Goal: Task Accomplishment & Management: Use online tool/utility

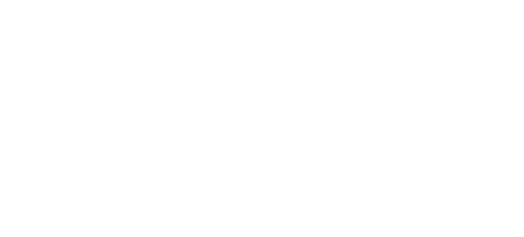
select select "Song"
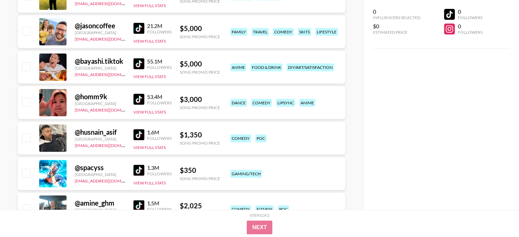
scroll to position [205, 0]
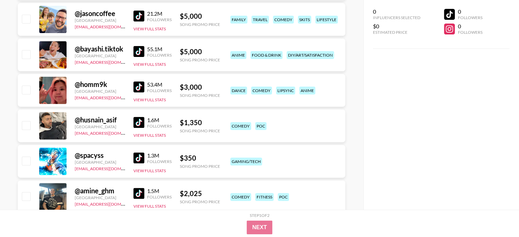
click at [147, 157] on div "1.3M" at bounding box center [159, 155] width 25 height 7
click at [143, 157] on img at bounding box center [138, 158] width 11 height 11
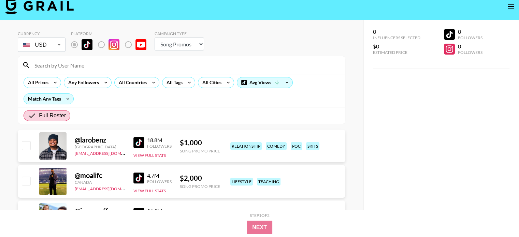
scroll to position [0, 0]
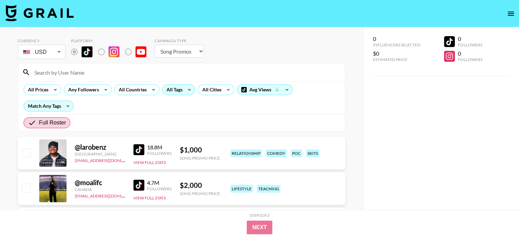
click at [187, 90] on icon at bounding box center [189, 90] width 11 height 10
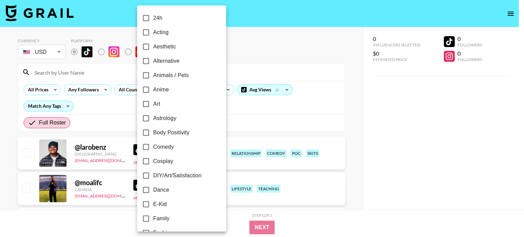
click at [367, 118] on div at bounding box center [262, 118] width 524 height 237
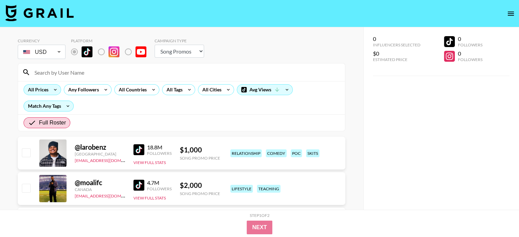
click at [50, 92] on icon at bounding box center [55, 90] width 11 height 10
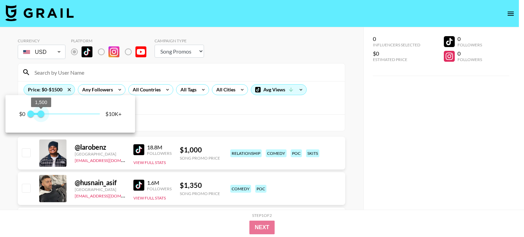
type input "1000"
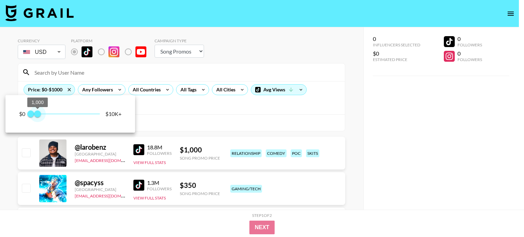
drag, startPoint x: 98, startPoint y: 112, endPoint x: 38, endPoint y: 115, distance: 59.4
click at [38, 115] on span "1,000" at bounding box center [37, 114] width 7 height 7
click at [371, 126] on div at bounding box center [262, 118] width 524 height 237
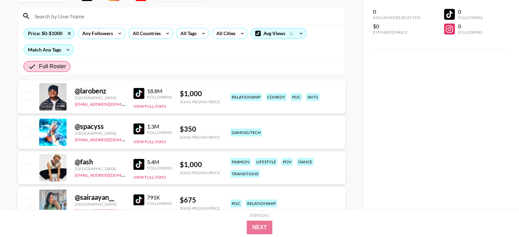
scroll to position [68, 0]
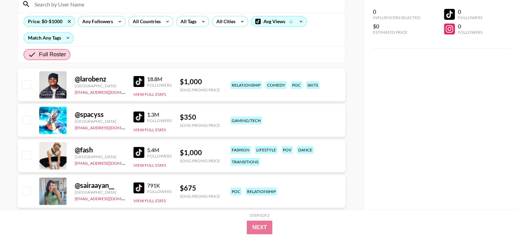
click at [139, 153] on img at bounding box center [138, 152] width 11 height 11
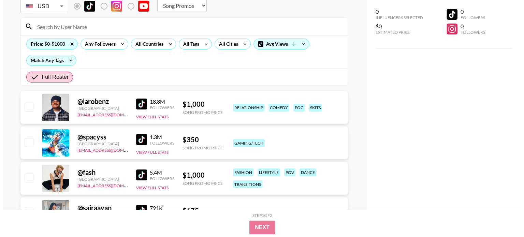
scroll to position [34, 0]
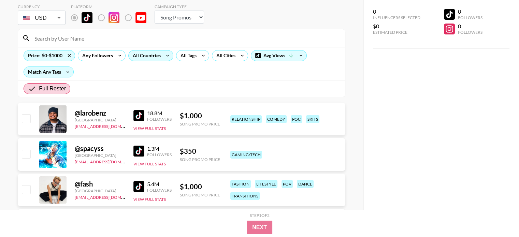
click at [144, 54] on div "All Countries" at bounding box center [145, 55] width 33 height 10
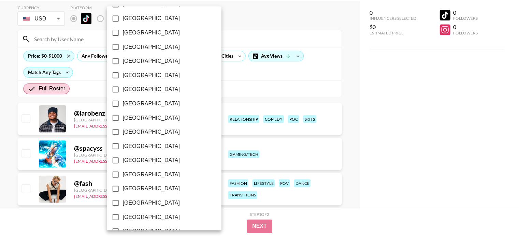
scroll to position [558, 0]
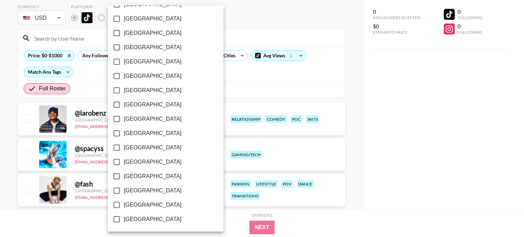
click at [115, 203] on input "[GEOGRAPHIC_DATA]" at bounding box center [117, 205] width 14 height 14
checkbox input "true"
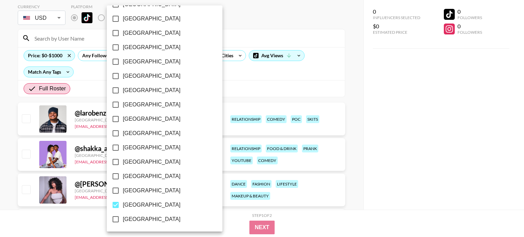
click at [217, 226] on div at bounding box center [262, 118] width 524 height 237
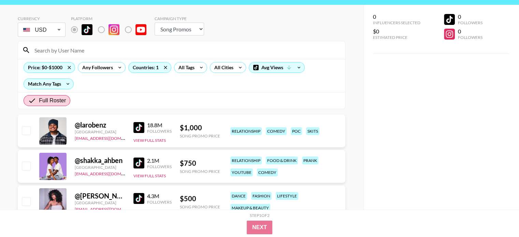
scroll to position [34, 0]
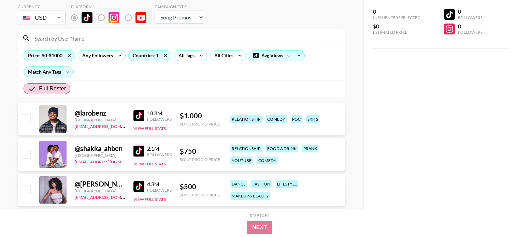
click at [140, 114] on img at bounding box center [138, 115] width 11 height 11
click at [139, 154] on img at bounding box center [138, 151] width 11 height 11
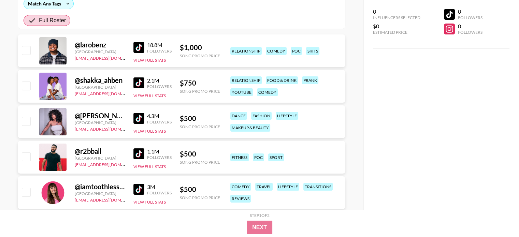
click at [140, 116] on img at bounding box center [138, 118] width 11 height 11
click at [135, 151] on img at bounding box center [138, 153] width 11 height 11
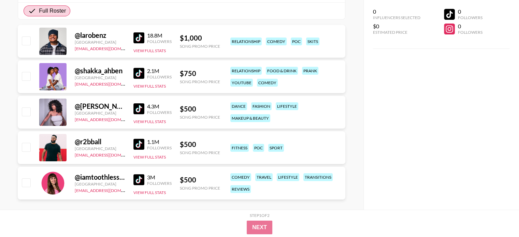
scroll to position [120, 0]
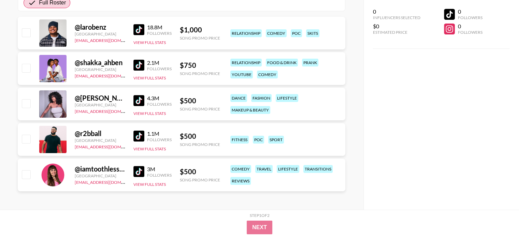
click at [136, 173] on img at bounding box center [138, 171] width 11 height 11
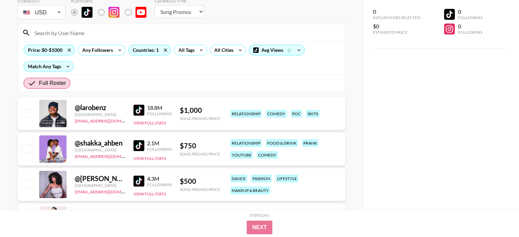
scroll to position [0, 0]
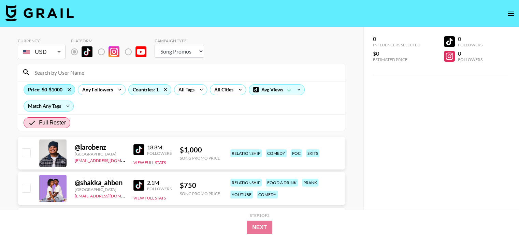
click at [53, 90] on div "Price: $0-$1000" at bounding box center [49, 90] width 51 height 10
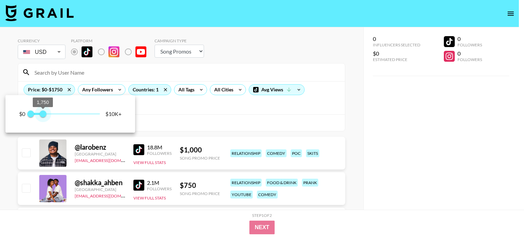
type input "2000"
drag, startPoint x: 39, startPoint y: 115, endPoint x: 45, endPoint y: 116, distance: 6.6
click at [45, 116] on span "2,000" at bounding box center [44, 114] width 7 height 7
click at [208, 115] on div at bounding box center [262, 118] width 524 height 237
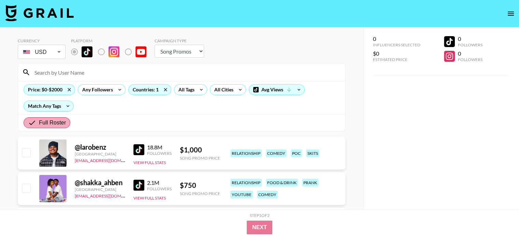
click at [55, 122] on span "Full Roster" at bounding box center [52, 123] width 27 height 8
click at [39, 122] on input "Full Roster" at bounding box center [33, 123] width 11 height 8
click at [15, 13] on img at bounding box center [39, 13] width 68 height 16
select select "Song"
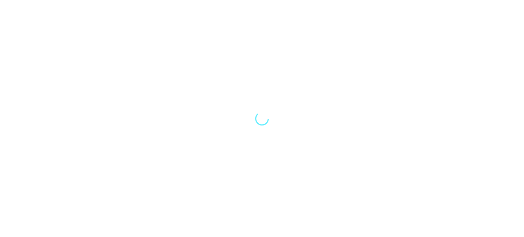
select select "Song"
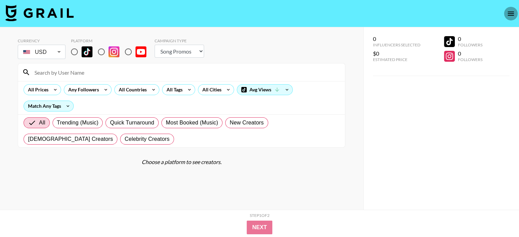
click at [510, 11] on icon "open drawer" at bounding box center [511, 14] width 8 height 8
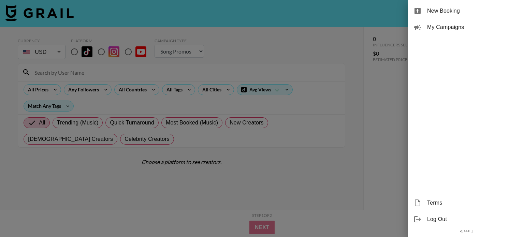
click at [433, 218] on span "Log Out" at bounding box center [472, 219] width 91 height 8
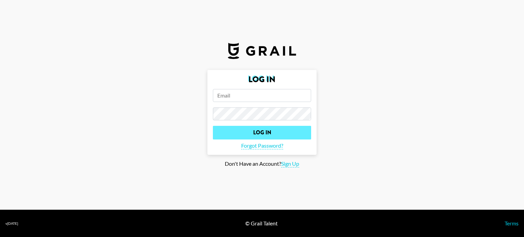
type input "angelayou@inpander.com"
click at [266, 133] on input "Log In" at bounding box center [262, 133] width 98 height 14
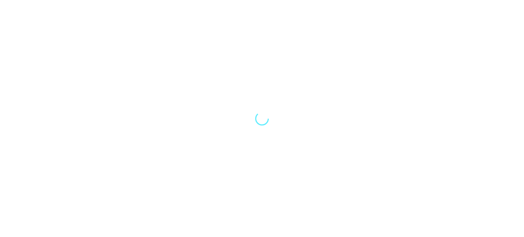
select select "Song"
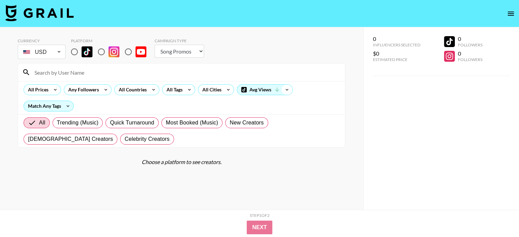
click at [281, 88] on icon at bounding box center [286, 90] width 11 height 10
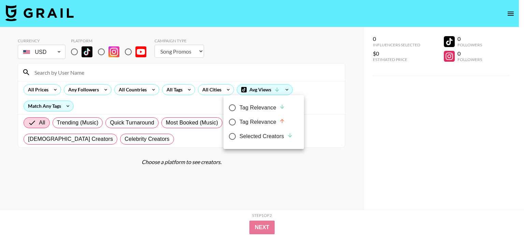
click at [346, 109] on div at bounding box center [262, 118] width 524 height 237
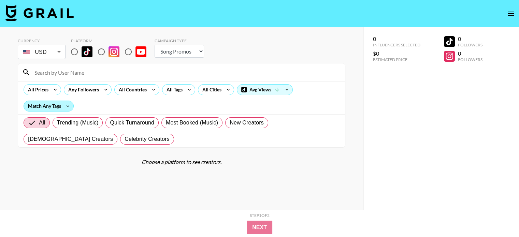
click at [41, 108] on div "Match Any Tags" at bounding box center [48, 106] width 49 height 10
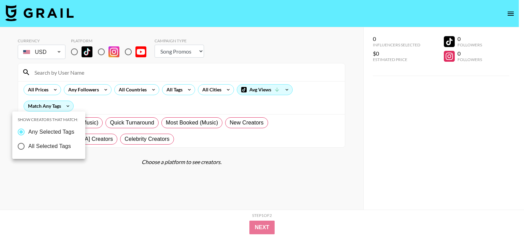
click at [381, 173] on div at bounding box center [262, 118] width 524 height 237
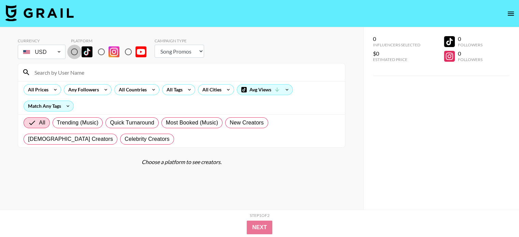
click at [78, 51] on input "radio" at bounding box center [74, 52] width 14 height 14
radio input "true"
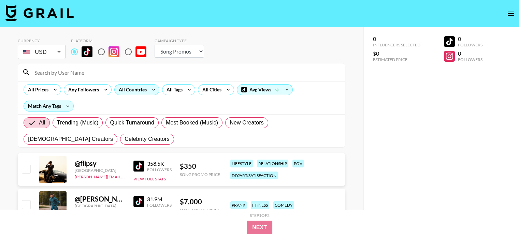
click at [143, 89] on div "All Countries" at bounding box center [131, 90] width 33 height 10
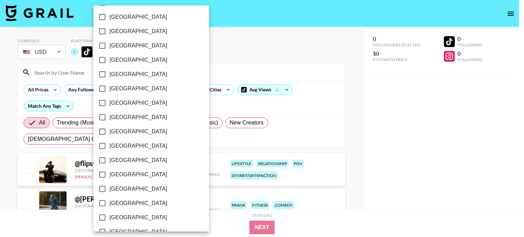
scroll to position [558, 0]
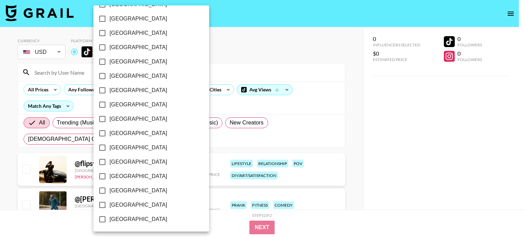
click at [101, 204] on input "[GEOGRAPHIC_DATA]" at bounding box center [102, 205] width 14 height 14
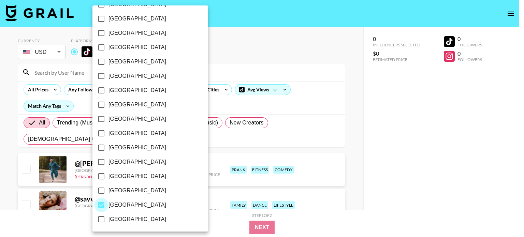
click at [103, 201] on input "[GEOGRAPHIC_DATA]" at bounding box center [101, 205] width 14 height 14
checkbox input "false"
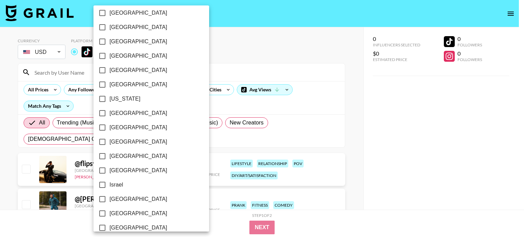
scroll to position [81, 0]
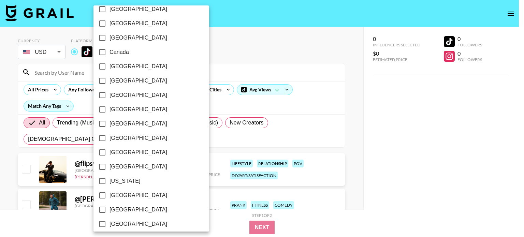
click at [101, 82] on input "[GEOGRAPHIC_DATA]" at bounding box center [102, 81] width 14 height 14
checkbox input "true"
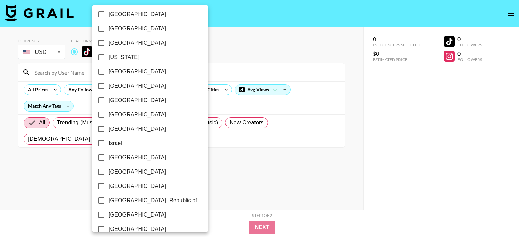
scroll to position [115, 0]
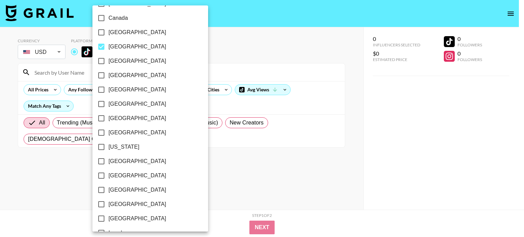
click at [267, 184] on div at bounding box center [262, 118] width 524 height 237
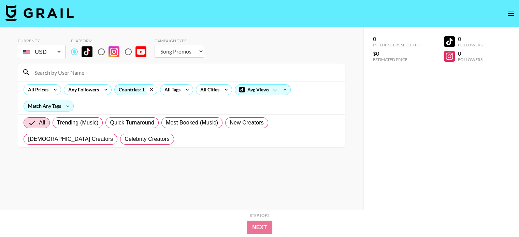
click at [150, 86] on icon at bounding box center [151, 90] width 11 height 10
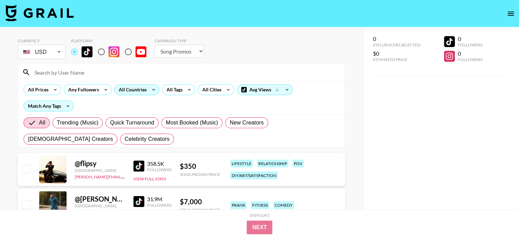
click at [135, 90] on div "All Countries" at bounding box center [131, 90] width 33 height 10
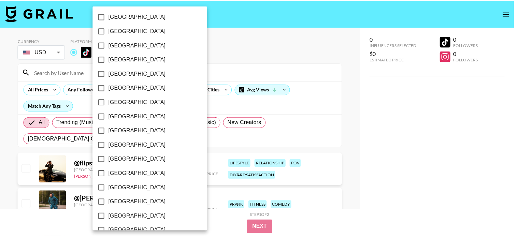
scroll to position [558, 0]
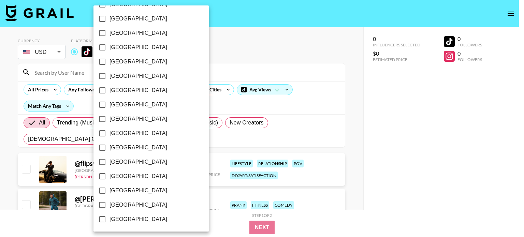
click at [131, 206] on span "[GEOGRAPHIC_DATA]" at bounding box center [139, 205] width 58 height 8
click at [110, 206] on input "[GEOGRAPHIC_DATA]" at bounding box center [102, 205] width 14 height 14
checkbox input "true"
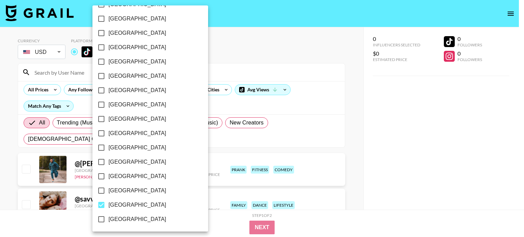
click at [375, 129] on div at bounding box center [262, 118] width 524 height 237
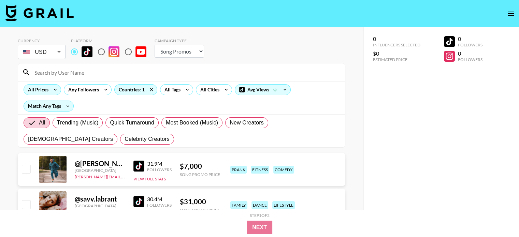
click at [54, 90] on icon at bounding box center [55, 90] width 11 height 10
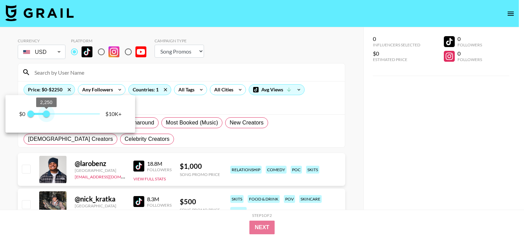
type input "2000"
drag, startPoint x: 104, startPoint y: 113, endPoint x: 45, endPoint y: 121, distance: 59.2
click at [45, 121] on div "$0 0 2,000 $10K+" at bounding box center [70, 114] width 130 height 38
click at [416, 188] on div at bounding box center [262, 118] width 524 height 237
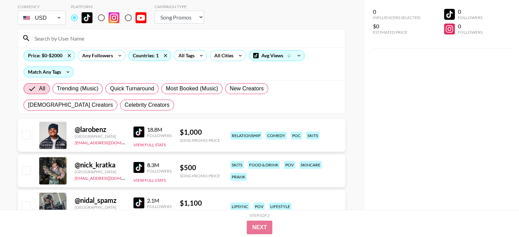
scroll to position [68, 0]
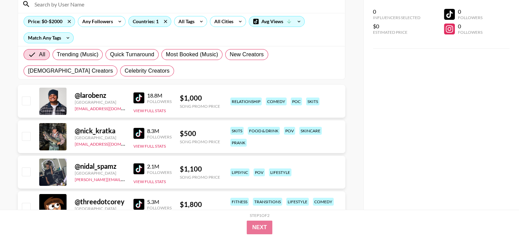
click at [135, 134] on img at bounding box center [138, 133] width 11 height 11
click at [138, 171] on img at bounding box center [138, 168] width 11 height 11
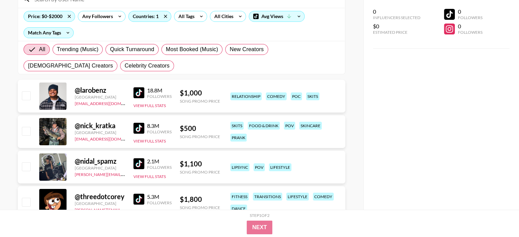
scroll to position [102, 0]
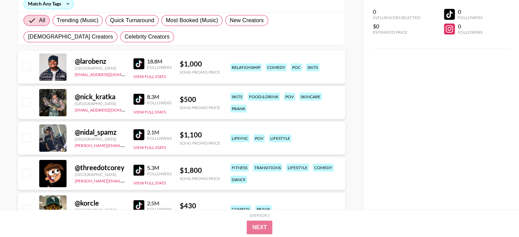
click at [140, 168] on img at bounding box center [138, 170] width 11 height 11
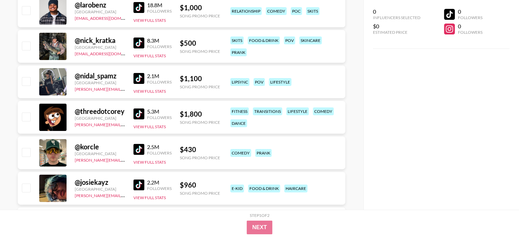
scroll to position [171, 0]
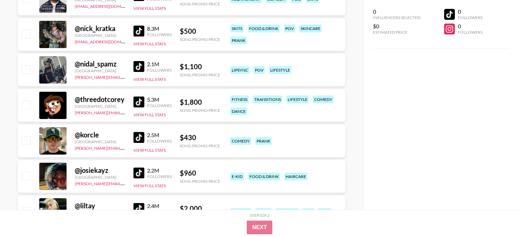
click at [141, 138] on img at bounding box center [138, 137] width 11 height 11
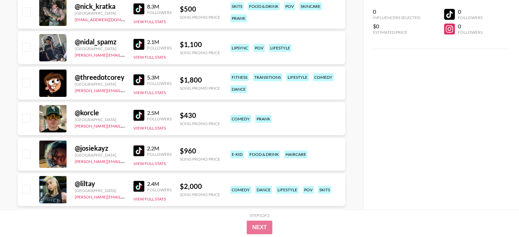
scroll to position [205, 0]
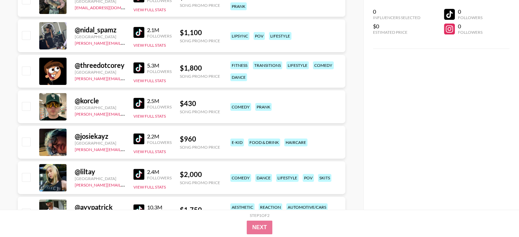
click at [134, 137] on img at bounding box center [138, 138] width 11 height 11
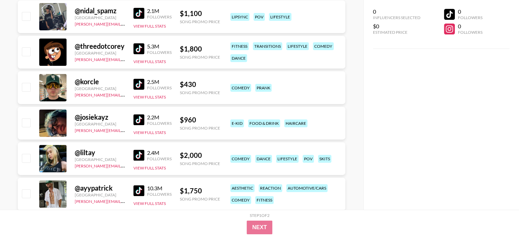
scroll to position [239, 0]
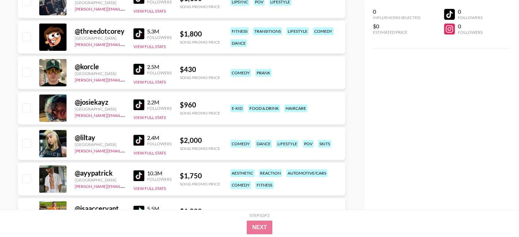
click at [141, 143] on img at bounding box center [138, 140] width 11 height 11
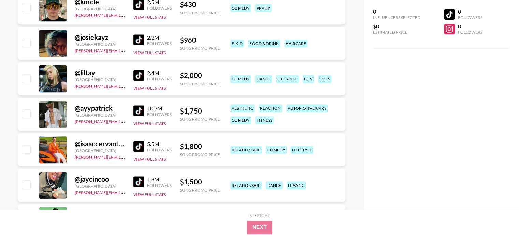
scroll to position [307, 0]
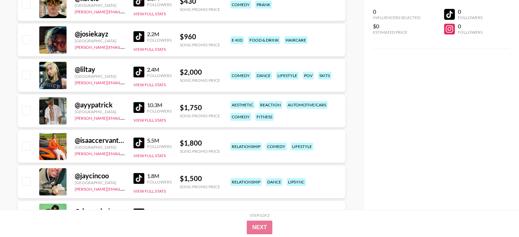
click at [142, 109] on img at bounding box center [138, 107] width 11 height 11
click at [142, 142] on img at bounding box center [138, 142] width 11 height 11
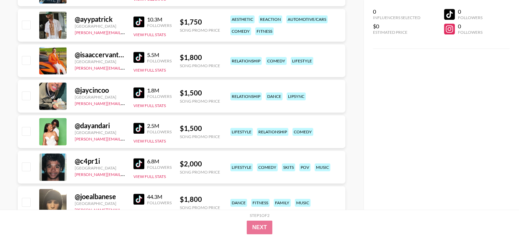
scroll to position [409, 0]
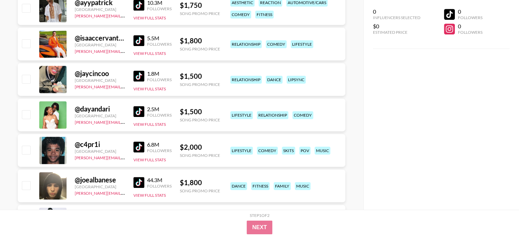
click at [135, 76] on img at bounding box center [138, 76] width 11 height 11
click at [141, 111] on img at bounding box center [138, 111] width 11 height 11
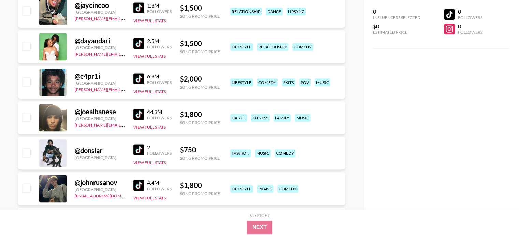
scroll to position [512, 0]
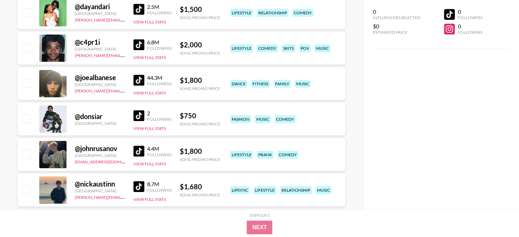
click at [141, 44] on img at bounding box center [138, 44] width 11 height 11
click at [143, 83] on img at bounding box center [138, 80] width 11 height 11
click at [137, 118] on img at bounding box center [138, 115] width 11 height 11
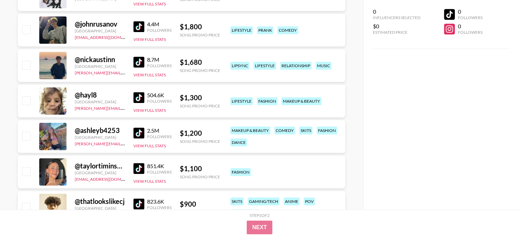
scroll to position [648, 0]
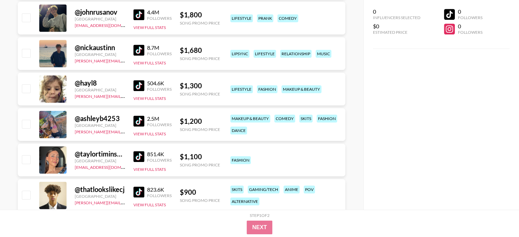
click at [140, 12] on img at bounding box center [138, 14] width 11 height 11
click at [137, 50] on img at bounding box center [138, 50] width 11 height 11
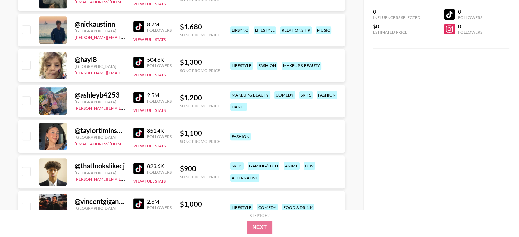
scroll to position [682, 0]
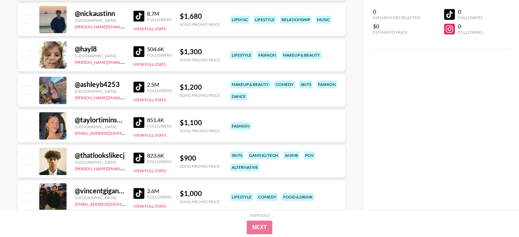
click at [142, 56] on img at bounding box center [138, 51] width 11 height 11
click at [138, 89] on img at bounding box center [138, 87] width 11 height 11
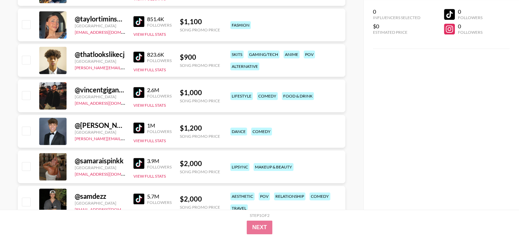
scroll to position [785, 0]
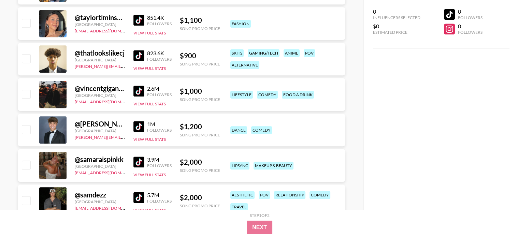
click at [140, 21] on img at bounding box center [138, 20] width 11 height 11
click at [136, 53] on img at bounding box center [138, 55] width 11 height 11
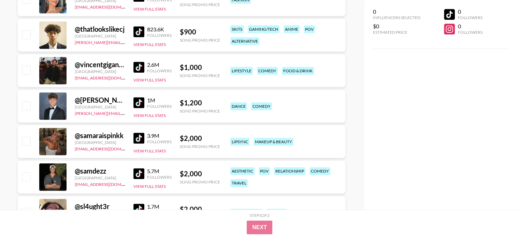
scroll to position [819, 0]
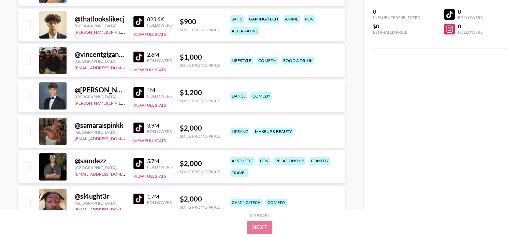
click at [136, 55] on img at bounding box center [138, 57] width 11 height 11
click at [139, 88] on img at bounding box center [138, 92] width 11 height 11
click at [142, 126] on img at bounding box center [138, 127] width 11 height 11
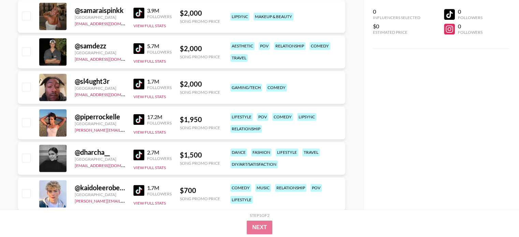
scroll to position [955, 0]
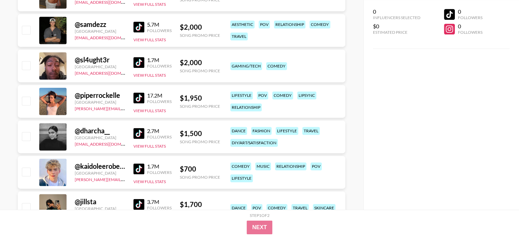
click at [141, 27] on img at bounding box center [138, 26] width 11 height 11
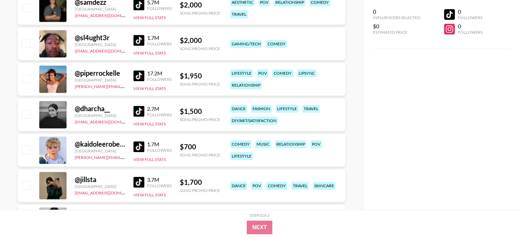
scroll to position [989, 0]
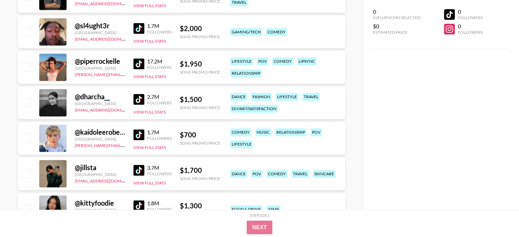
click at [139, 28] on img at bounding box center [138, 28] width 11 height 11
click at [136, 63] on img at bounding box center [138, 63] width 11 height 11
click at [141, 99] on img at bounding box center [138, 99] width 11 height 11
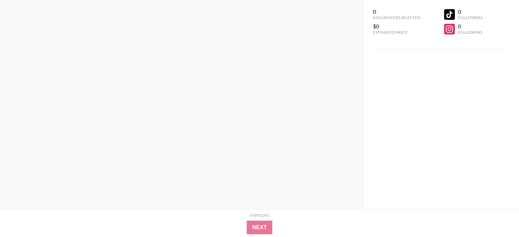
scroll to position [0, 0]
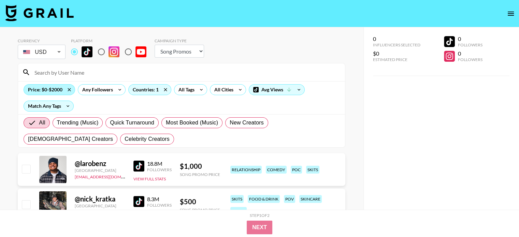
click at [67, 85] on div "Price: $0-$2000" at bounding box center [49, 90] width 51 height 10
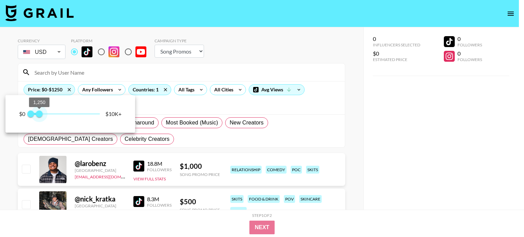
type input "1000"
drag, startPoint x: 45, startPoint y: 111, endPoint x: 38, endPoint y: 111, distance: 6.5
click at [38, 111] on span "1,000" at bounding box center [37, 114] width 7 height 7
click at [379, 110] on div at bounding box center [262, 118] width 524 height 237
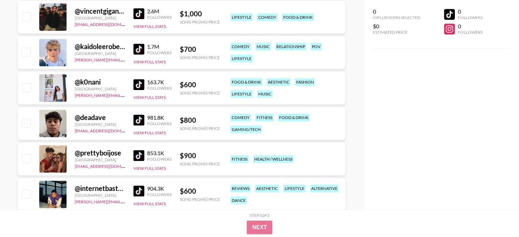
scroll to position [375, 0]
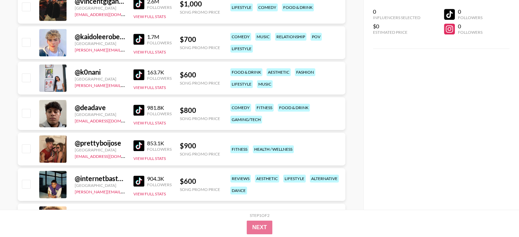
click at [136, 42] on img at bounding box center [138, 39] width 11 height 11
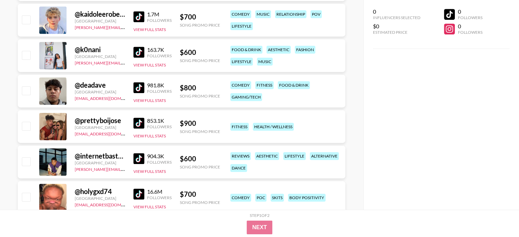
scroll to position [409, 0]
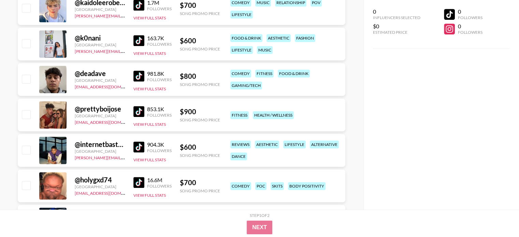
click at [136, 42] on img at bounding box center [138, 40] width 11 height 11
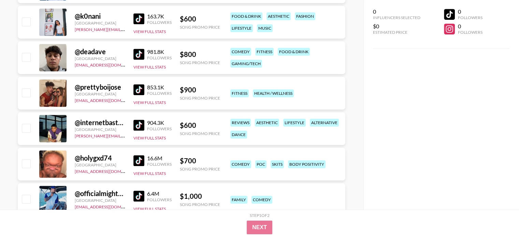
scroll to position [444, 0]
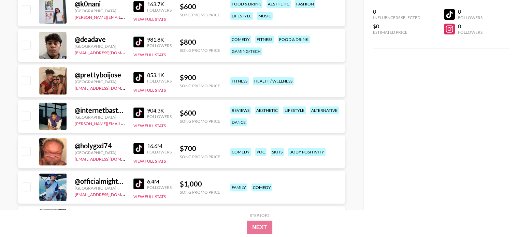
click at [139, 44] on img at bounding box center [138, 42] width 11 height 11
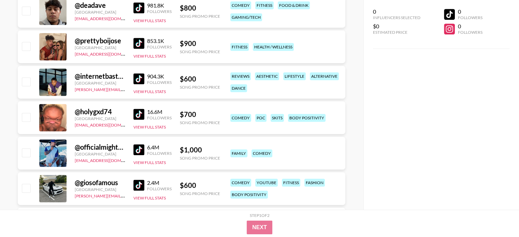
click at [142, 42] on img at bounding box center [138, 43] width 11 height 11
click at [136, 77] on img at bounding box center [138, 78] width 11 height 11
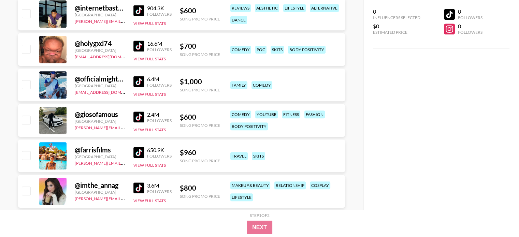
scroll to position [580, 0]
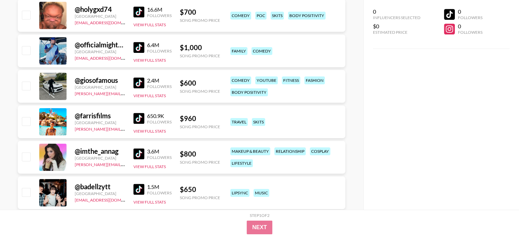
click at [142, 52] on img at bounding box center [138, 47] width 11 height 11
click at [140, 83] on img at bounding box center [138, 82] width 11 height 11
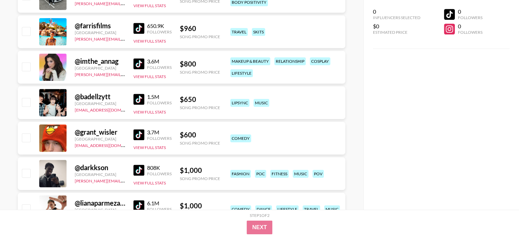
scroll to position [682, 0]
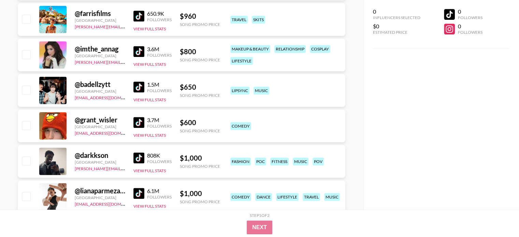
click at [62, 25] on div at bounding box center [52, 19] width 27 height 27
click at [150, 17] on div "Followers" at bounding box center [159, 19] width 25 height 5
click at [140, 15] on img at bounding box center [138, 16] width 11 height 11
click at [137, 54] on img at bounding box center [138, 51] width 11 height 11
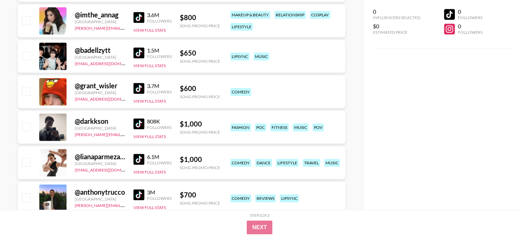
scroll to position [751, 0]
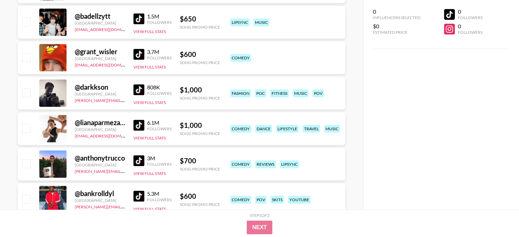
click at [140, 20] on img at bounding box center [138, 18] width 11 height 11
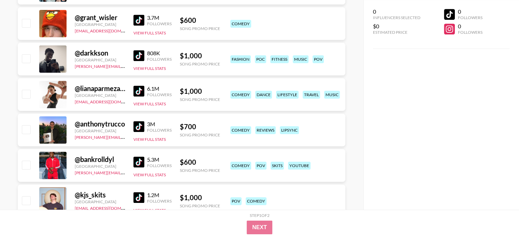
click at [135, 19] on img at bounding box center [138, 20] width 11 height 11
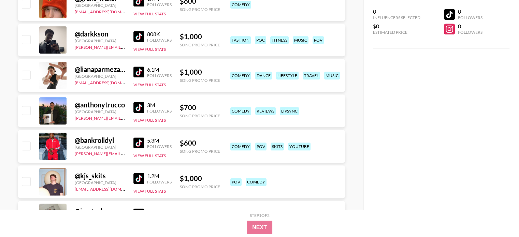
scroll to position [819, 0]
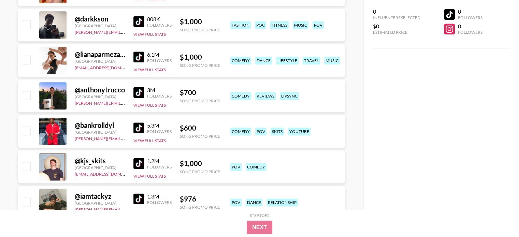
click at [137, 22] on img at bounding box center [138, 21] width 11 height 11
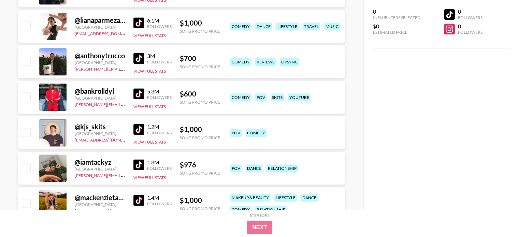
click at [138, 21] on img at bounding box center [138, 22] width 11 height 11
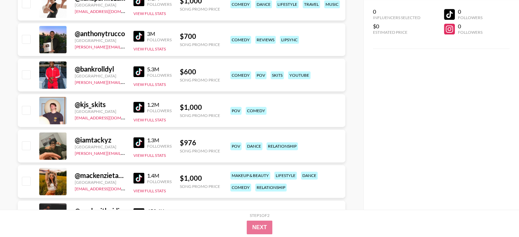
scroll to position [887, 0]
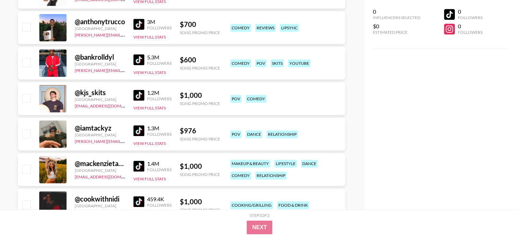
click at [138, 27] on img at bounding box center [138, 24] width 11 height 11
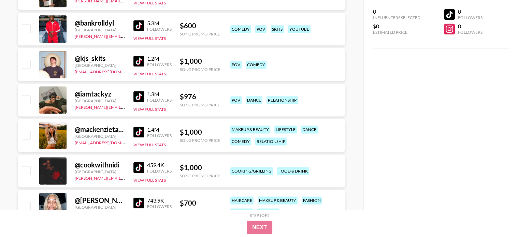
click at [137, 22] on img at bounding box center [138, 25] width 11 height 11
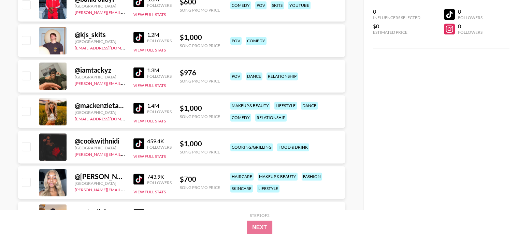
scroll to position [955, 0]
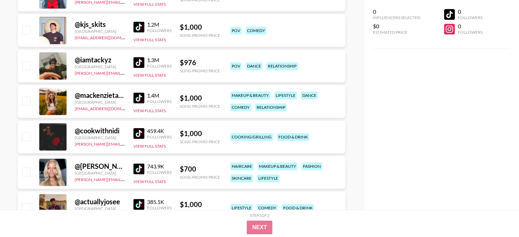
click at [135, 26] on img at bounding box center [138, 26] width 11 height 11
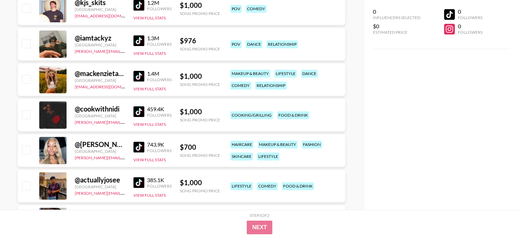
scroll to position [989, 0]
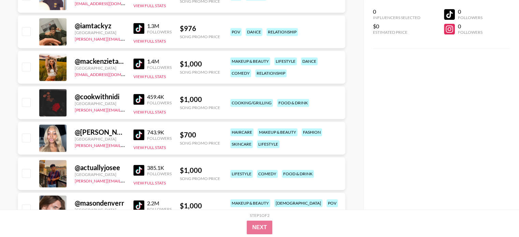
click at [139, 24] on img at bounding box center [138, 28] width 11 height 11
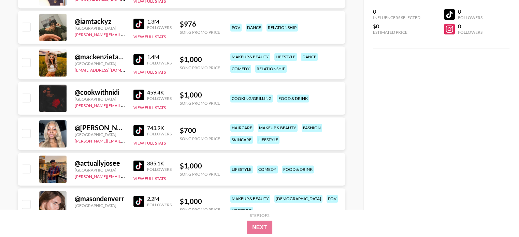
scroll to position [1024, 0]
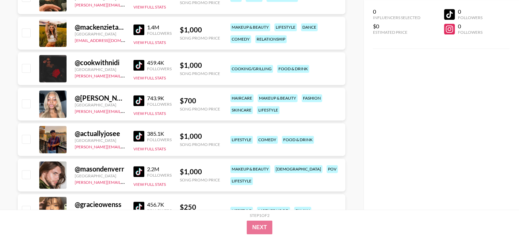
click at [137, 31] on img at bounding box center [138, 29] width 11 height 11
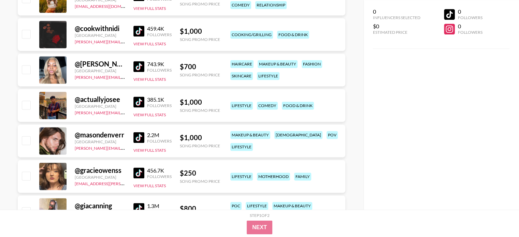
click at [135, 33] on img at bounding box center [138, 31] width 11 height 11
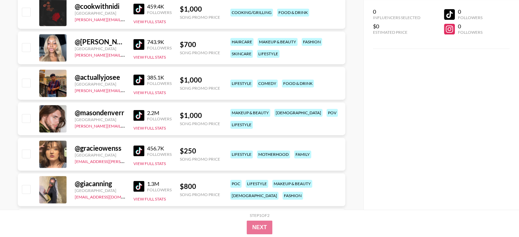
scroll to position [1092, 0]
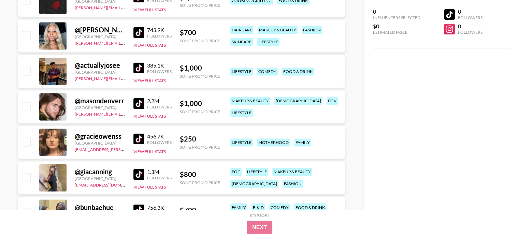
click at [133, 31] on div "@ jada.tiara1 United States tancredi@grail-talent.com 743.9K Followers View Ful…" at bounding box center [182, 35] width 328 height 33
click at [141, 32] on img at bounding box center [138, 32] width 11 height 11
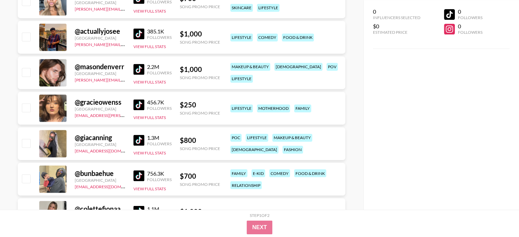
click at [142, 36] on img at bounding box center [138, 33] width 11 height 11
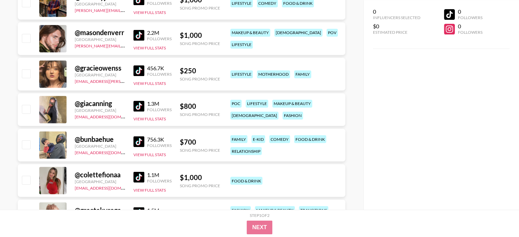
scroll to position [1194, 0]
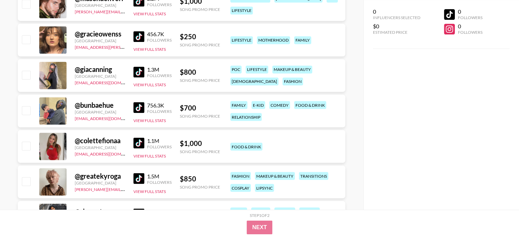
click at [141, 5] on img at bounding box center [138, 1] width 11 height 11
click at [143, 38] on img at bounding box center [138, 36] width 11 height 11
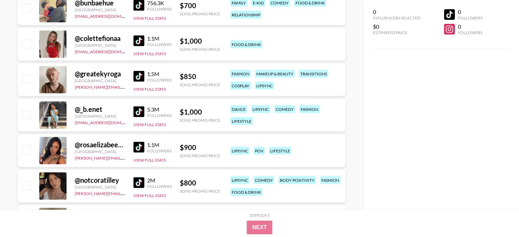
scroll to position [1262, 0]
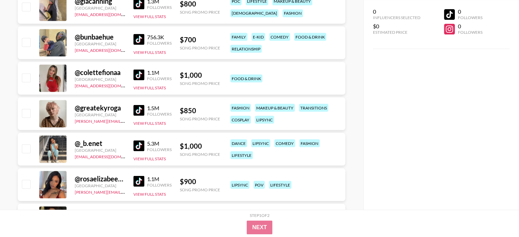
click at [141, 42] on img at bounding box center [138, 39] width 11 height 11
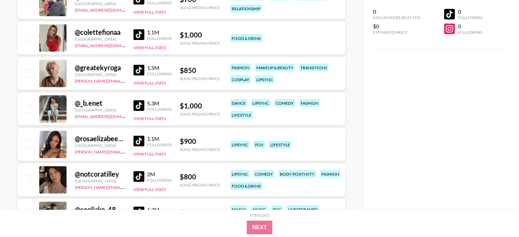
scroll to position [1296, 0]
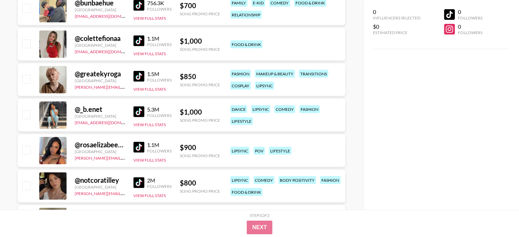
click at [141, 44] on img at bounding box center [138, 40] width 11 height 11
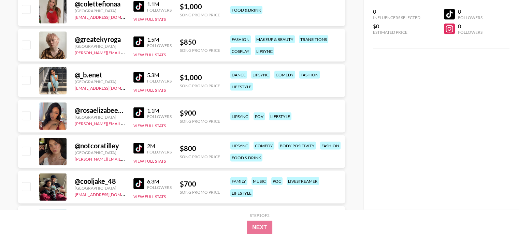
click at [136, 39] on img at bounding box center [138, 42] width 11 height 11
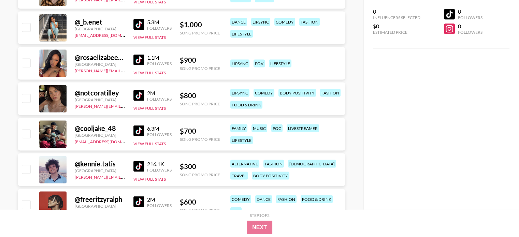
scroll to position [1399, 0]
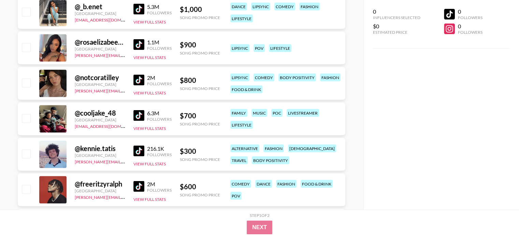
click at [141, 13] on img at bounding box center [138, 9] width 11 height 11
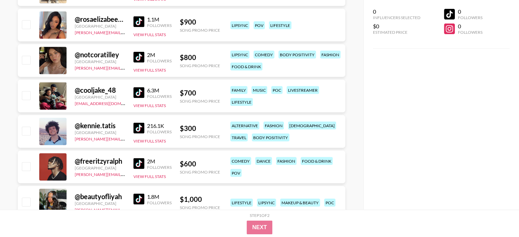
scroll to position [1433, 0]
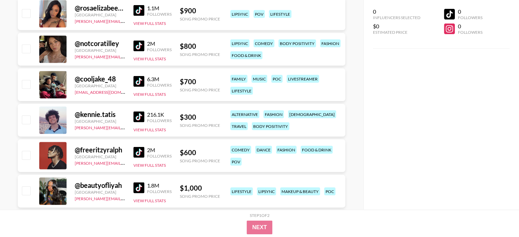
click at [138, 10] on img at bounding box center [138, 10] width 11 height 11
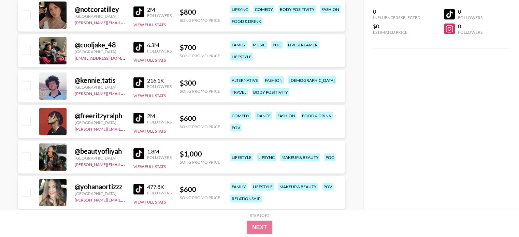
click at [135, 11] on img at bounding box center [138, 11] width 11 height 11
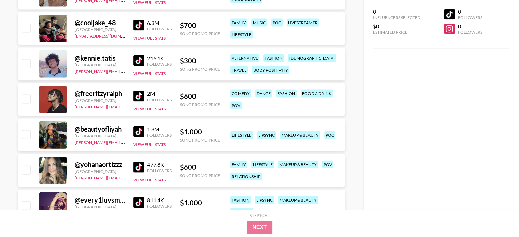
scroll to position [1501, 0]
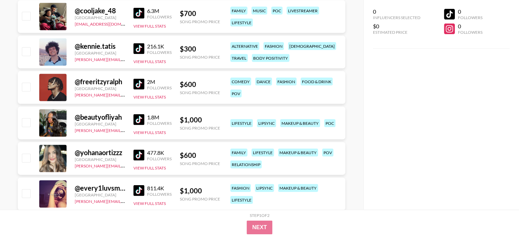
click at [138, 50] on img at bounding box center [138, 48] width 11 height 11
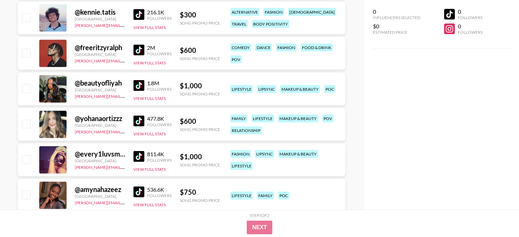
scroll to position [1569, 0]
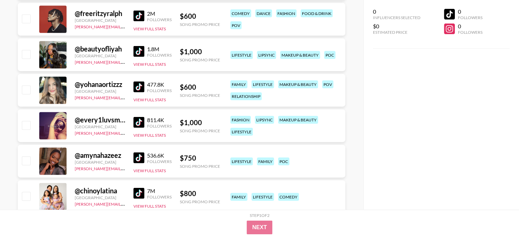
click at [141, 16] on img at bounding box center [138, 16] width 11 height 11
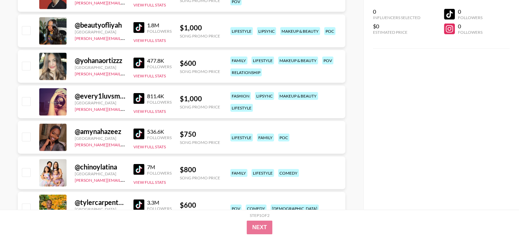
scroll to position [1604, 0]
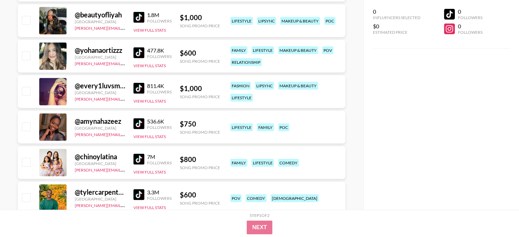
click at [139, 15] on img at bounding box center [138, 17] width 11 height 11
click at [136, 55] on img at bounding box center [138, 52] width 11 height 11
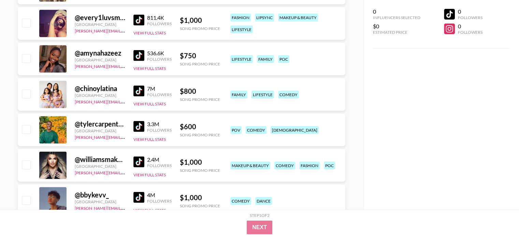
scroll to position [1706, 0]
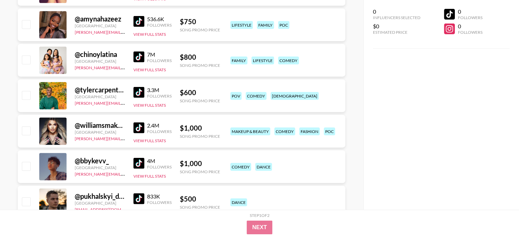
click at [137, 19] on img at bounding box center [138, 21] width 11 height 11
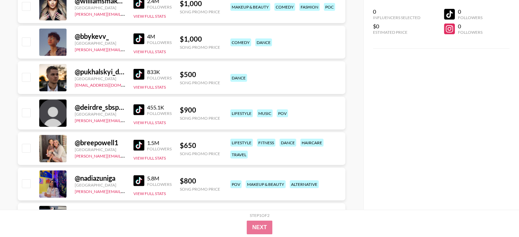
scroll to position [1842, 0]
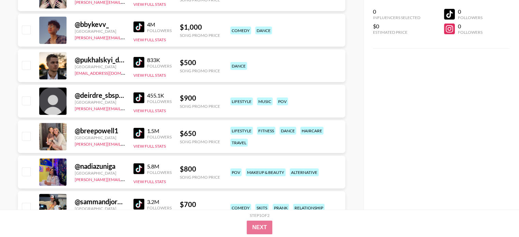
click at [137, 27] on img at bounding box center [138, 26] width 11 height 11
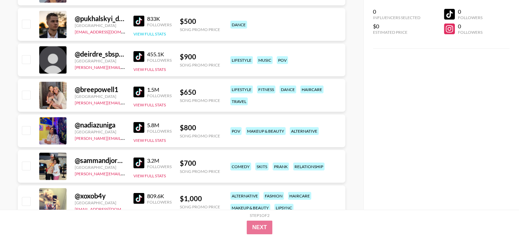
scroll to position [1877, 0]
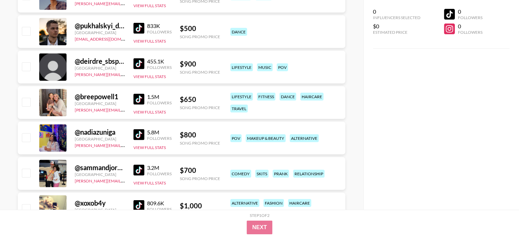
click at [139, 28] on img at bounding box center [138, 28] width 11 height 11
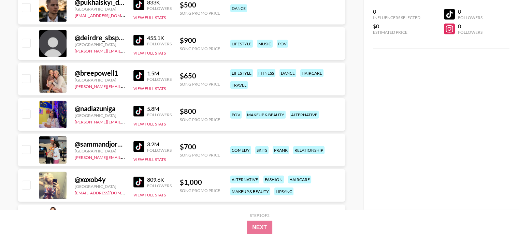
scroll to position [1911, 0]
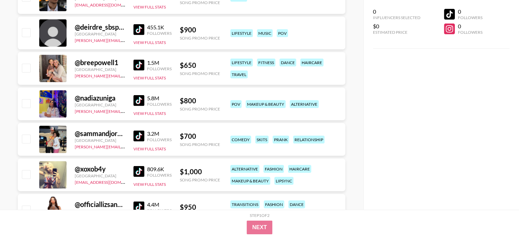
click at [139, 31] on img at bounding box center [138, 29] width 11 height 11
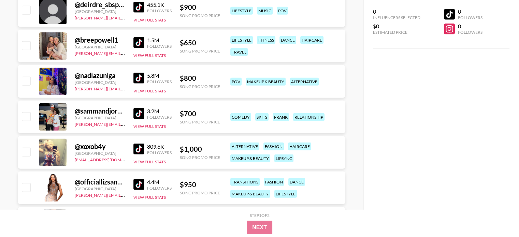
scroll to position [1945, 0]
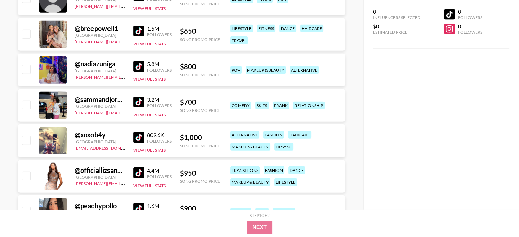
click at [134, 33] on img at bounding box center [138, 31] width 11 height 11
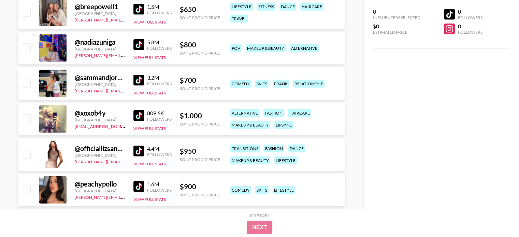
scroll to position [1979, 0]
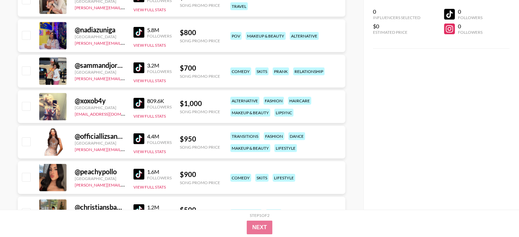
click at [139, 34] on img at bounding box center [138, 32] width 11 height 11
click at [136, 71] on img at bounding box center [138, 67] width 11 height 11
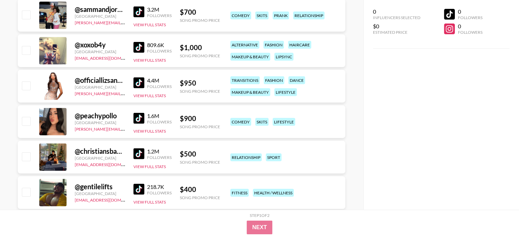
scroll to position [2047, 0]
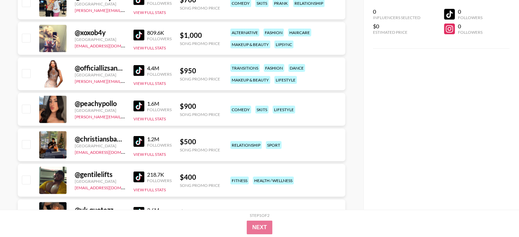
click at [138, 32] on img at bounding box center [138, 35] width 11 height 11
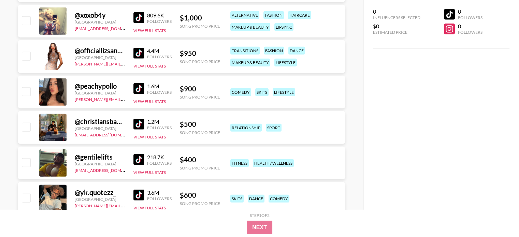
scroll to position [2081, 0]
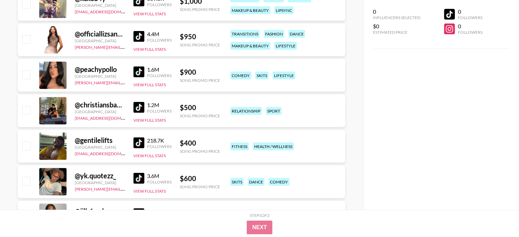
click at [134, 35] on img at bounding box center [138, 36] width 11 height 11
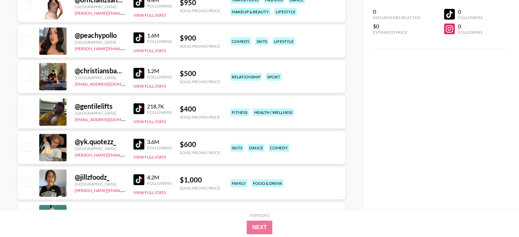
scroll to position [2149, 0]
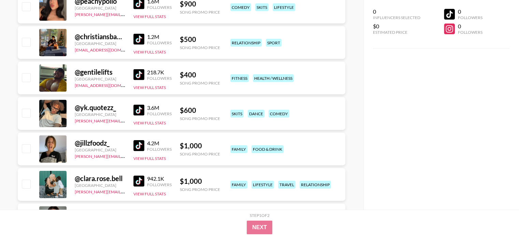
click at [139, 7] on img at bounding box center [138, 3] width 11 height 11
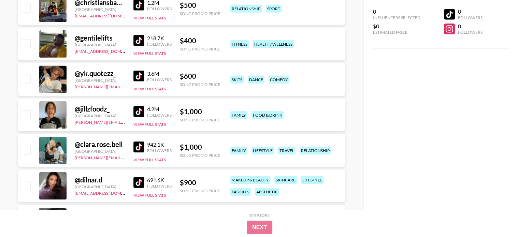
click at [136, 5] on img at bounding box center [138, 5] width 11 height 11
click at [139, 42] on img at bounding box center [138, 40] width 11 height 11
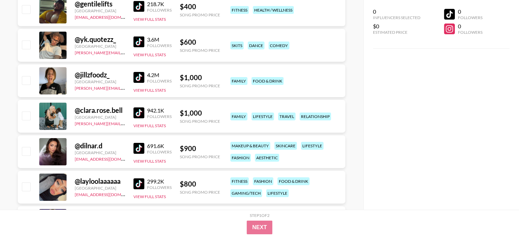
click at [141, 45] on img at bounding box center [138, 42] width 11 height 11
click at [134, 76] on img at bounding box center [138, 77] width 11 height 11
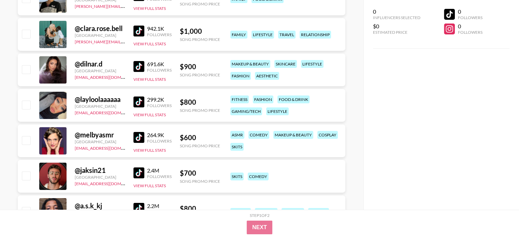
scroll to position [2320, 0]
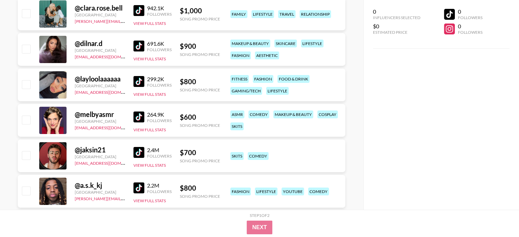
click at [139, 10] on img at bounding box center [138, 10] width 11 height 11
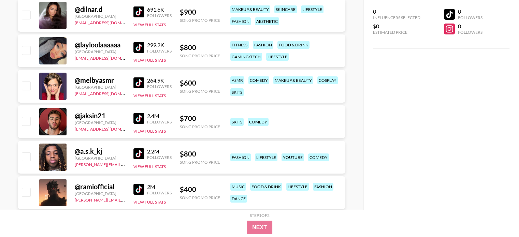
click at [140, 15] on img at bounding box center [138, 11] width 11 height 11
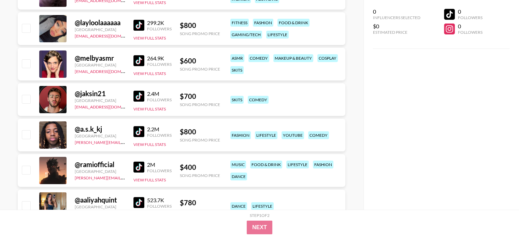
scroll to position [2388, 0]
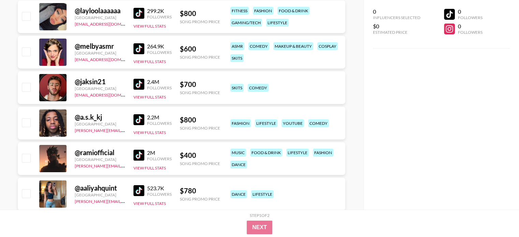
click at [143, 15] on img at bounding box center [138, 13] width 11 height 11
click at [137, 49] on img at bounding box center [138, 48] width 11 height 11
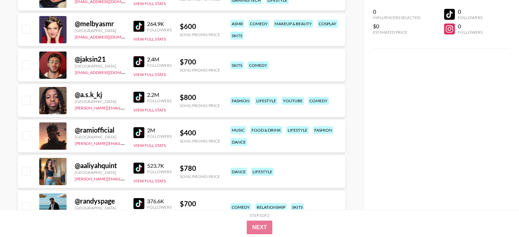
scroll to position [2422, 0]
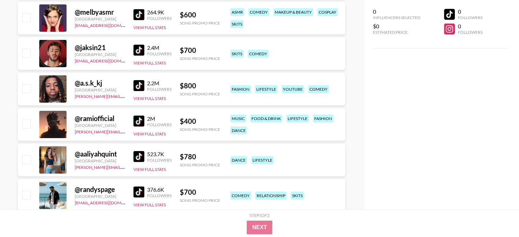
click at [137, 49] on img at bounding box center [138, 50] width 11 height 11
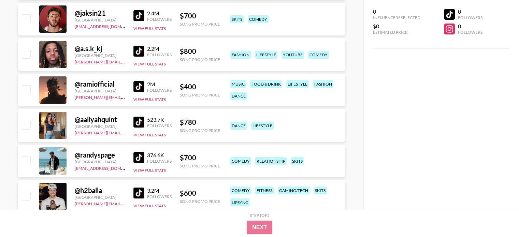
scroll to position [2491, 0]
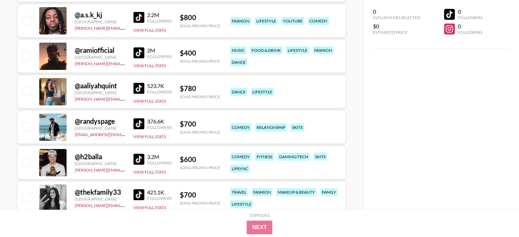
click at [140, 56] on img at bounding box center [138, 52] width 11 height 11
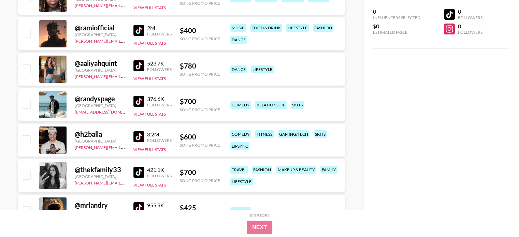
scroll to position [2525, 0]
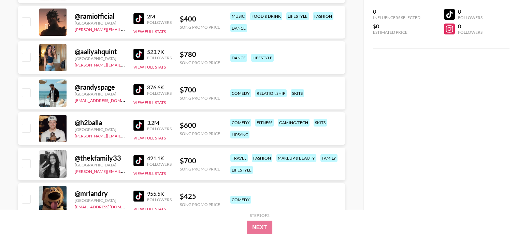
click at [142, 19] on img at bounding box center [138, 18] width 11 height 11
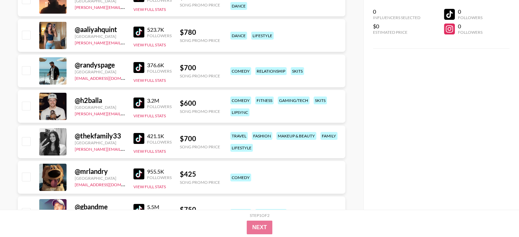
scroll to position [2559, 0]
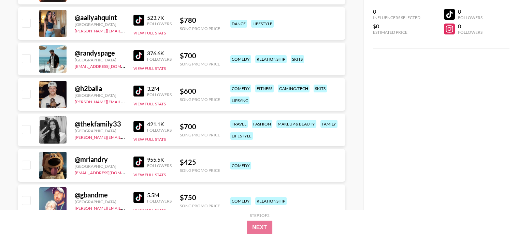
click at [138, 20] on img at bounding box center [138, 20] width 11 height 11
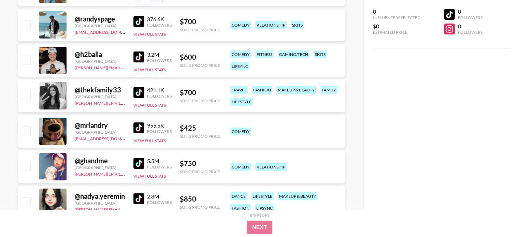
click at [143, 23] on img at bounding box center [138, 21] width 11 height 11
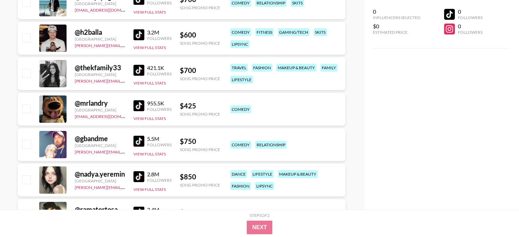
scroll to position [2627, 0]
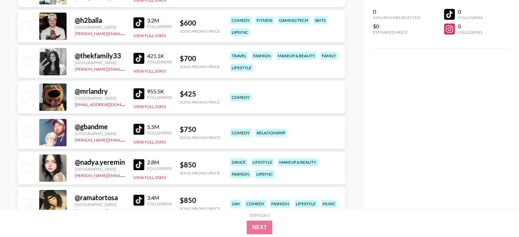
click at [137, 19] on img at bounding box center [138, 22] width 11 height 11
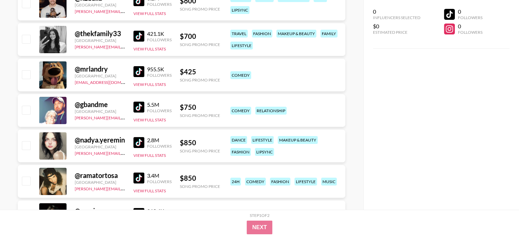
scroll to position [2661, 0]
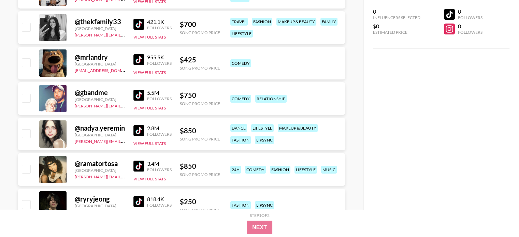
click at [142, 25] on img at bounding box center [138, 24] width 11 height 11
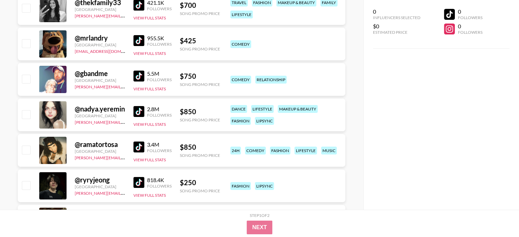
scroll to position [2695, 0]
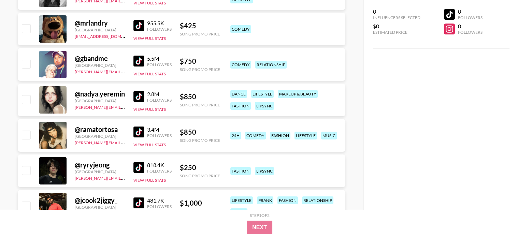
click at [142, 25] on img at bounding box center [138, 25] width 11 height 11
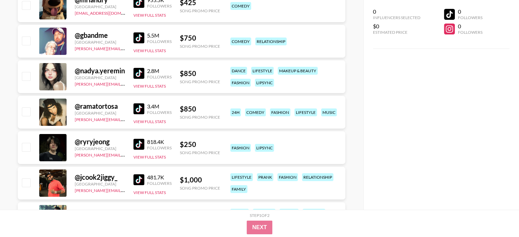
scroll to position [2729, 0]
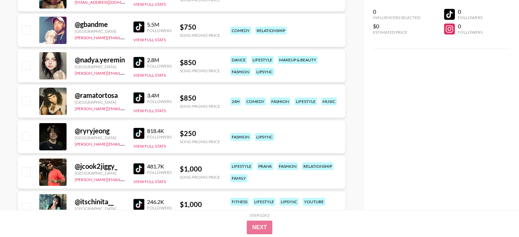
click at [140, 28] on img at bounding box center [138, 26] width 11 height 11
click at [141, 64] on img at bounding box center [138, 62] width 11 height 11
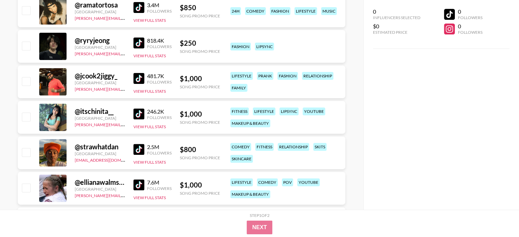
scroll to position [2832, 0]
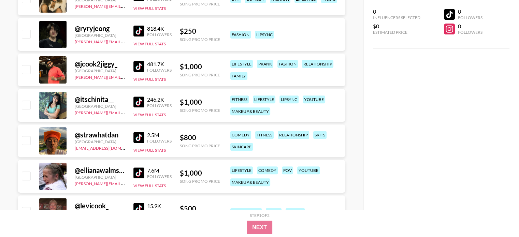
click at [137, 29] on img at bounding box center [138, 31] width 11 height 11
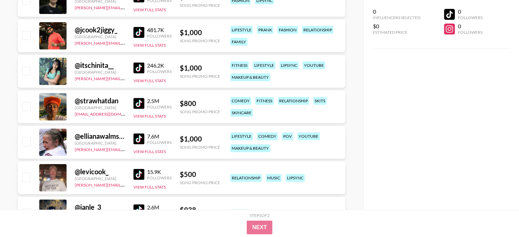
click at [135, 34] on img at bounding box center [138, 32] width 11 height 11
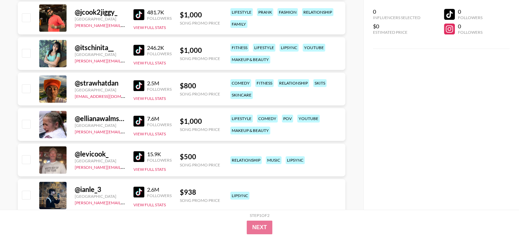
scroll to position [2900, 0]
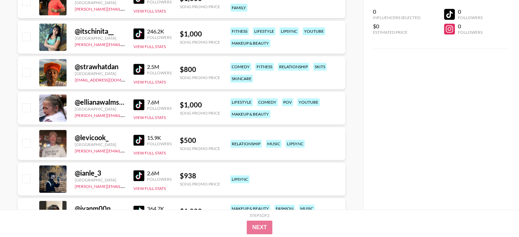
click at [137, 37] on img at bounding box center [138, 33] width 11 height 11
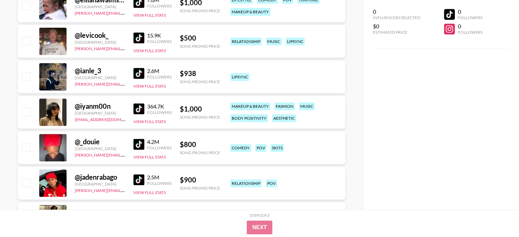
scroll to position [3037, 0]
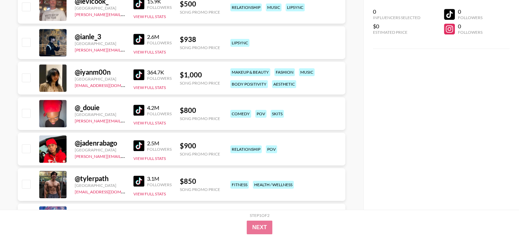
click at [138, 9] on img at bounding box center [138, 3] width 11 height 11
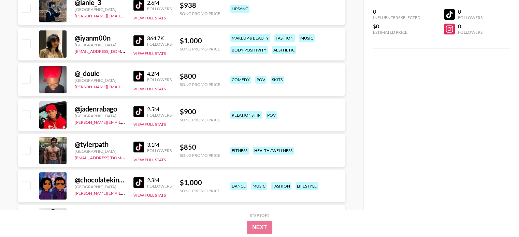
click at [136, 4] on img at bounding box center [138, 5] width 11 height 11
click at [138, 40] on img at bounding box center [138, 40] width 11 height 11
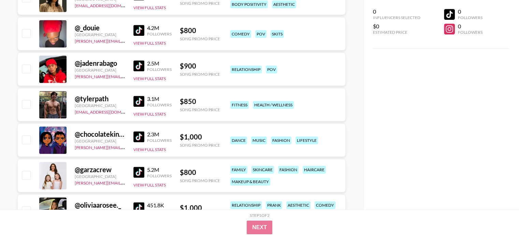
scroll to position [3105, 0]
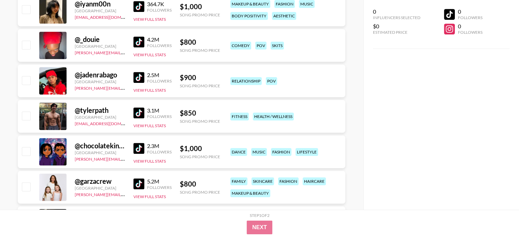
click at [136, 76] on img at bounding box center [138, 77] width 11 height 11
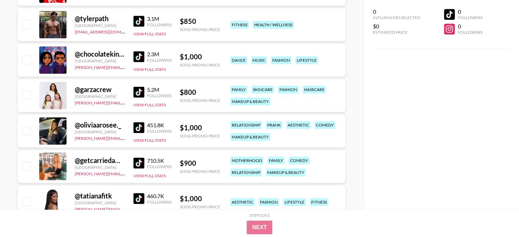
scroll to position [3207, 0]
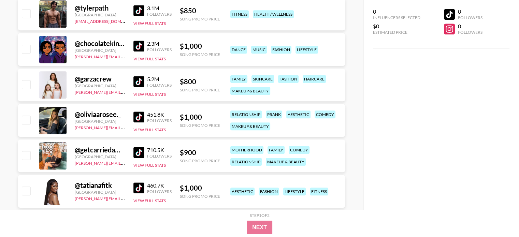
click at [139, 12] on img at bounding box center [138, 10] width 11 height 11
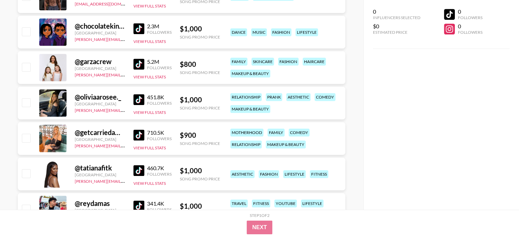
scroll to position [3241, 0]
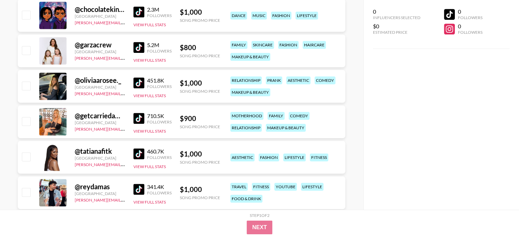
click at [137, 10] on img at bounding box center [138, 11] width 11 height 11
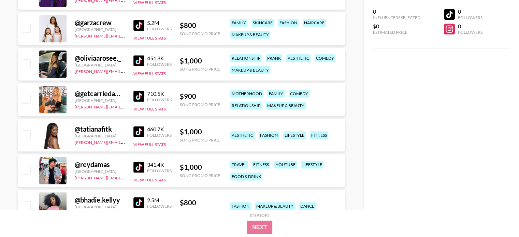
scroll to position [3275, 0]
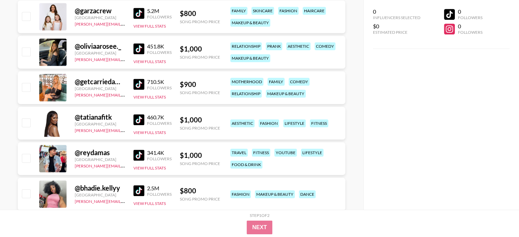
click at [139, 50] on img at bounding box center [138, 48] width 11 height 11
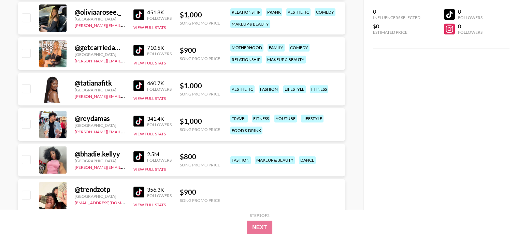
scroll to position [3344, 0]
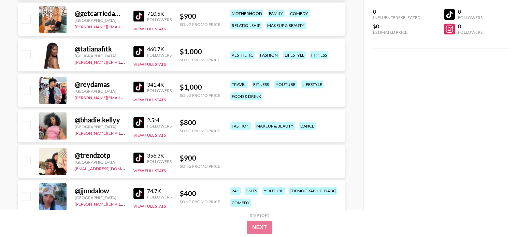
click at [136, 15] on img at bounding box center [138, 16] width 11 height 11
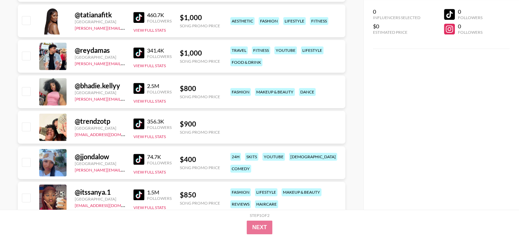
click at [139, 55] on img at bounding box center [138, 52] width 11 height 11
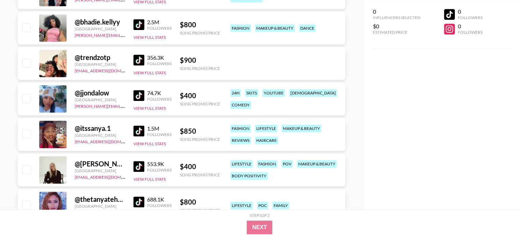
scroll to position [3446, 0]
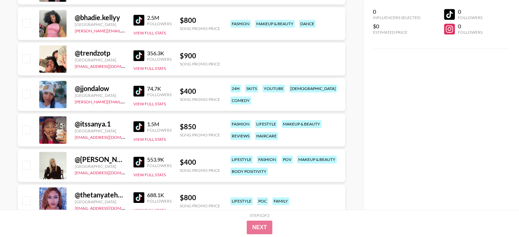
click at [136, 18] on img at bounding box center [138, 20] width 11 height 11
click at [138, 20] on img at bounding box center [138, 20] width 11 height 11
click at [144, 60] on img at bounding box center [138, 55] width 11 height 11
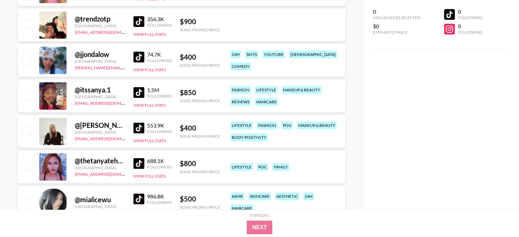
click at [143, 58] on img at bounding box center [138, 57] width 11 height 11
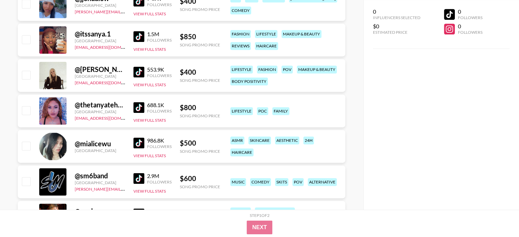
scroll to position [3548, 0]
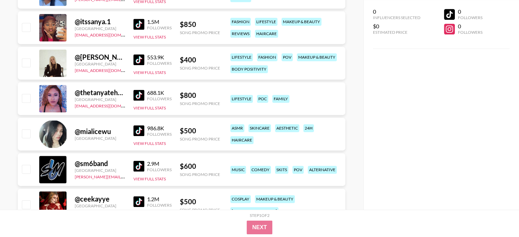
click at [137, 28] on img at bounding box center [138, 24] width 11 height 11
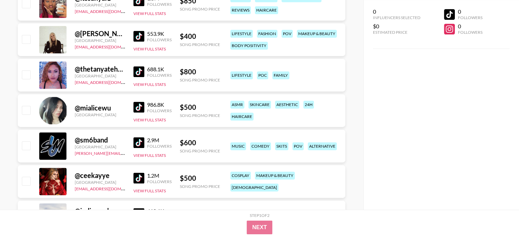
scroll to position [3582, 0]
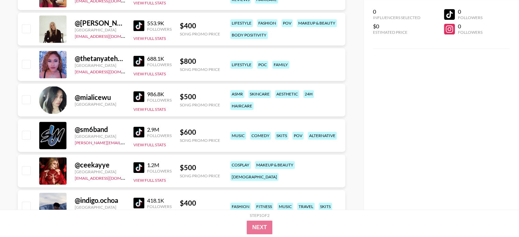
click at [137, 24] on img at bounding box center [138, 25] width 11 height 11
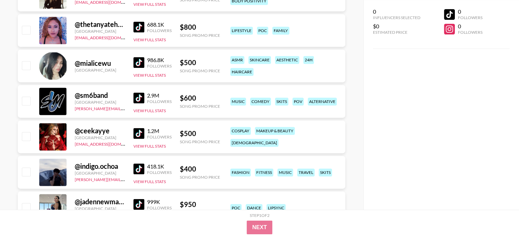
click at [138, 25] on img at bounding box center [138, 26] width 11 height 11
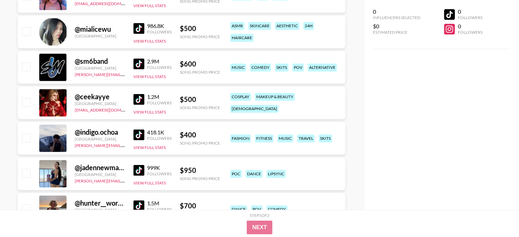
scroll to position [3685, 0]
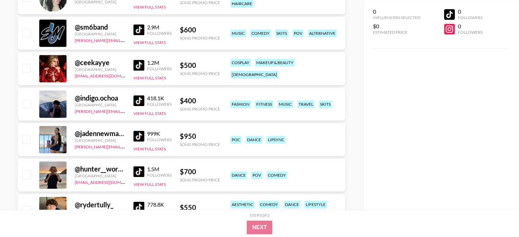
click at [142, 29] on img at bounding box center [138, 29] width 11 height 11
click at [145, 64] on link at bounding box center [140, 65] width 14 height 11
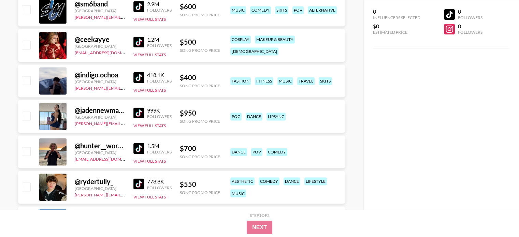
scroll to position [3719, 0]
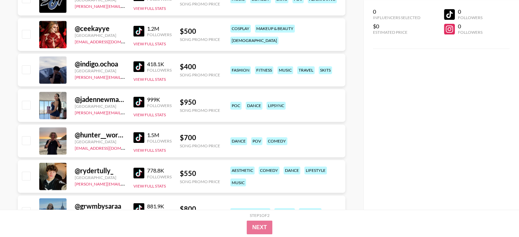
click at [140, 66] on img at bounding box center [138, 66] width 11 height 11
click at [142, 104] on img at bounding box center [138, 102] width 11 height 11
click at [135, 137] on img at bounding box center [138, 137] width 11 height 11
click at [136, 173] on img at bounding box center [138, 173] width 11 height 11
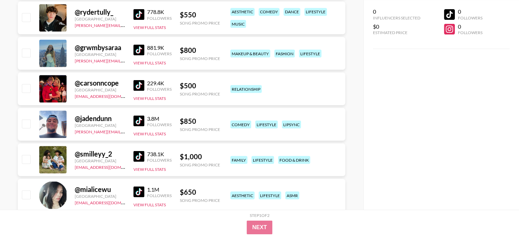
scroll to position [3889, 0]
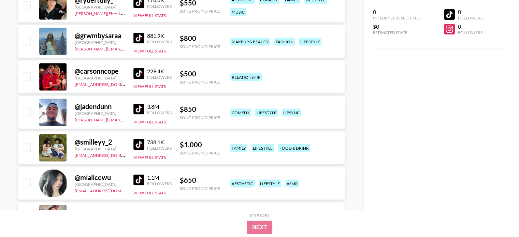
click at [141, 37] on img at bounding box center [138, 37] width 11 height 11
click at [141, 75] on img at bounding box center [138, 73] width 11 height 11
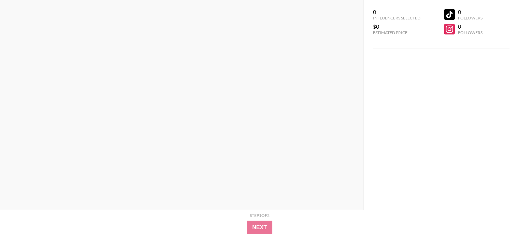
scroll to position [0, 0]
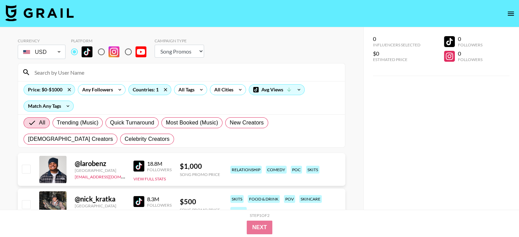
click at [198, 50] on select "Choose Type... Song Promos Brand Promos" at bounding box center [179, 51] width 49 height 13
select select "Brand"
click at [155, 45] on select "Choose Type... Song Promos Brand Promos" at bounding box center [179, 51] width 49 height 13
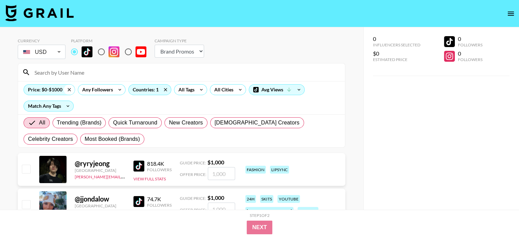
click at [71, 91] on icon at bounding box center [69, 90] width 11 height 10
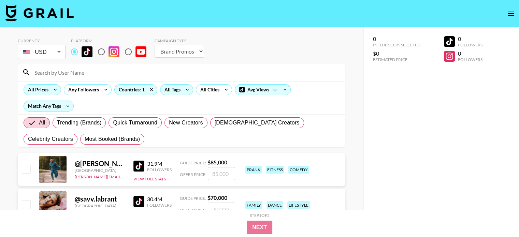
click at [185, 90] on icon at bounding box center [187, 90] width 11 height 10
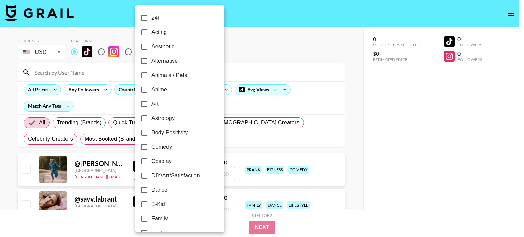
click at [234, 57] on div at bounding box center [262, 118] width 524 height 237
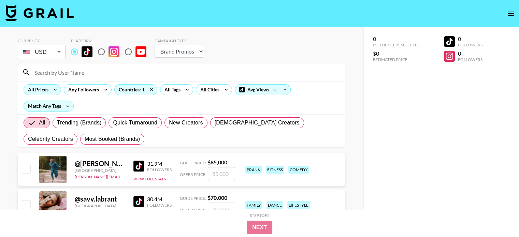
click at [221, 91] on icon at bounding box center [226, 90] width 11 height 10
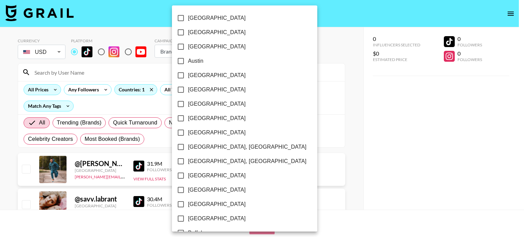
click at [277, 61] on div at bounding box center [262, 118] width 524 height 237
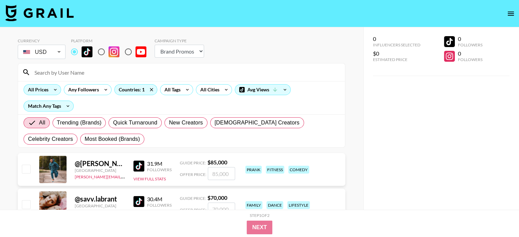
click at [277, 88] on div "Avg Views" at bounding box center [262, 90] width 55 height 10
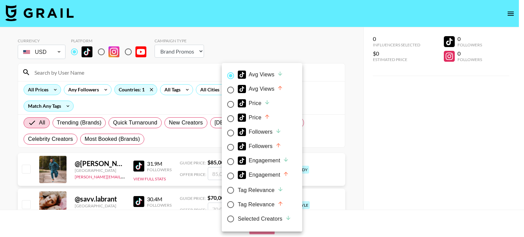
click at [351, 98] on div at bounding box center [262, 118] width 524 height 237
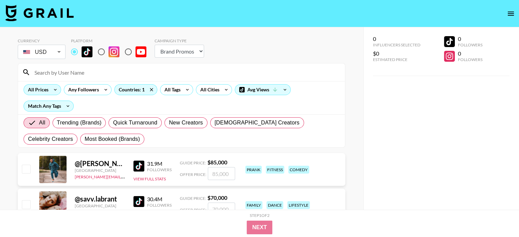
click at [140, 166] on img at bounding box center [138, 166] width 11 height 11
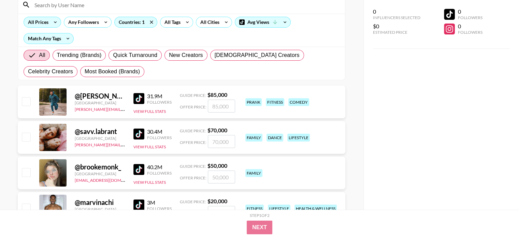
scroll to position [68, 0]
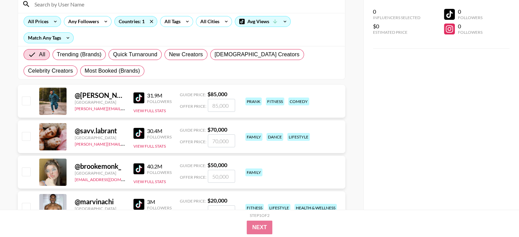
click at [139, 135] on img at bounding box center [138, 133] width 11 height 11
click at [155, 112] on button "View Full Stats" at bounding box center [149, 110] width 32 height 5
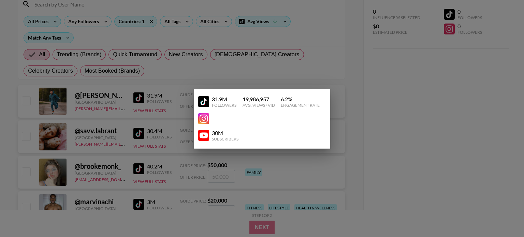
click at [403, 123] on div at bounding box center [262, 118] width 524 height 237
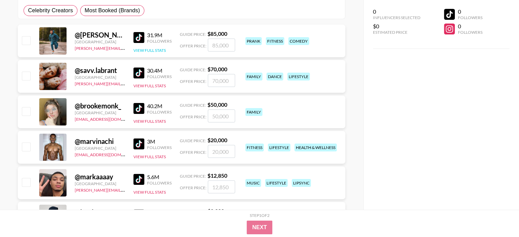
scroll to position [136, 0]
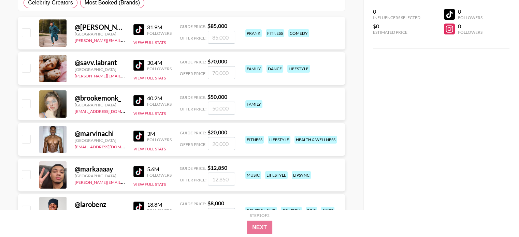
click at [137, 103] on img at bounding box center [138, 100] width 11 height 11
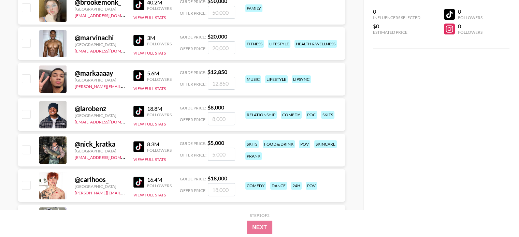
scroll to position [239, 0]
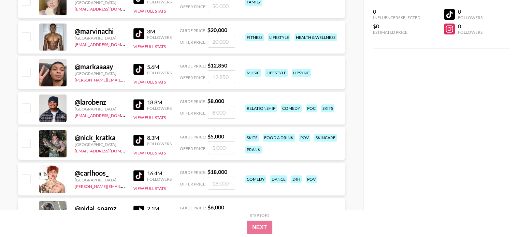
click at [136, 71] on img at bounding box center [138, 69] width 11 height 11
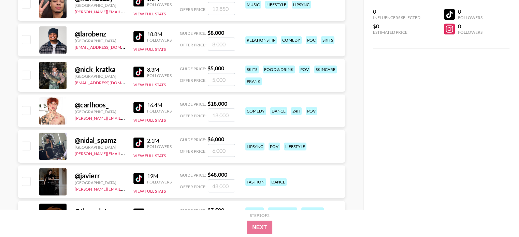
scroll to position [341, 0]
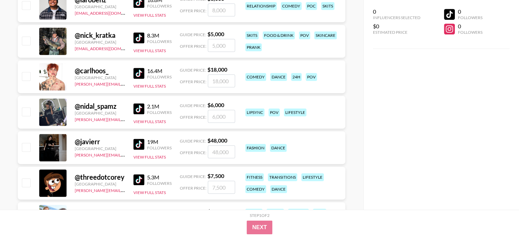
click at [139, 110] on img at bounding box center [138, 108] width 11 height 11
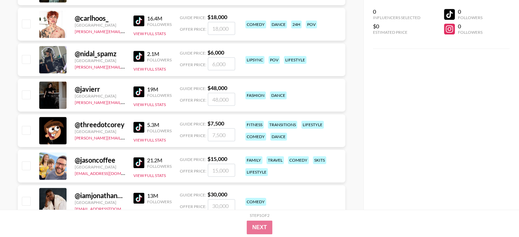
scroll to position [409, 0]
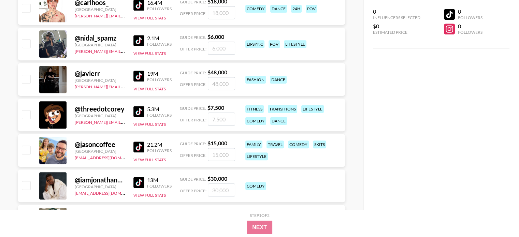
click at [143, 114] on img at bounding box center [138, 111] width 11 height 11
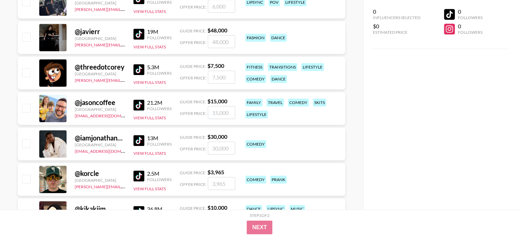
scroll to position [478, 0]
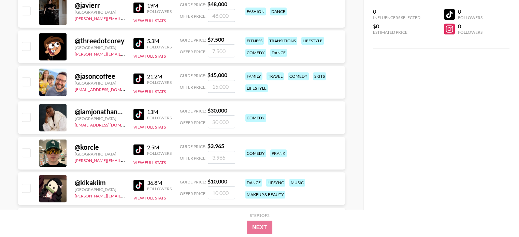
click at [139, 82] on img at bounding box center [138, 78] width 11 height 11
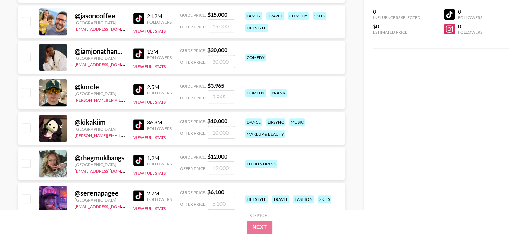
scroll to position [546, 0]
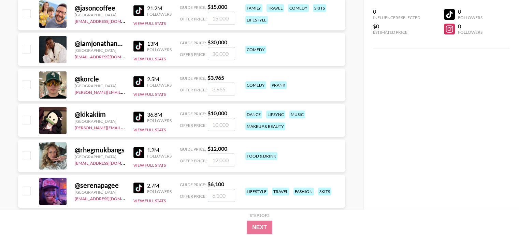
click at [136, 117] on img at bounding box center [138, 117] width 11 height 11
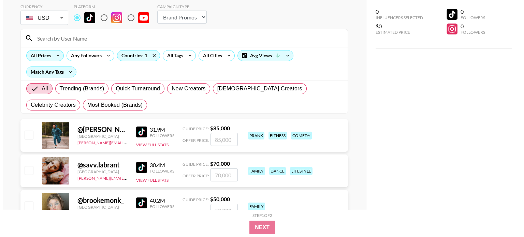
scroll to position [0, 0]
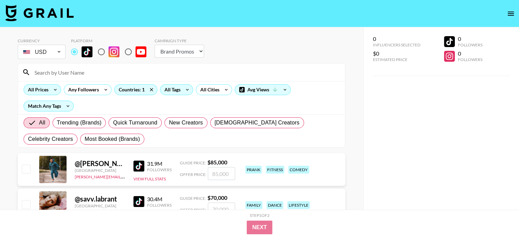
click at [176, 89] on div "All Tags" at bounding box center [170, 90] width 21 height 10
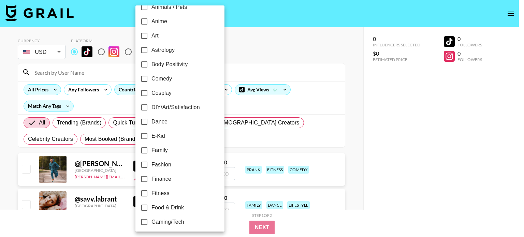
scroll to position [102, 0]
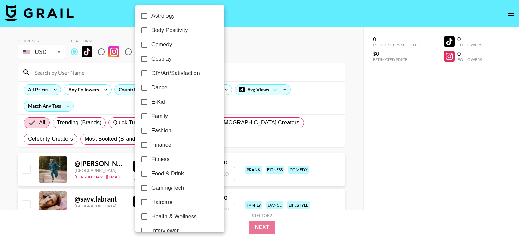
click at [181, 75] on span "DIY/Art/Satisfaction" at bounding box center [175, 73] width 48 height 8
click at [151, 75] on input "DIY/Art/Satisfaction" at bounding box center [144, 73] width 14 height 14
checkbox input "true"
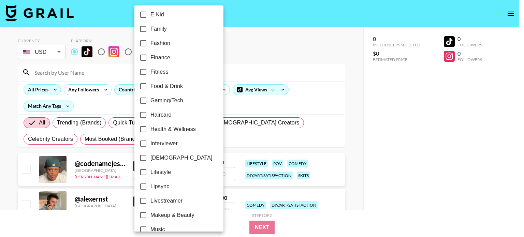
scroll to position [205, 0]
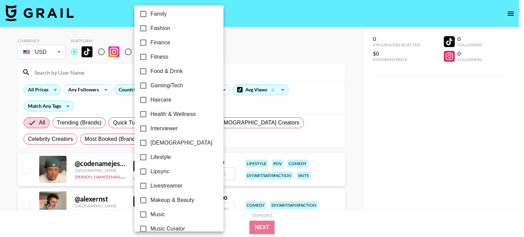
click at [183, 70] on label "Food & Drink" at bounding box center [174, 71] width 76 height 14
click at [150, 70] on input "Food & Drink" at bounding box center [143, 71] width 14 height 14
checkbox input "true"
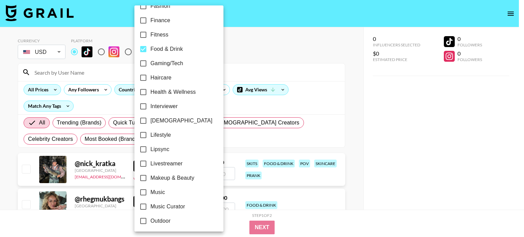
scroll to position [239, 0]
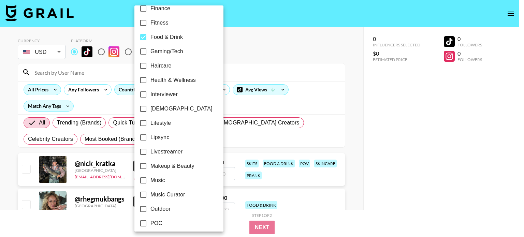
click at [163, 120] on span "Lifestyle" at bounding box center [160, 123] width 20 height 8
click at [150, 120] on input "Lifestyle" at bounding box center [143, 123] width 14 height 14
checkbox input "true"
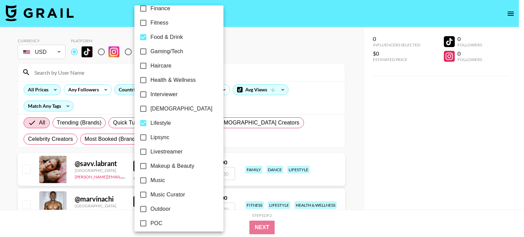
scroll to position [273, 0]
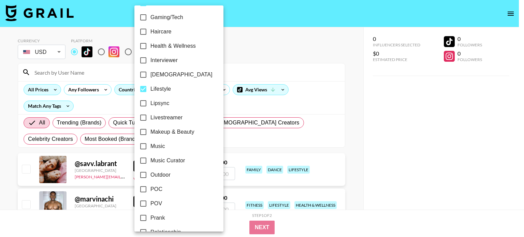
click at [151, 101] on span "Lipsync" at bounding box center [159, 103] width 19 height 8
click at [150, 101] on input "Lipsync" at bounding box center [143, 103] width 14 height 14
checkbox input "true"
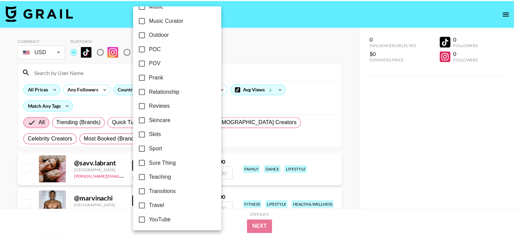
scroll to position [415, 0]
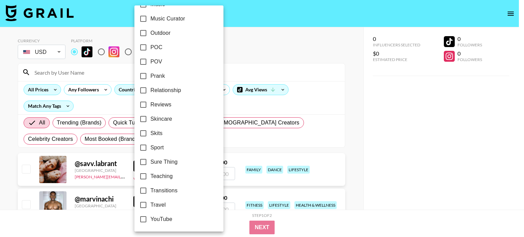
click at [380, 147] on div at bounding box center [262, 118] width 524 height 237
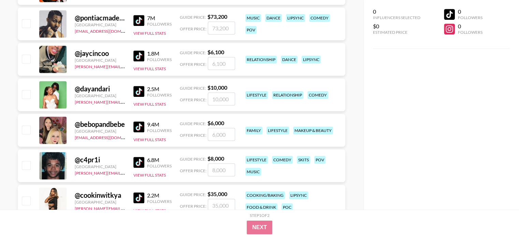
scroll to position [682, 0]
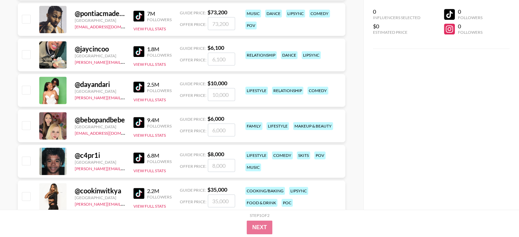
click at [148, 122] on div "9.4M" at bounding box center [159, 120] width 25 height 7
click at [142, 124] on img at bounding box center [138, 122] width 11 height 11
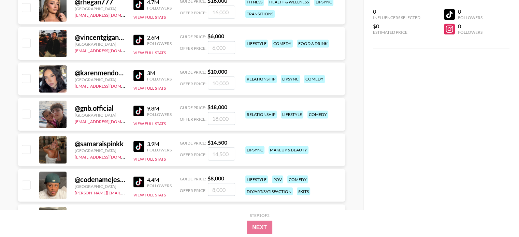
scroll to position [1126, 0]
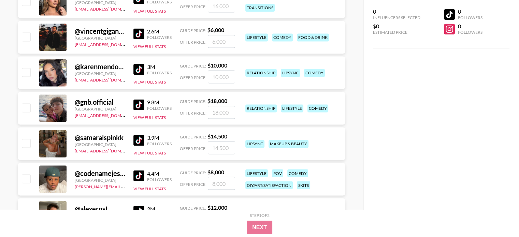
click at [139, 101] on img at bounding box center [138, 104] width 11 height 11
click at [139, 143] on img at bounding box center [138, 140] width 11 height 11
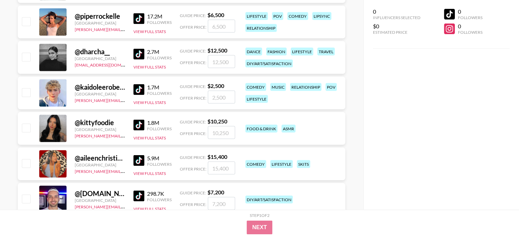
scroll to position [1365, 0]
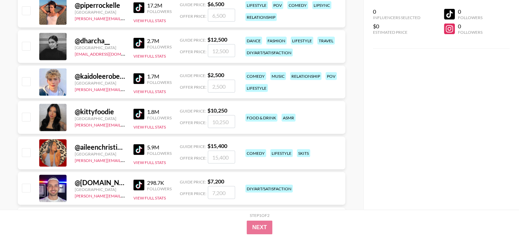
click at [139, 109] on img at bounding box center [138, 114] width 11 height 11
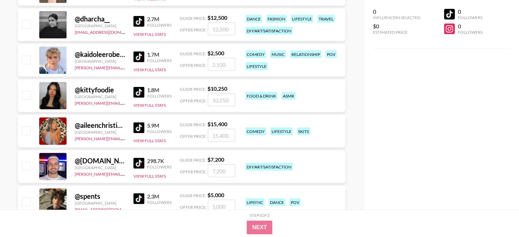
scroll to position [1399, 0]
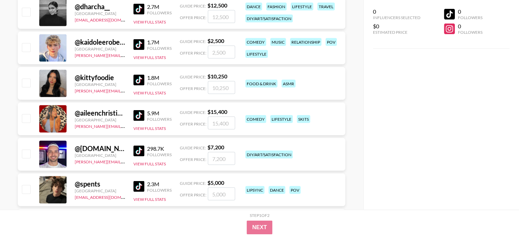
click at [138, 111] on img at bounding box center [138, 115] width 11 height 11
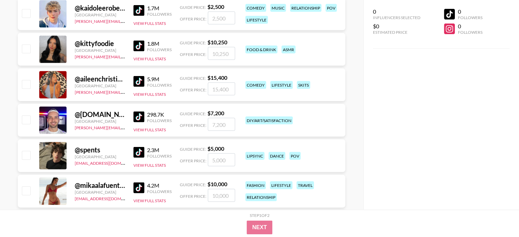
scroll to position [1467, 0]
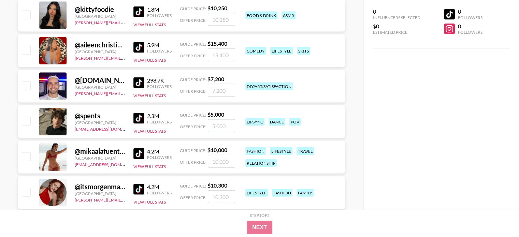
click at [142, 121] on img at bounding box center [138, 118] width 11 height 11
click at [143, 154] on img at bounding box center [138, 153] width 11 height 11
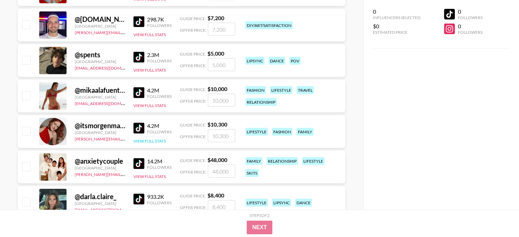
scroll to position [1535, 0]
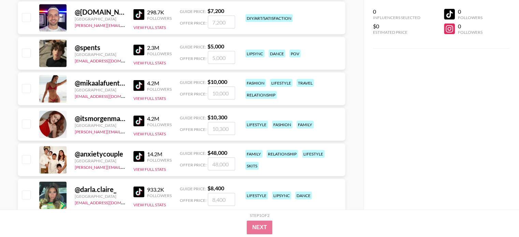
click at [139, 122] on img at bounding box center [138, 121] width 11 height 11
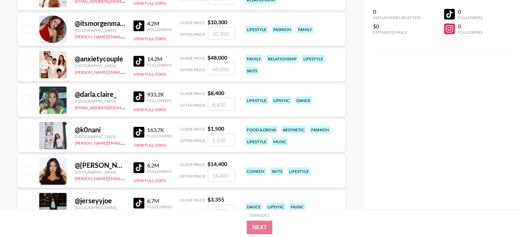
scroll to position [1672, 0]
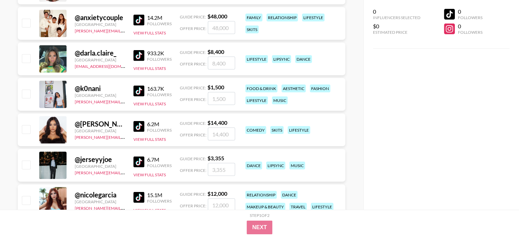
click at [139, 58] on img at bounding box center [138, 55] width 11 height 11
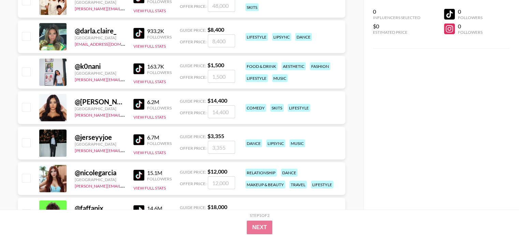
scroll to position [1706, 0]
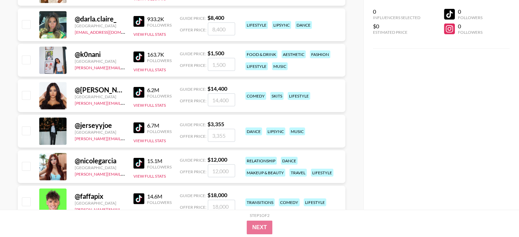
click at [141, 92] on img at bounding box center [138, 92] width 11 height 11
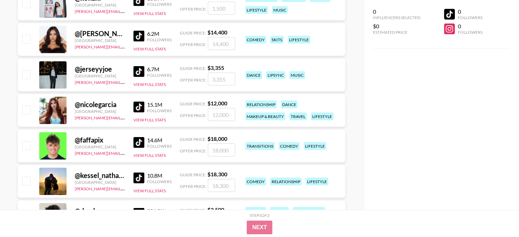
scroll to position [1774, 0]
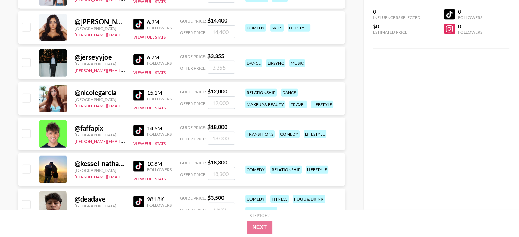
click at [142, 95] on img at bounding box center [138, 95] width 11 height 11
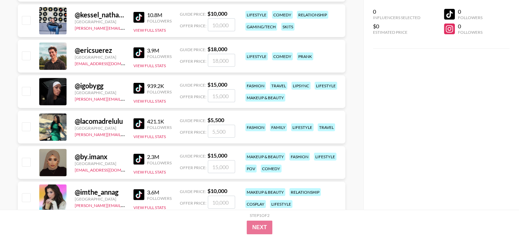
scroll to position [2081, 0]
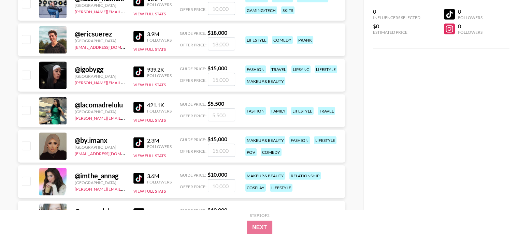
click at [141, 107] on img at bounding box center [138, 107] width 11 height 11
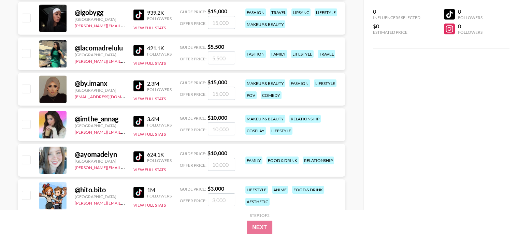
scroll to position [2149, 0]
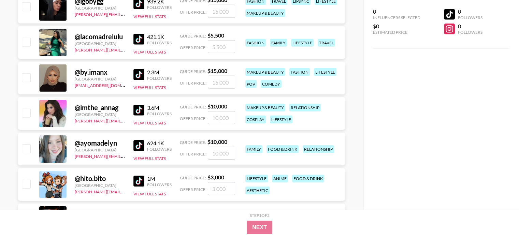
click at [135, 112] on img at bounding box center [138, 110] width 11 height 11
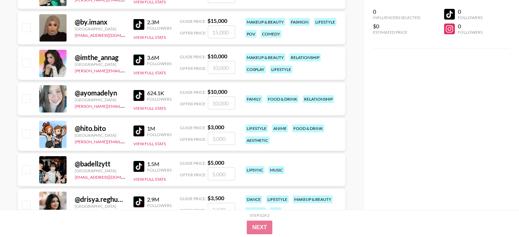
scroll to position [2218, 0]
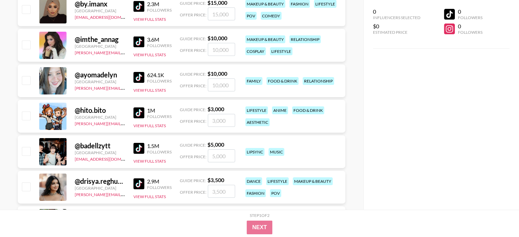
click at [139, 114] on img at bounding box center [138, 112] width 11 height 11
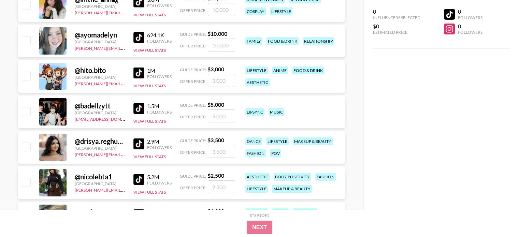
scroll to position [2320, 0]
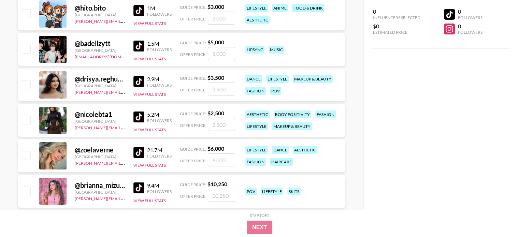
click at [134, 116] on img at bounding box center [138, 117] width 11 height 11
click at [137, 152] on img at bounding box center [138, 152] width 11 height 11
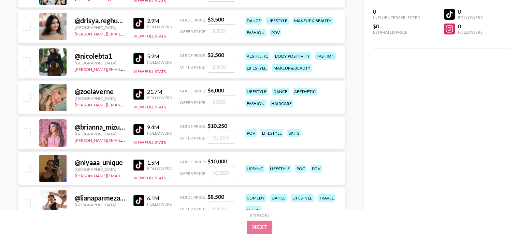
scroll to position [2388, 0]
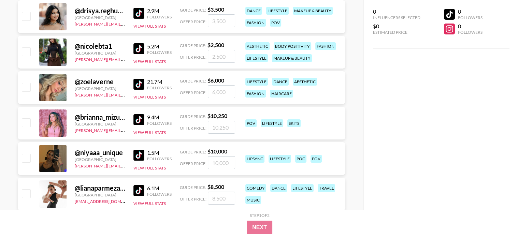
click at [140, 124] on img at bounding box center [138, 119] width 11 height 11
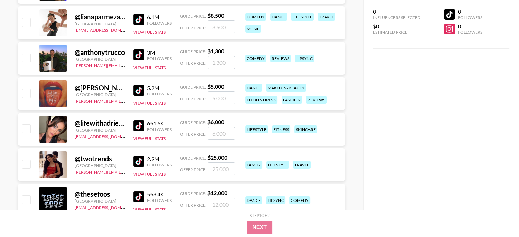
scroll to position [2593, 0]
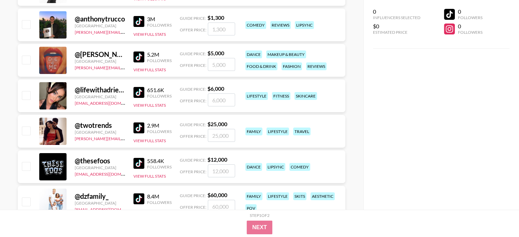
click at [59, 92] on div at bounding box center [52, 95] width 27 height 27
click at [143, 94] on img at bounding box center [138, 92] width 11 height 11
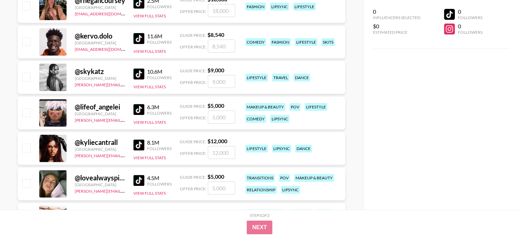
scroll to position [2832, 0]
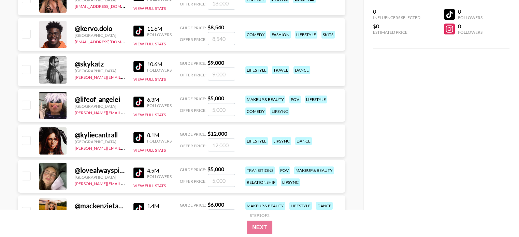
click at [139, 100] on img at bounding box center [138, 102] width 11 height 11
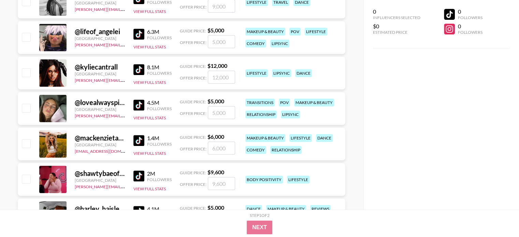
scroll to position [2934, 0]
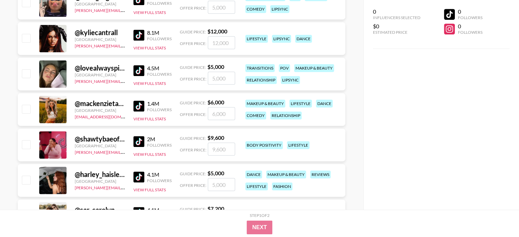
click at [142, 107] on img at bounding box center [138, 106] width 11 height 11
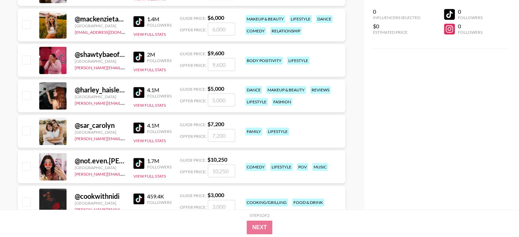
scroll to position [3037, 0]
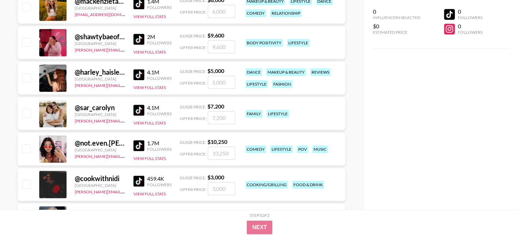
click at [141, 72] on img at bounding box center [138, 74] width 11 height 11
click at [138, 148] on img at bounding box center [138, 145] width 11 height 11
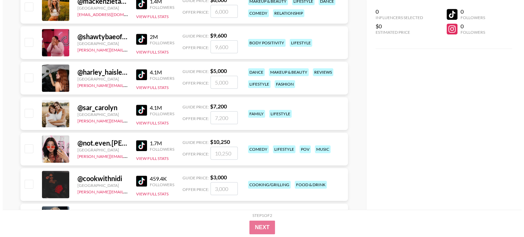
scroll to position [0, 0]
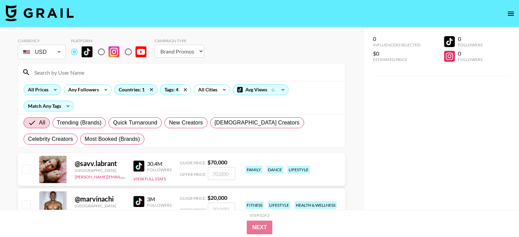
click at [186, 90] on icon at bounding box center [185, 90] width 11 height 10
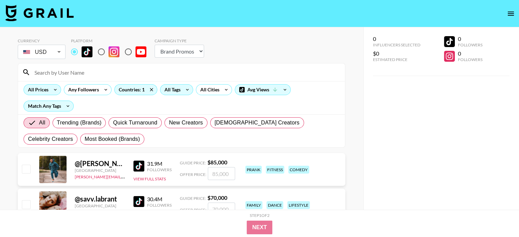
click at [171, 90] on div "All Tags" at bounding box center [170, 90] width 21 height 10
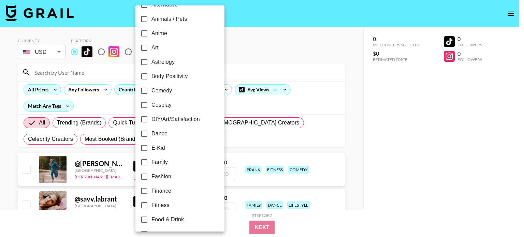
scroll to position [68, 0]
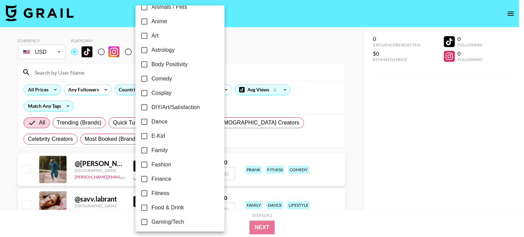
click at [144, 122] on input "Dance" at bounding box center [144, 122] width 14 height 14
checkbox input "true"
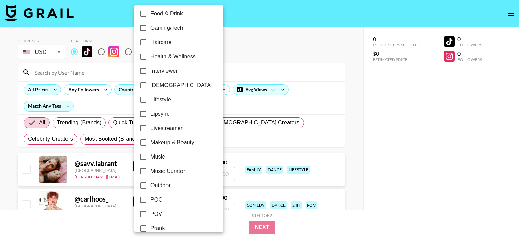
scroll to position [273, 0]
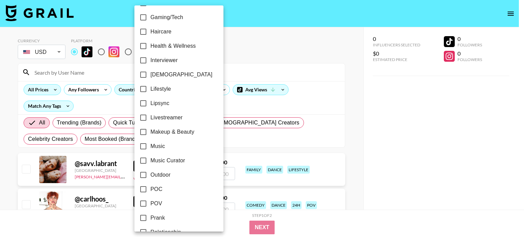
click at [146, 147] on input "Music" at bounding box center [143, 146] width 14 height 14
checkbox input "true"
click at [141, 102] on input "Lipsync" at bounding box center [143, 103] width 14 height 14
checkbox input "true"
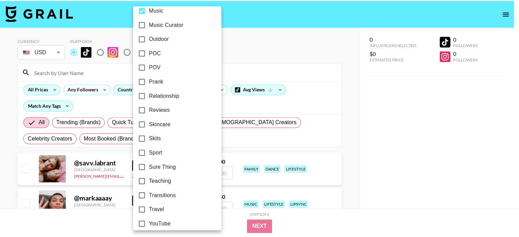
scroll to position [415, 0]
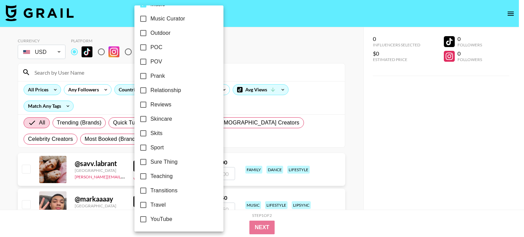
click at [352, 97] on div at bounding box center [262, 118] width 524 height 237
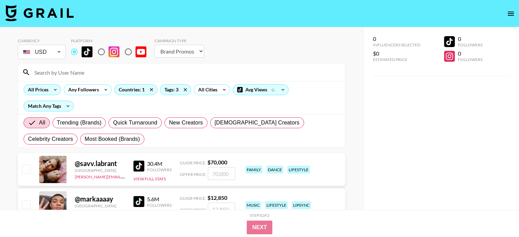
click at [47, 87] on div "All Prices" at bounding box center [37, 90] width 26 height 10
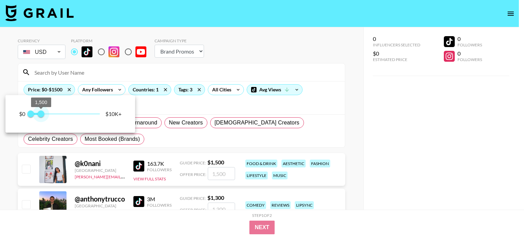
type input "1750"
drag, startPoint x: 97, startPoint y: 113, endPoint x: 44, endPoint y: 113, distance: 53.6
click at [44, 113] on span "1,750" at bounding box center [43, 114] width 7 height 7
click at [194, 52] on div at bounding box center [262, 118] width 524 height 237
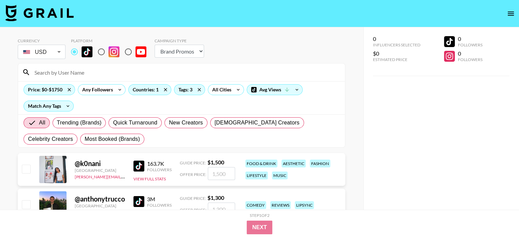
click at [185, 54] on select "Choose Type... Song Promos Brand Promos" at bounding box center [179, 51] width 49 height 13
select select "Song"
click at [155, 45] on select "Choose Type... Song Promos Brand Promos" at bounding box center [179, 51] width 49 height 13
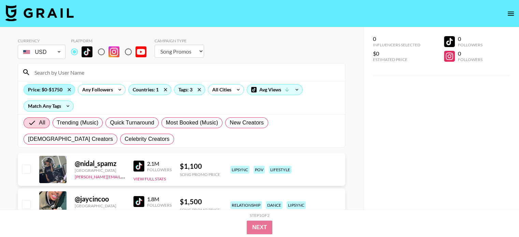
click at [44, 89] on div "Price: $0-$1750" at bounding box center [49, 90] width 51 height 10
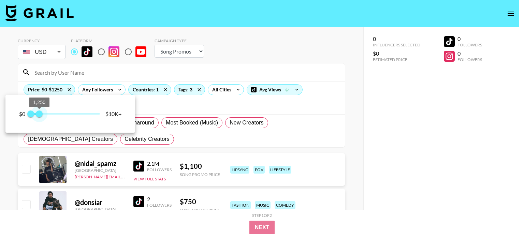
type input "1000"
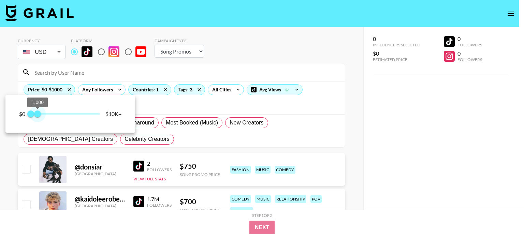
drag, startPoint x: 44, startPoint y: 114, endPoint x: 38, endPoint y: 115, distance: 5.6
click at [38, 115] on span "1,000" at bounding box center [37, 114] width 7 height 7
click at [373, 143] on div at bounding box center [262, 118] width 524 height 237
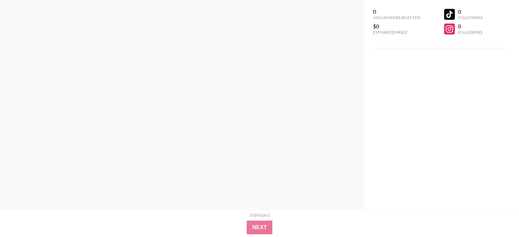
scroll to position [16991, 0]
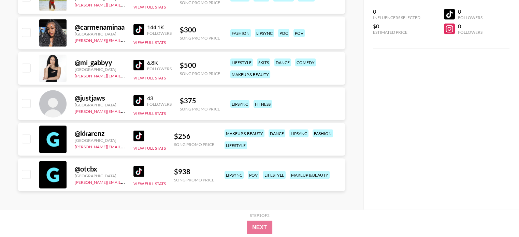
click at [141, 173] on img at bounding box center [138, 171] width 11 height 11
click at [138, 99] on img at bounding box center [138, 100] width 11 height 11
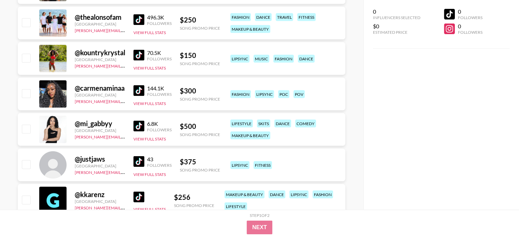
scroll to position [16923, 0]
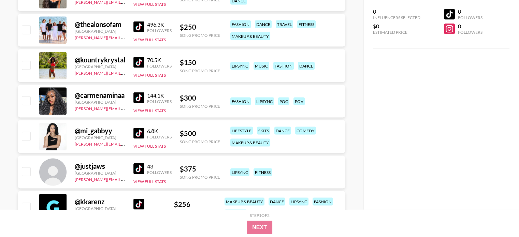
click at [139, 96] on img at bounding box center [138, 97] width 11 height 11
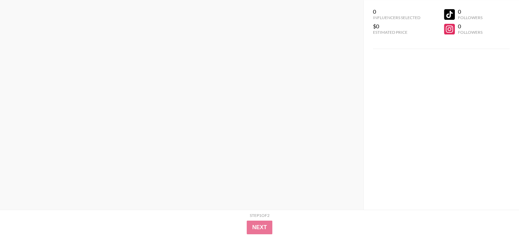
scroll to position [0, 0]
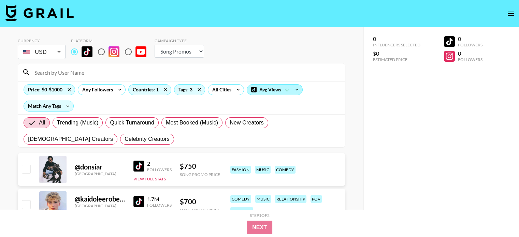
click at [279, 90] on div "Avg Views" at bounding box center [274, 90] width 55 height 10
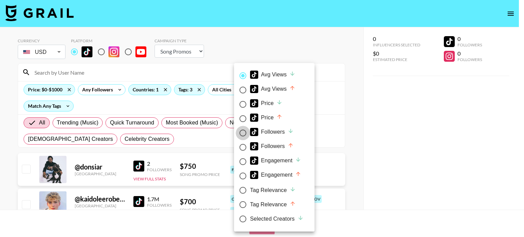
click at [244, 134] on input "Followers" at bounding box center [243, 133] width 14 height 14
radio input "true"
radio input "false"
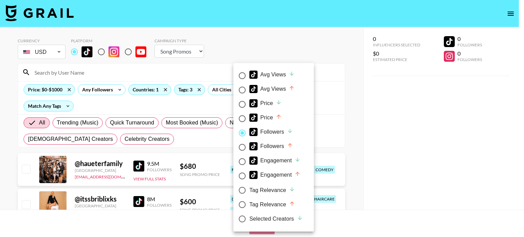
click at [358, 152] on div at bounding box center [262, 118] width 524 height 237
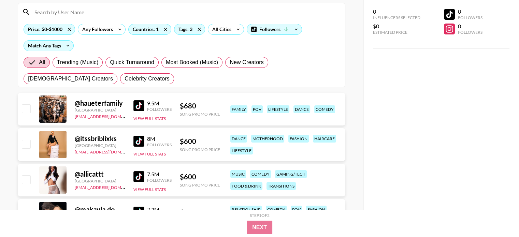
scroll to position [68, 0]
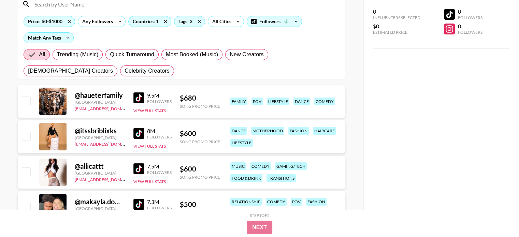
click at [139, 136] on img at bounding box center [138, 133] width 11 height 11
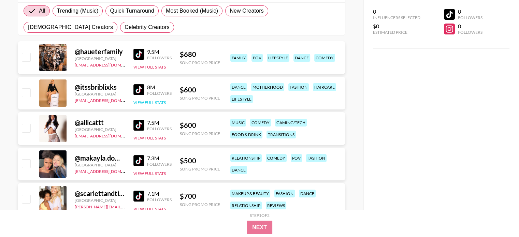
scroll to position [136, 0]
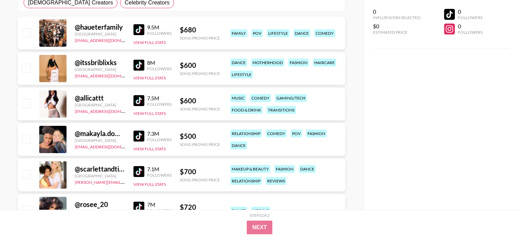
click at [143, 103] on img at bounding box center [138, 100] width 11 height 11
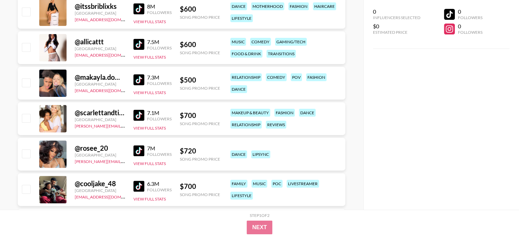
scroll to position [239, 0]
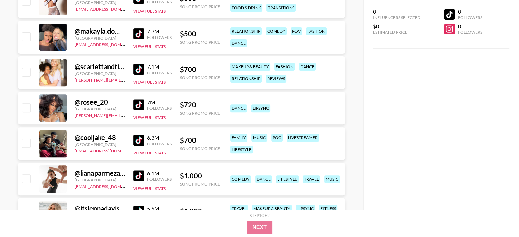
click at [140, 106] on img at bounding box center [138, 104] width 11 height 11
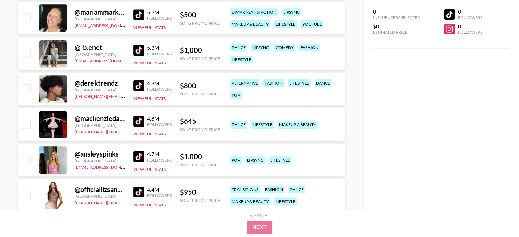
scroll to position [512, 0]
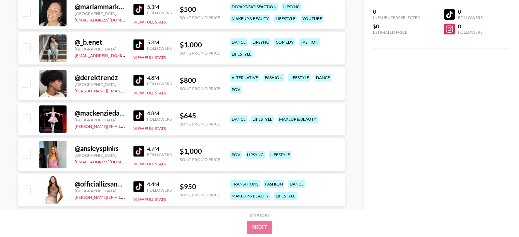
click at [137, 117] on img at bounding box center [138, 115] width 11 height 11
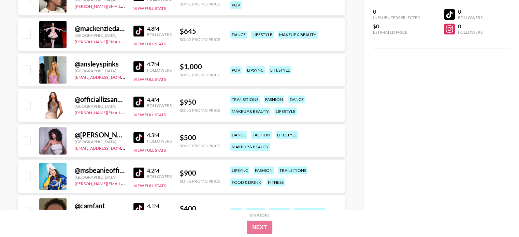
scroll to position [614, 0]
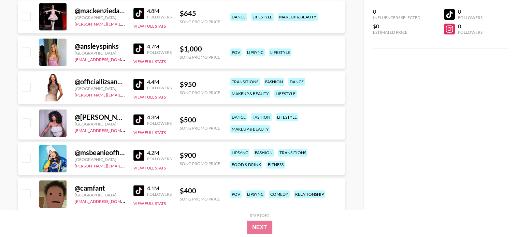
click at [136, 51] on img at bounding box center [138, 48] width 11 height 11
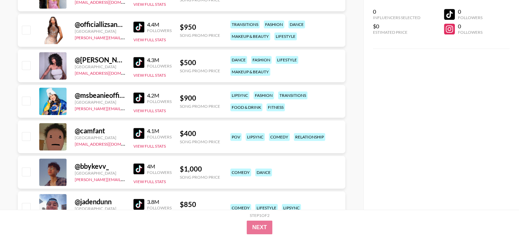
scroll to position [682, 0]
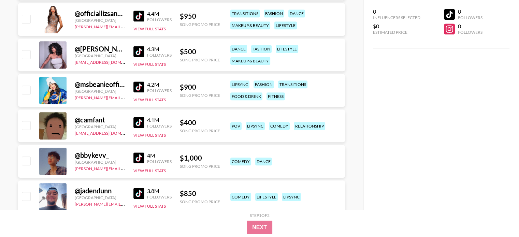
click at [142, 57] on div "4.3M Followers View Full Stats" at bounding box center [152, 55] width 38 height 24
click at [142, 55] on img at bounding box center [138, 51] width 11 height 11
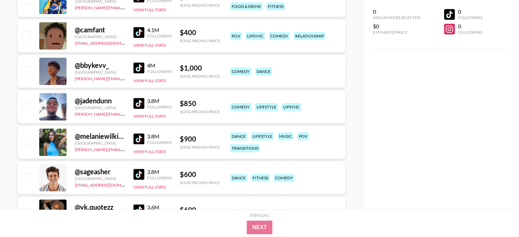
scroll to position [785, 0]
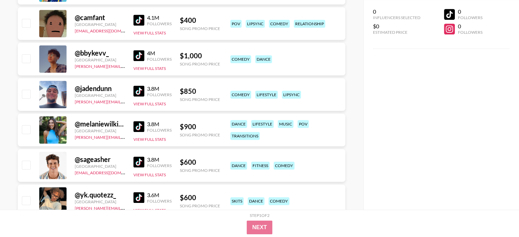
click at [141, 123] on img at bounding box center [138, 126] width 11 height 11
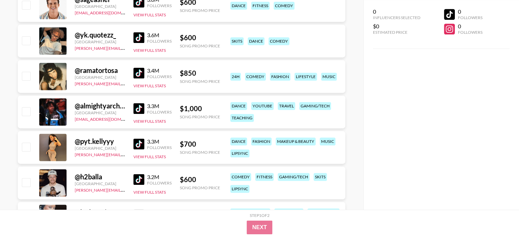
scroll to position [989, 0]
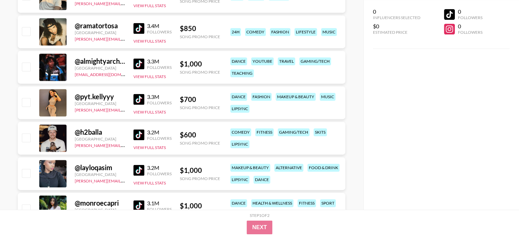
click at [137, 100] on img at bounding box center [138, 99] width 11 height 11
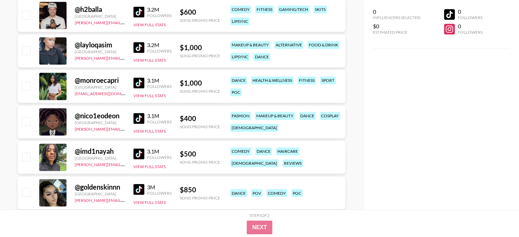
scroll to position [1126, 0]
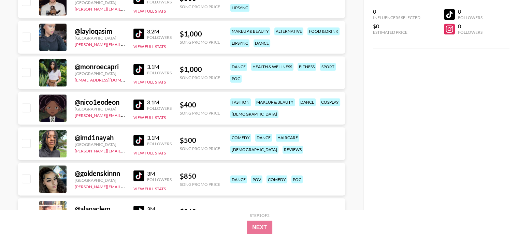
click at [134, 32] on img at bounding box center [138, 33] width 11 height 11
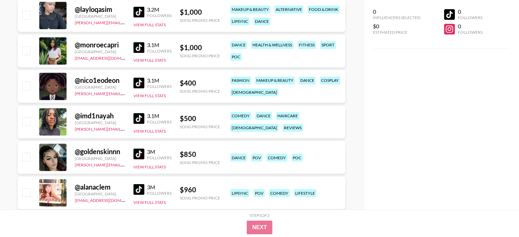
scroll to position [1160, 0]
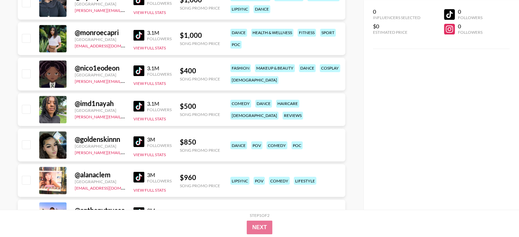
click at [144, 143] on img at bounding box center [138, 141] width 11 height 11
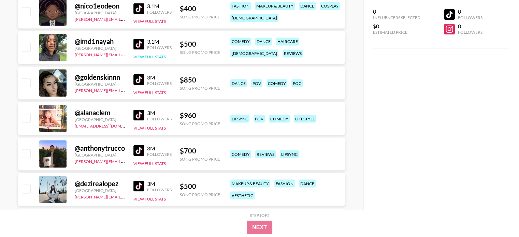
scroll to position [1262, 0]
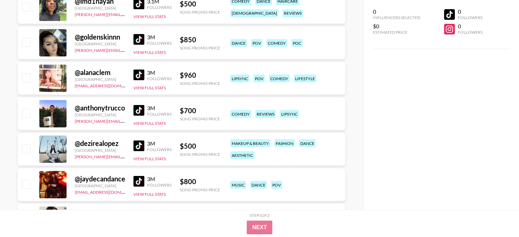
click at [136, 77] on img at bounding box center [138, 74] width 11 height 11
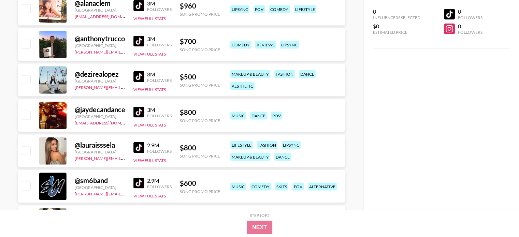
scroll to position [1365, 0]
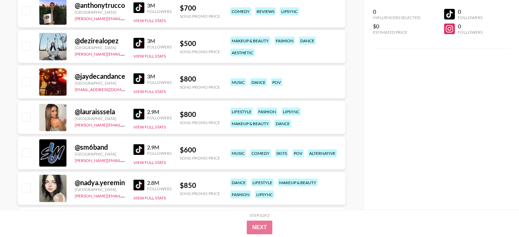
click at [139, 46] on img at bounding box center [138, 43] width 11 height 11
click at [142, 115] on img at bounding box center [138, 114] width 11 height 11
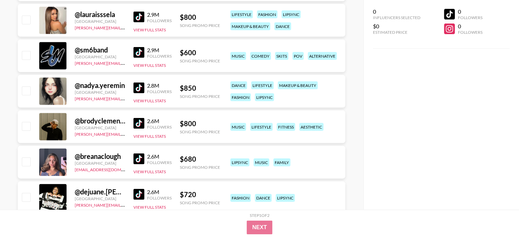
scroll to position [1467, 0]
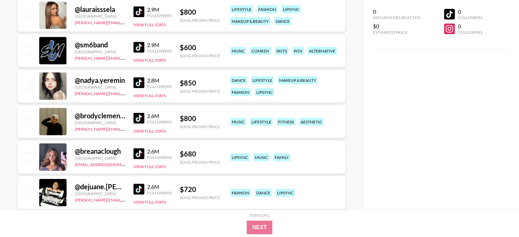
click at [142, 83] on img at bounding box center [138, 82] width 11 height 11
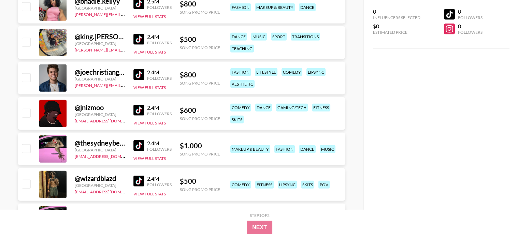
scroll to position [1877, 0]
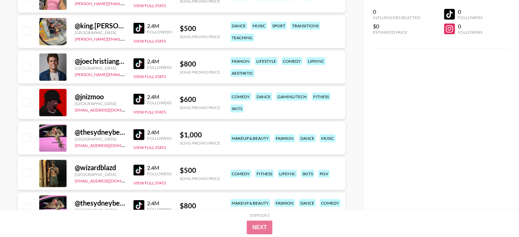
click at [135, 133] on img at bounding box center [138, 134] width 11 height 11
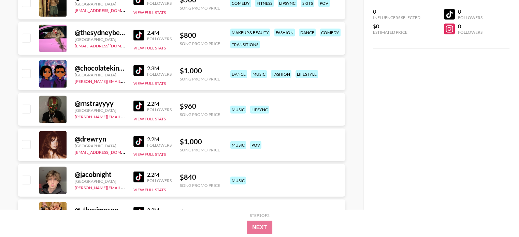
scroll to position [2081, 0]
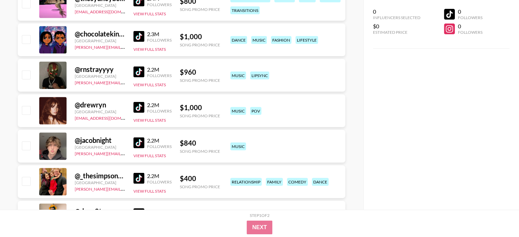
click at [140, 104] on img at bounding box center [138, 107] width 11 height 11
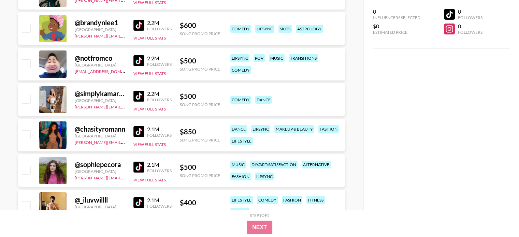
scroll to position [2320, 0]
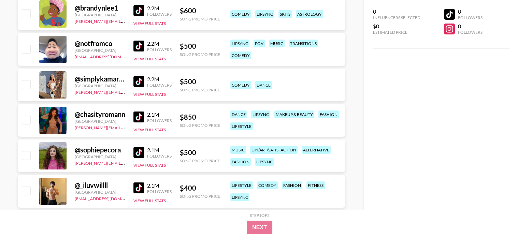
click at [141, 80] on img at bounding box center [138, 81] width 11 height 11
click at [138, 118] on img at bounding box center [138, 117] width 11 height 11
click at [137, 153] on img at bounding box center [138, 152] width 11 height 11
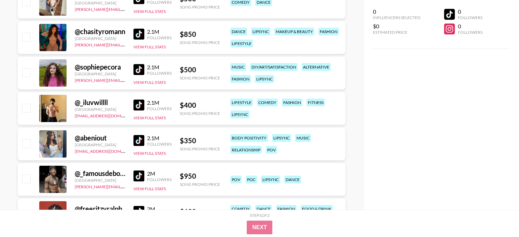
scroll to position [2422, 0]
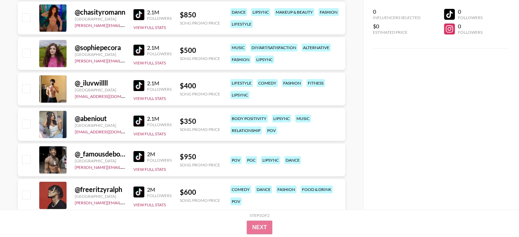
click at [136, 119] on img at bounding box center [138, 121] width 11 height 11
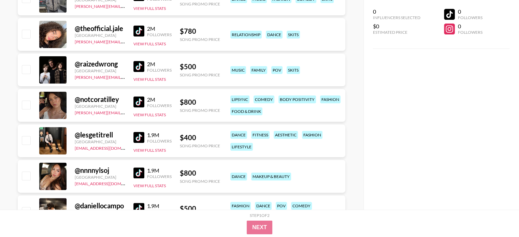
scroll to position [2764, 0]
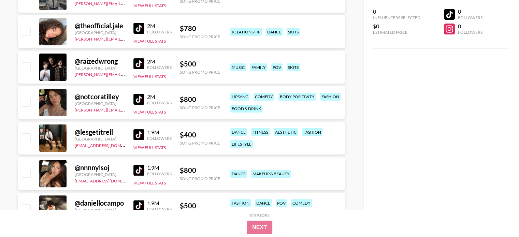
click at [137, 28] on img at bounding box center [138, 28] width 11 height 11
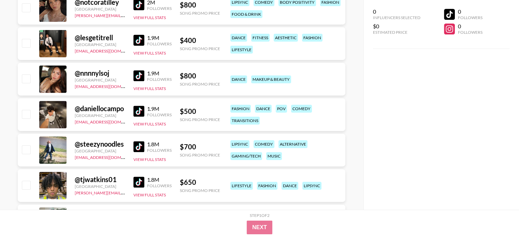
scroll to position [2866, 0]
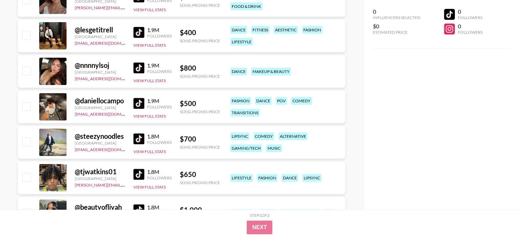
click at [140, 67] on img at bounding box center [138, 67] width 11 height 11
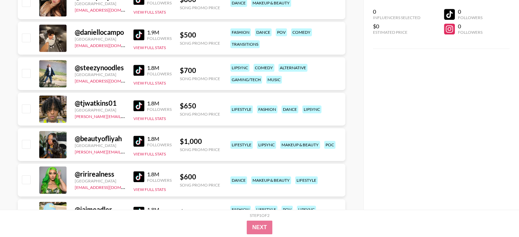
scroll to position [2968, 0]
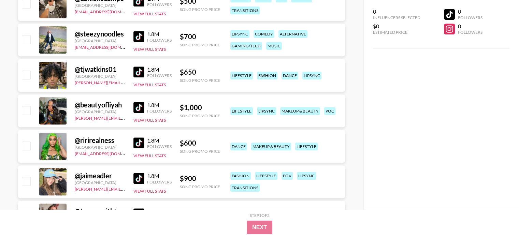
click at [139, 142] on img at bounding box center [138, 142] width 11 height 11
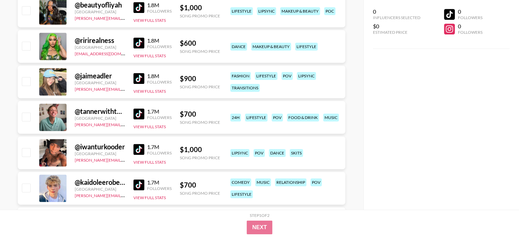
scroll to position [3071, 0]
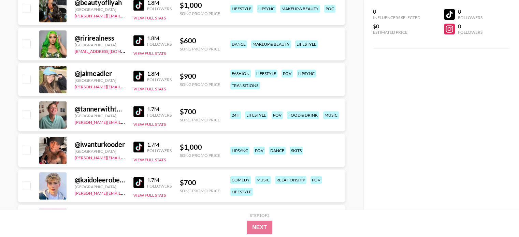
click at [136, 76] on img at bounding box center [138, 76] width 11 height 11
click at [137, 78] on img at bounding box center [138, 76] width 11 height 11
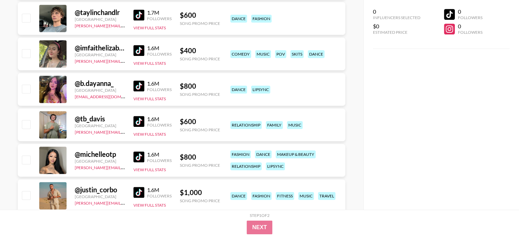
scroll to position [3412, 0]
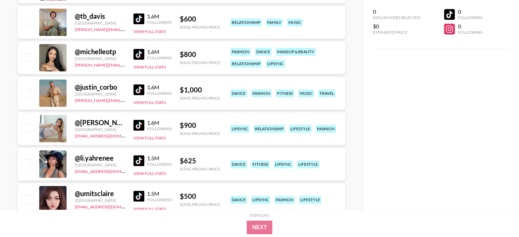
click at [142, 161] on img at bounding box center [138, 160] width 11 height 11
click at [138, 195] on img at bounding box center [138, 196] width 11 height 11
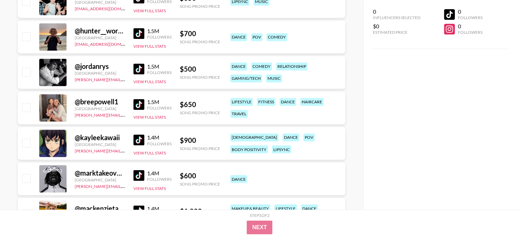
scroll to position [3753, 0]
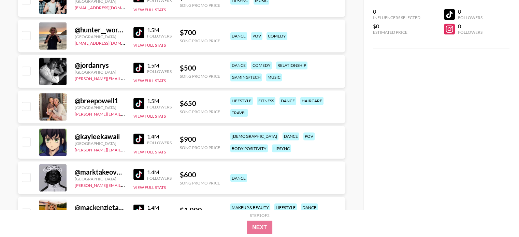
click at [134, 138] on img at bounding box center [138, 138] width 11 height 11
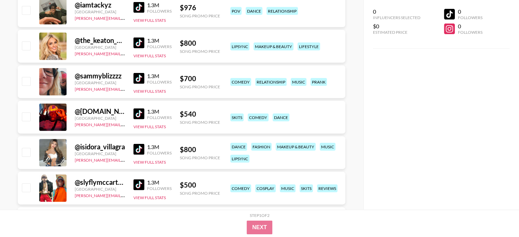
scroll to position [4197, 0]
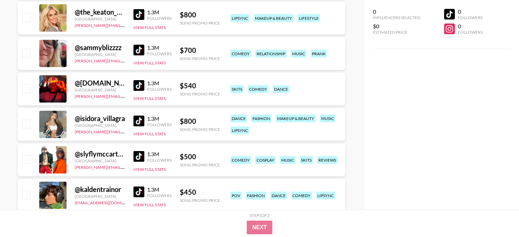
click at [141, 125] on img at bounding box center [138, 121] width 11 height 11
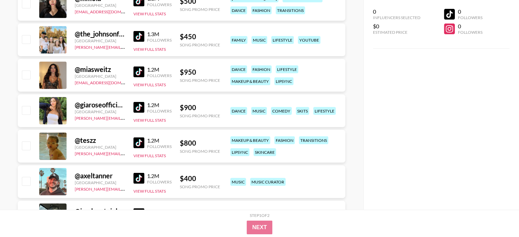
scroll to position [4504, 0]
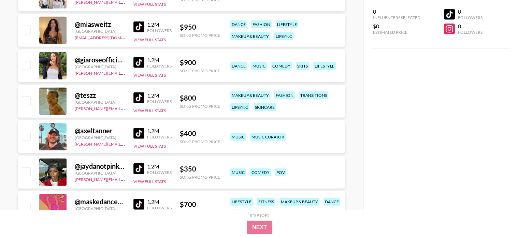
click at [141, 63] on img at bounding box center [138, 62] width 11 height 11
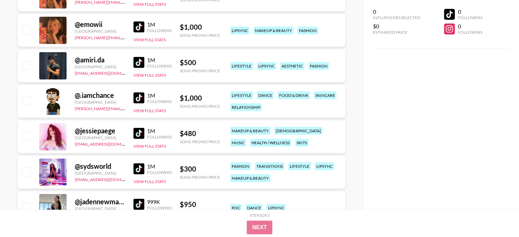
scroll to position [4981, 0]
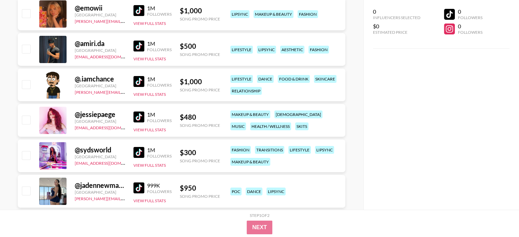
click at [139, 115] on img at bounding box center [138, 117] width 11 height 11
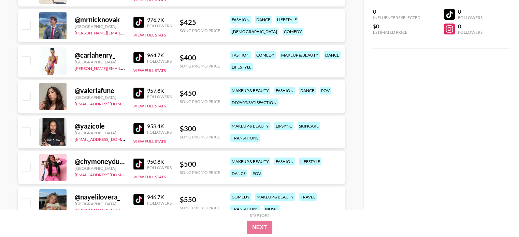
scroll to position [5254, 0]
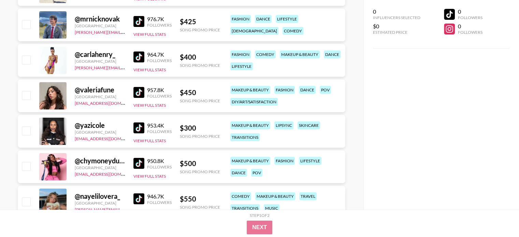
click at [140, 93] on img at bounding box center [138, 92] width 11 height 11
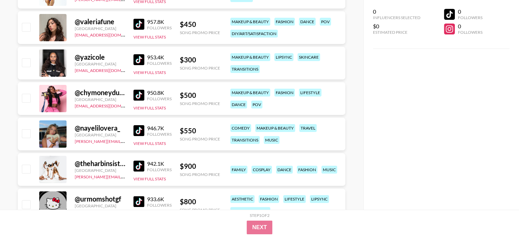
click at [136, 131] on img at bounding box center [138, 130] width 11 height 11
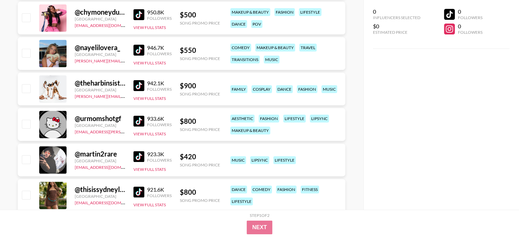
scroll to position [5493, 0]
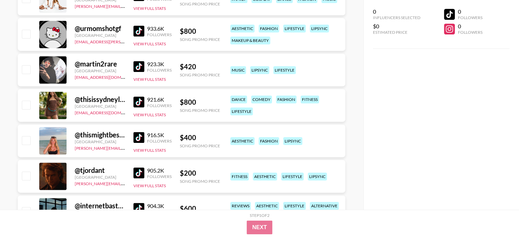
click at [140, 32] on img at bounding box center [138, 31] width 11 height 11
click at [140, 103] on img at bounding box center [138, 102] width 11 height 11
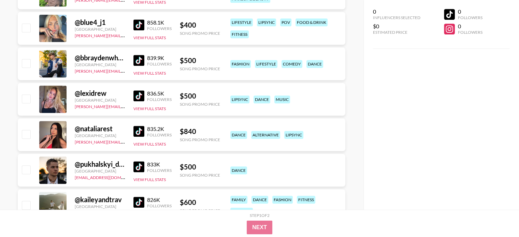
scroll to position [5902, 0]
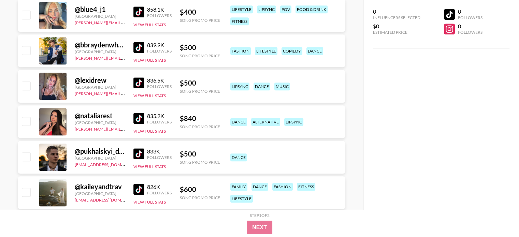
click at [140, 81] on img at bounding box center [138, 82] width 11 height 11
click at [143, 120] on img at bounding box center [138, 118] width 11 height 11
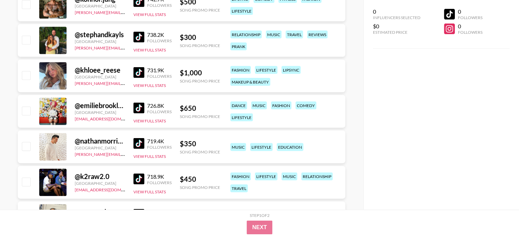
scroll to position [6687, 0]
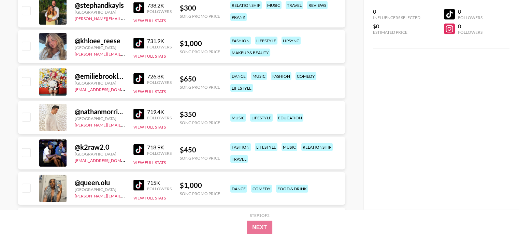
click at [135, 75] on img at bounding box center [138, 78] width 11 height 11
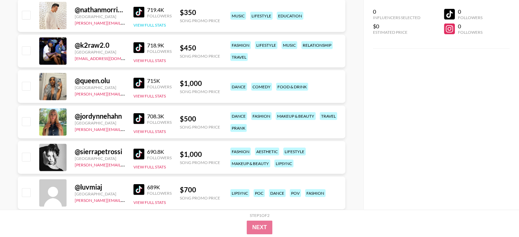
scroll to position [6790, 0]
click at [142, 156] on img at bounding box center [138, 153] width 11 height 11
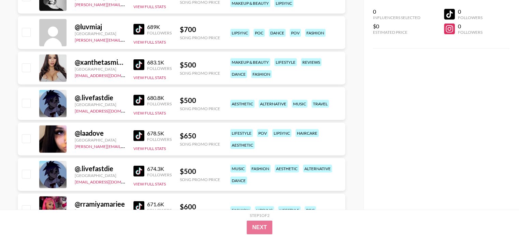
scroll to position [6960, 0]
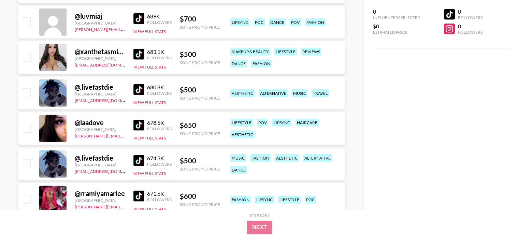
click at [141, 127] on img at bounding box center [138, 125] width 11 height 11
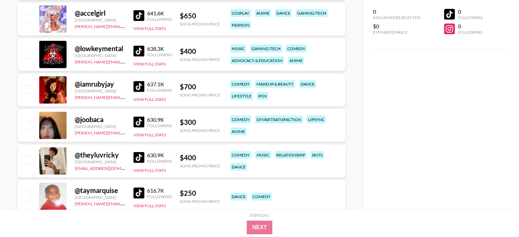
scroll to position [7301, 0]
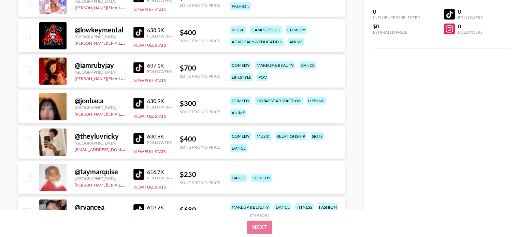
click at [139, 101] on img at bounding box center [138, 103] width 11 height 11
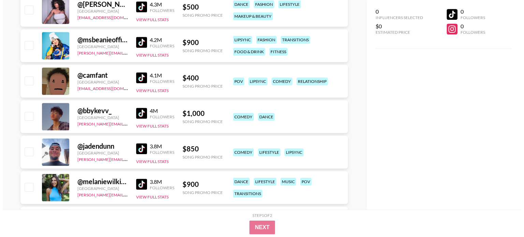
scroll to position [0, 0]
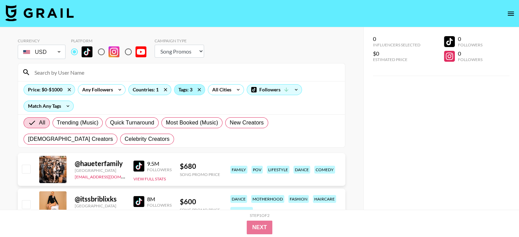
click at [187, 92] on div "Tags: 3" at bounding box center [189, 90] width 30 height 10
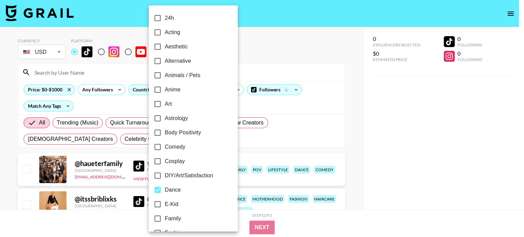
click at [264, 38] on div at bounding box center [262, 118] width 524 height 237
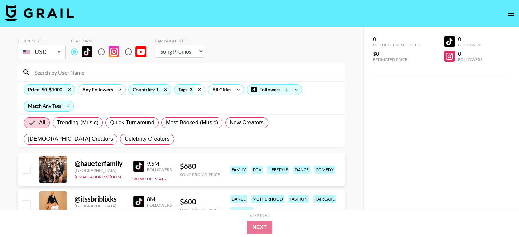
click at [198, 88] on icon at bounding box center [199, 89] width 3 height 3
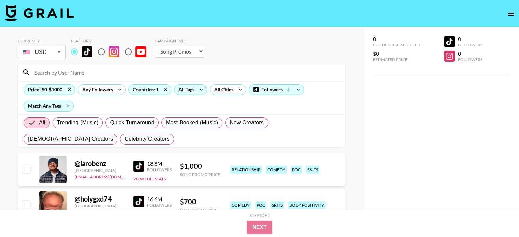
click at [194, 89] on div "All Tags" at bounding box center [184, 90] width 21 height 10
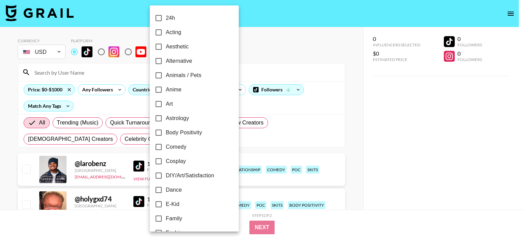
click at [278, 39] on div at bounding box center [262, 118] width 524 height 237
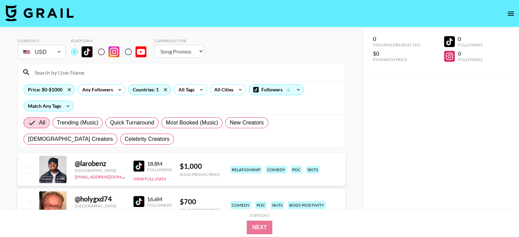
click at [187, 46] on select "Choose Type... Song Promos Brand Promos" at bounding box center [179, 51] width 49 height 13
select select "Brand"
click at [155, 45] on select "Choose Type... Song Promos Brand Promos" at bounding box center [179, 51] width 49 height 13
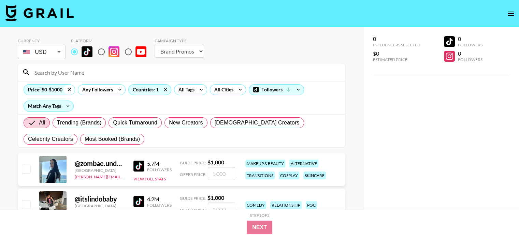
click at [68, 90] on icon at bounding box center [69, 90] width 11 height 10
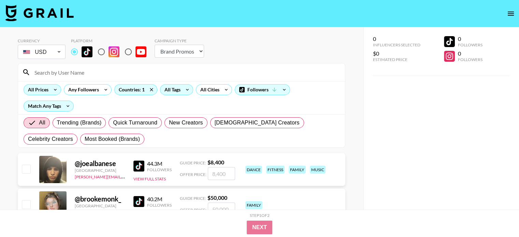
click at [182, 89] on icon at bounding box center [187, 90] width 11 height 10
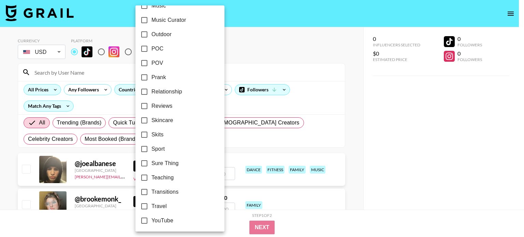
scroll to position [415, 0]
click at [145, 176] on input "Teaching" at bounding box center [144, 176] width 14 height 14
checkbox input "true"
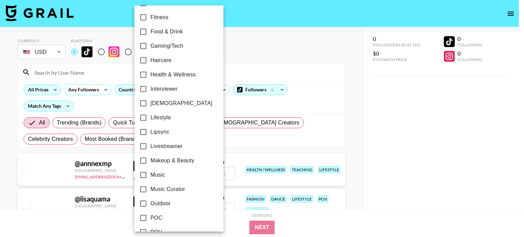
scroll to position [210, 0]
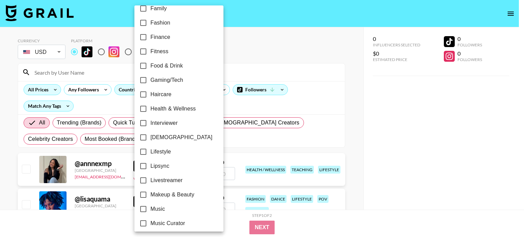
click at [144, 150] on input "Lifestyle" at bounding box center [143, 152] width 14 height 14
checkbox input "true"
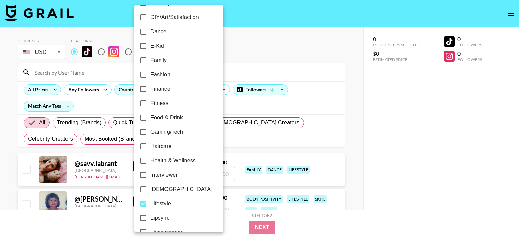
scroll to position [142, 0]
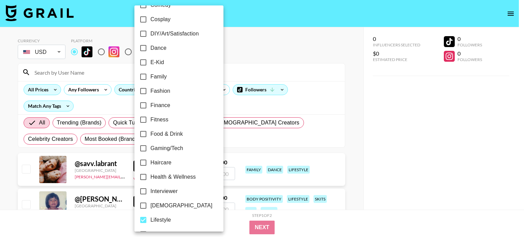
click at [142, 148] on input "Gaming/Tech" at bounding box center [143, 148] width 14 height 14
checkbox input "true"
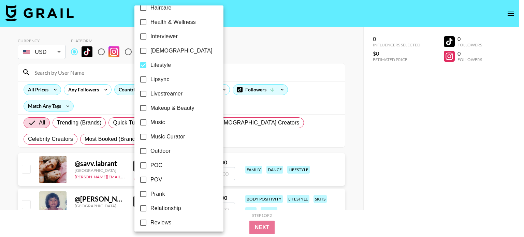
scroll to position [278, 0]
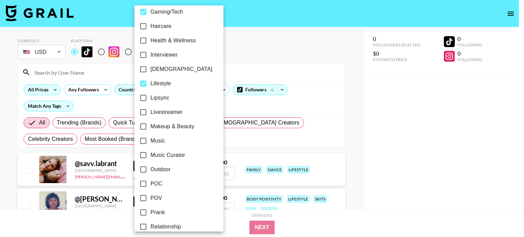
click at [144, 86] on input "Lifestyle" at bounding box center [143, 83] width 14 height 14
checkbox input "false"
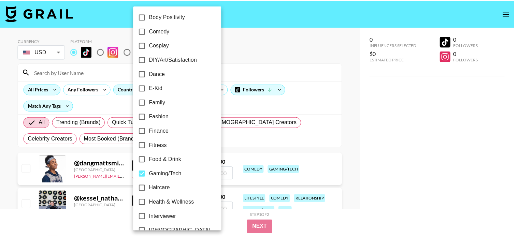
scroll to position [74, 0]
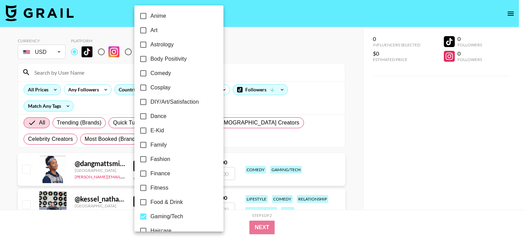
click at [401, 127] on div at bounding box center [262, 118] width 524 height 237
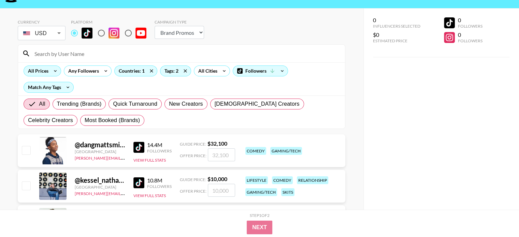
scroll to position [34, 0]
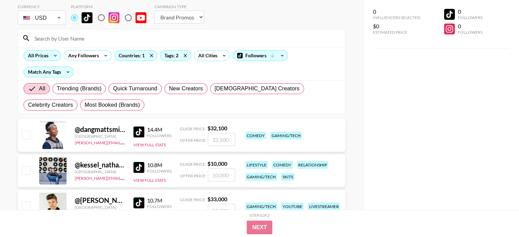
click at [138, 132] on img at bounding box center [138, 132] width 11 height 11
click at [51, 54] on icon at bounding box center [55, 55] width 11 height 10
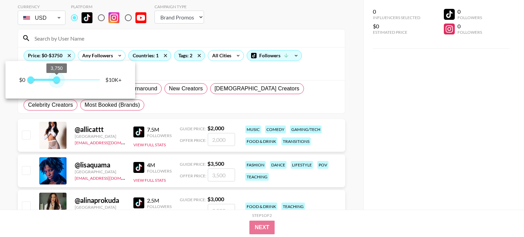
type input "4000"
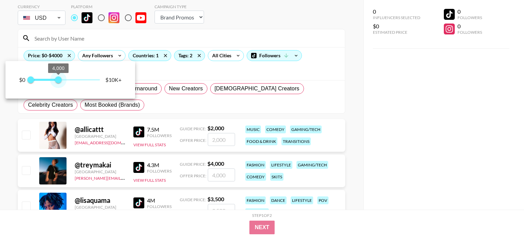
drag, startPoint x: 83, startPoint y: 82, endPoint x: 59, endPoint y: 82, distance: 23.5
click at [59, 82] on span "4,000" at bounding box center [58, 79] width 7 height 7
click at [433, 137] on div at bounding box center [262, 118] width 524 height 237
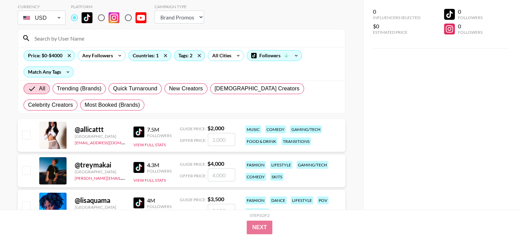
click at [141, 130] on img at bounding box center [138, 132] width 11 height 11
click at [286, 58] on icon at bounding box center [286, 56] width 6 height 6
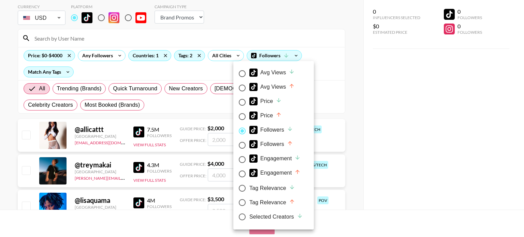
click at [244, 72] on input "Avg Views" at bounding box center [242, 74] width 14 height 14
radio input "true"
radio input "false"
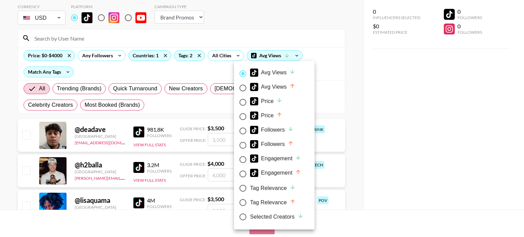
click at [137, 134] on div at bounding box center [262, 118] width 524 height 237
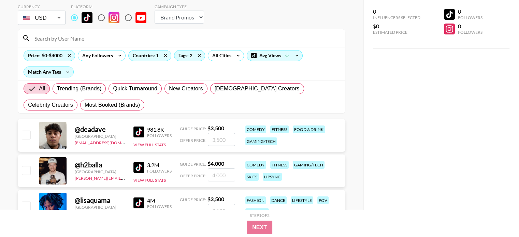
click at [140, 131] on img at bounding box center [138, 132] width 11 height 11
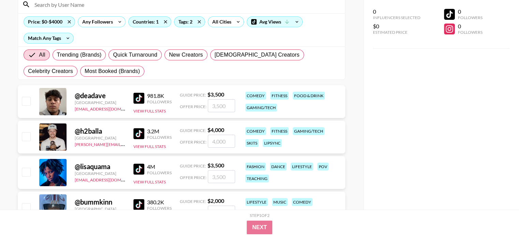
scroll to position [68, 0]
click at [136, 132] on img at bounding box center [138, 133] width 11 height 11
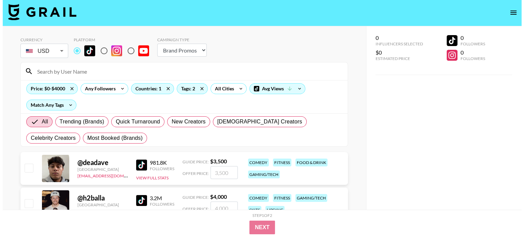
scroll to position [0, 0]
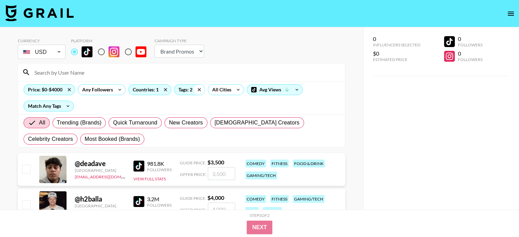
click at [200, 90] on icon at bounding box center [199, 90] width 11 height 10
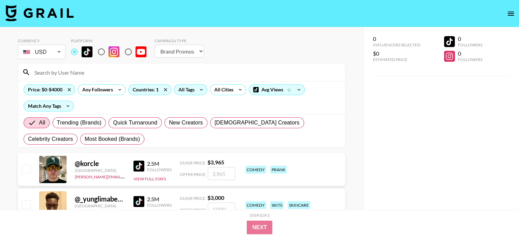
click at [198, 89] on icon at bounding box center [201, 90] width 11 height 10
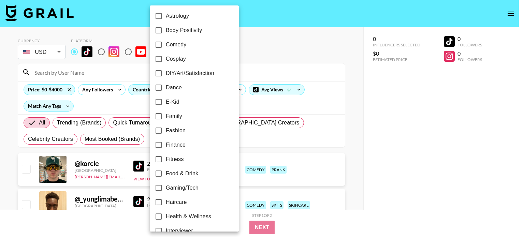
scroll to position [136, 0]
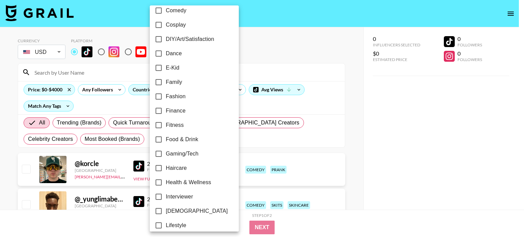
click at [192, 151] on span "Gaming/Tech" at bounding box center [182, 154] width 33 height 8
click at [166, 151] on input "Gaming/Tech" at bounding box center [158, 154] width 14 height 14
checkbox input "true"
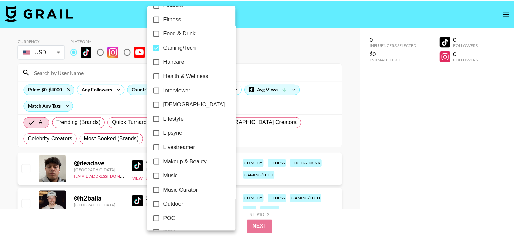
scroll to position [273, 0]
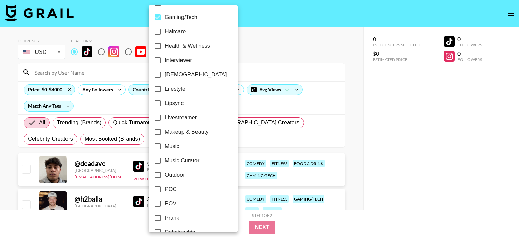
click at [364, 153] on div at bounding box center [262, 118] width 524 height 237
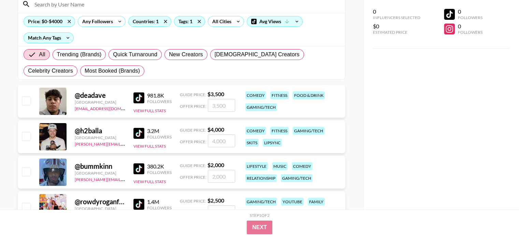
scroll to position [102, 0]
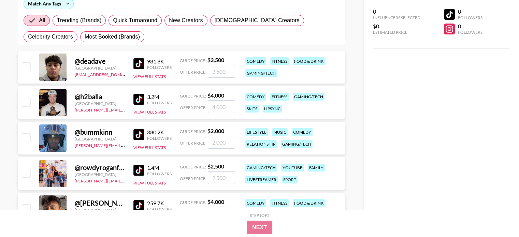
click at [143, 133] on img at bounding box center [138, 134] width 11 height 11
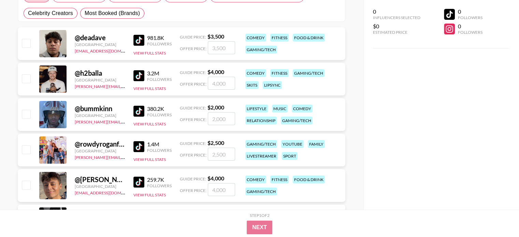
scroll to position [136, 0]
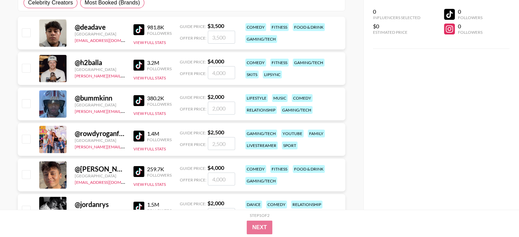
click at [140, 136] on img at bounding box center [138, 136] width 11 height 11
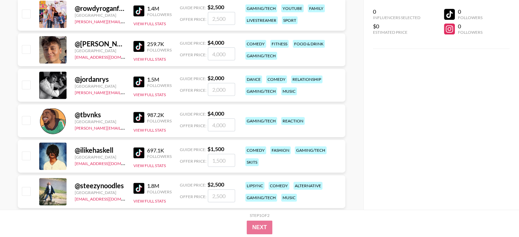
scroll to position [273, 0]
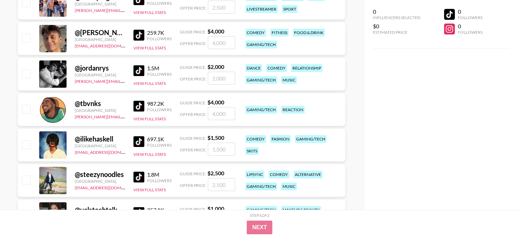
click at [142, 35] on img at bounding box center [138, 35] width 11 height 11
click at [138, 71] on img at bounding box center [138, 70] width 11 height 11
click at [140, 106] on img at bounding box center [138, 106] width 11 height 11
click at [136, 141] on img at bounding box center [138, 141] width 11 height 11
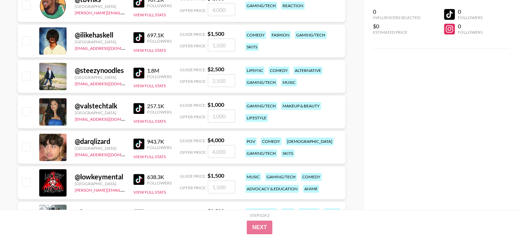
scroll to position [409, 0]
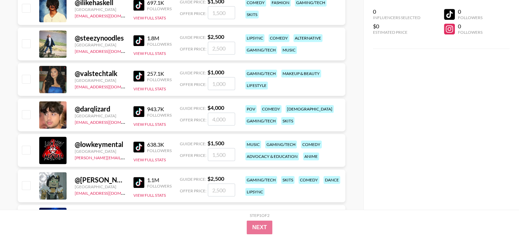
click at [137, 39] on img at bounding box center [138, 40] width 11 height 11
click at [134, 73] on img at bounding box center [138, 76] width 11 height 11
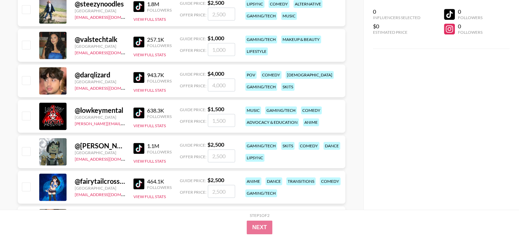
click at [138, 76] on img at bounding box center [138, 77] width 11 height 11
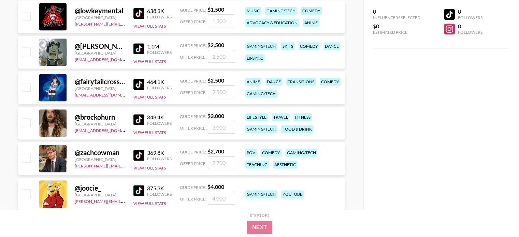
scroll to position [546, 0]
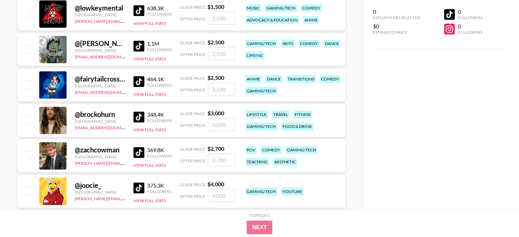
click at [133, 11] on img at bounding box center [138, 10] width 11 height 11
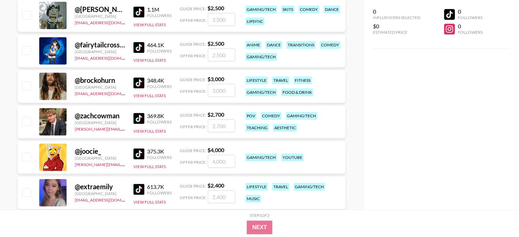
click at [143, 12] on img at bounding box center [138, 11] width 11 height 11
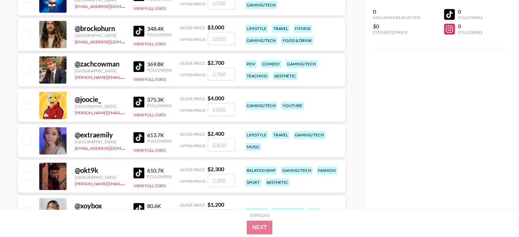
scroll to position [648, 0]
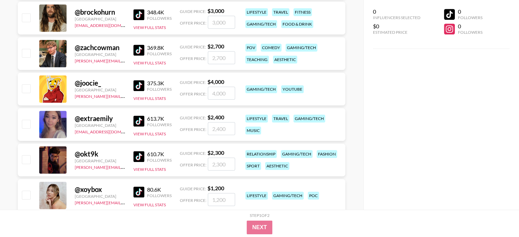
click at [137, 14] on img at bounding box center [138, 14] width 11 height 11
click at [138, 49] on img at bounding box center [138, 50] width 11 height 11
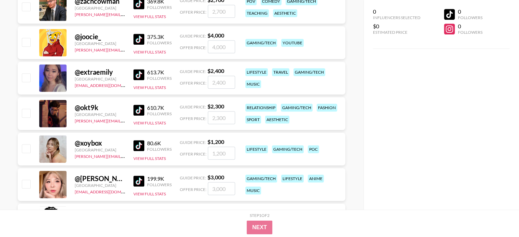
scroll to position [716, 0]
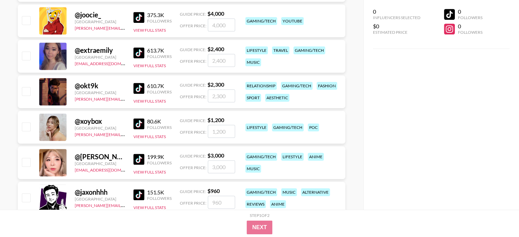
click at [138, 15] on img at bounding box center [138, 17] width 11 height 11
click at [136, 50] on img at bounding box center [138, 52] width 11 height 11
click at [140, 88] on img at bounding box center [138, 88] width 11 height 11
click at [141, 124] on img at bounding box center [138, 123] width 11 height 11
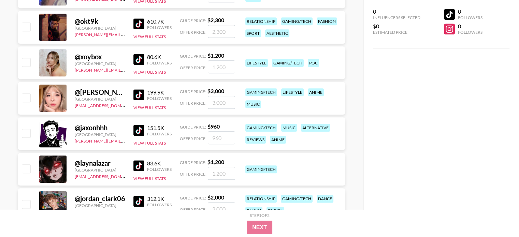
scroll to position [785, 0]
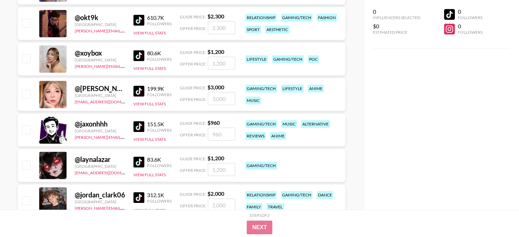
click at [138, 92] on img at bounding box center [138, 91] width 11 height 11
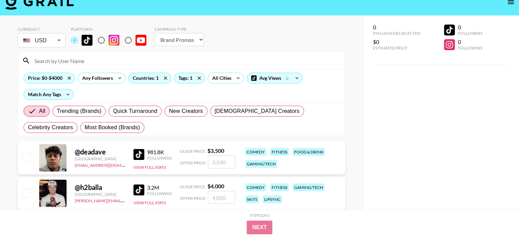
scroll to position [0, 0]
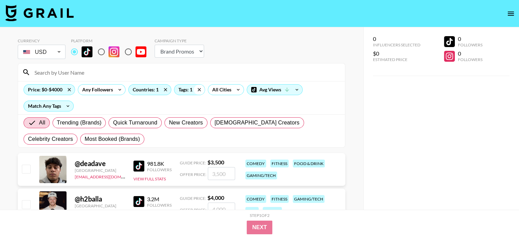
click at [196, 88] on icon at bounding box center [199, 90] width 11 height 10
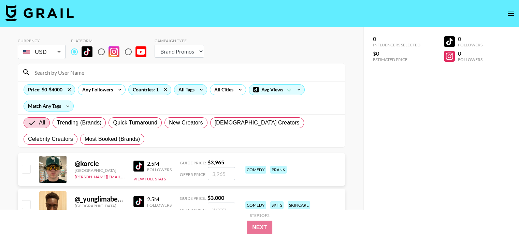
click at [200, 88] on icon at bounding box center [201, 90] width 11 height 10
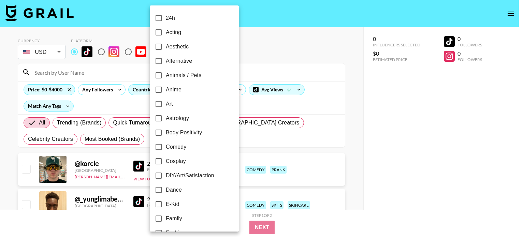
click at [182, 180] on label "DIY/Art/Satisfaction" at bounding box center [189, 176] width 76 height 14
click at [166, 180] on input "DIY/Art/Satisfaction" at bounding box center [158, 176] width 14 height 14
checkbox input "true"
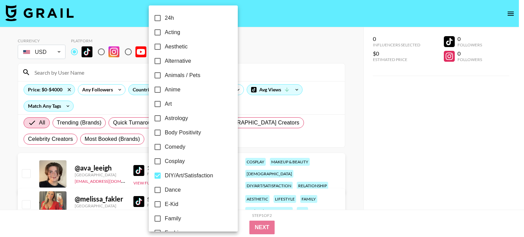
click at [366, 154] on div at bounding box center [262, 118] width 524 height 237
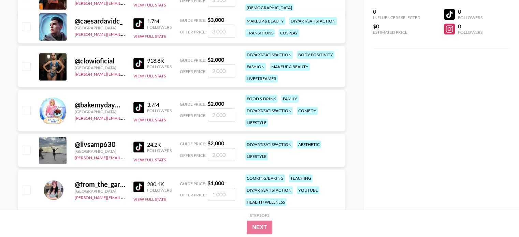
scroll to position [478, 0]
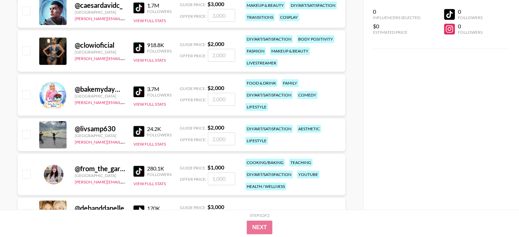
click at [140, 131] on img at bounding box center [138, 131] width 11 height 11
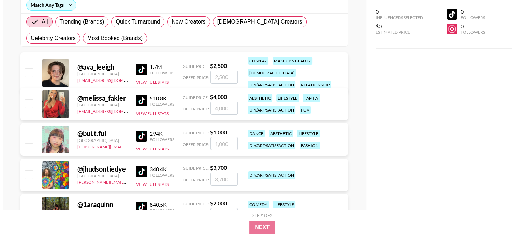
scroll to position [0, 0]
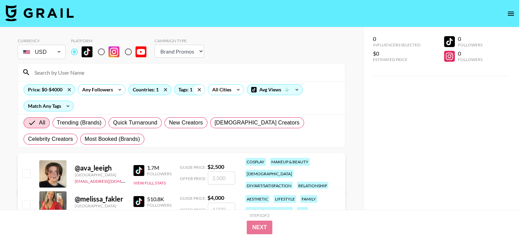
click at [198, 89] on icon at bounding box center [199, 89] width 3 height 3
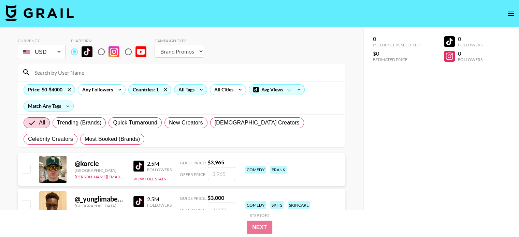
click at [200, 90] on icon at bounding box center [201, 90] width 3 height 2
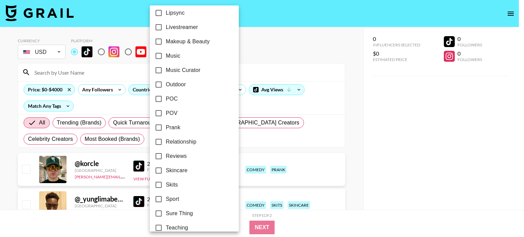
scroll to position [375, 0]
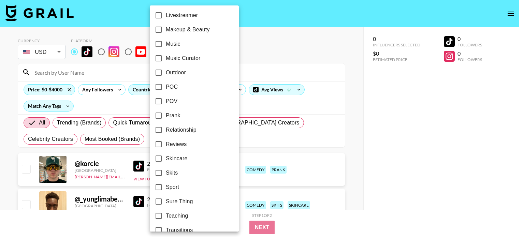
click at [181, 144] on span "Reviews" at bounding box center [176, 144] width 21 height 8
click at [166, 144] on input "Reviews" at bounding box center [158, 144] width 14 height 14
checkbox input "true"
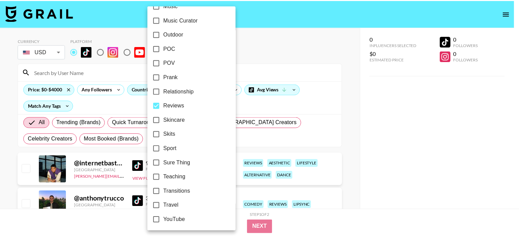
scroll to position [415, 0]
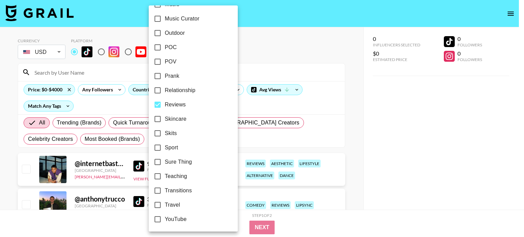
click at [373, 165] on div at bounding box center [262, 118] width 524 height 237
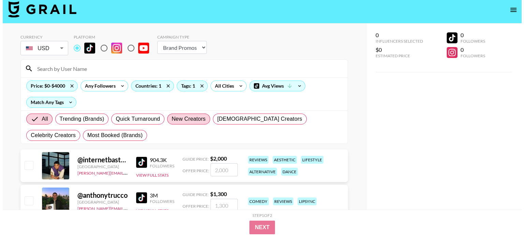
scroll to position [0, 0]
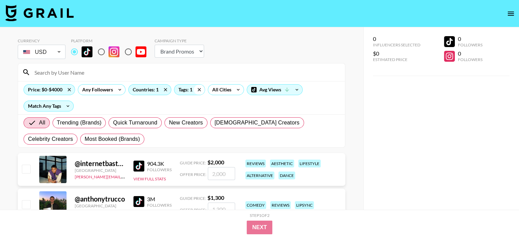
click at [199, 88] on icon at bounding box center [199, 90] width 11 height 10
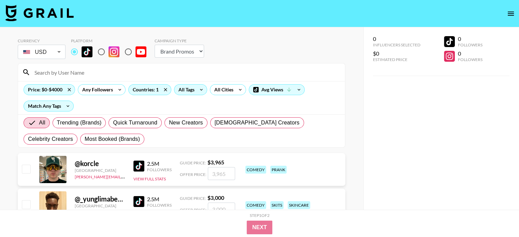
click at [201, 88] on icon at bounding box center [201, 90] width 11 height 10
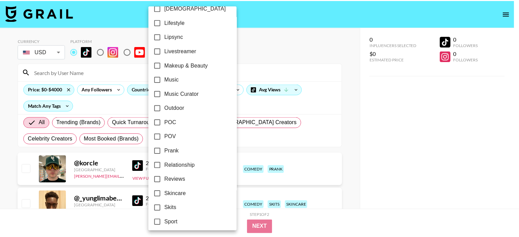
scroll to position [415, 0]
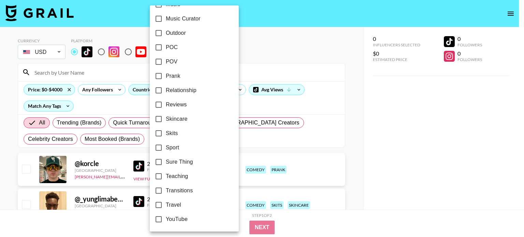
click at [175, 206] on span "Travel" at bounding box center [173, 205] width 15 height 8
click at [166, 206] on input "Travel" at bounding box center [158, 205] width 14 height 14
checkbox input "true"
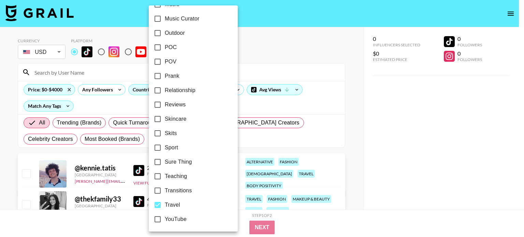
click at [419, 166] on div at bounding box center [262, 118] width 524 height 237
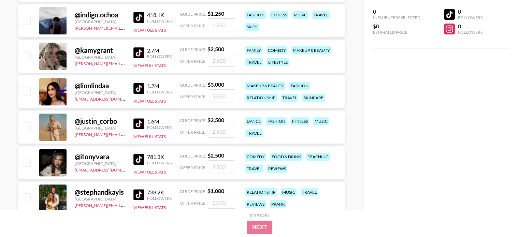
scroll to position [273, 0]
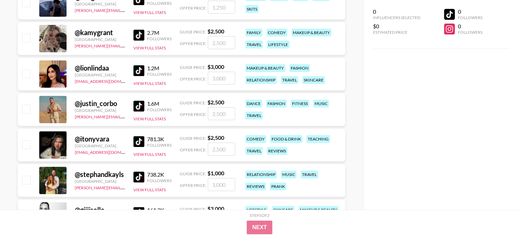
click at [137, 137] on img at bounding box center [138, 141] width 11 height 11
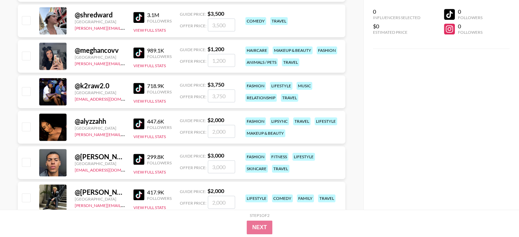
scroll to position [614, 0]
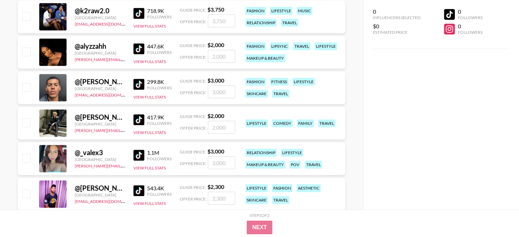
click at [140, 156] on img at bounding box center [138, 155] width 11 height 11
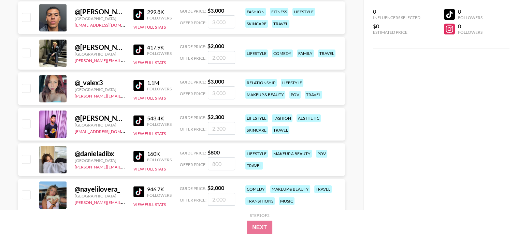
scroll to position [716, 0]
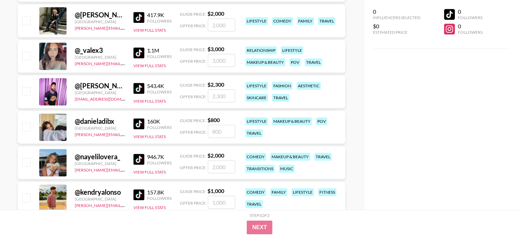
click at [146, 125] on link at bounding box center [140, 123] width 14 height 11
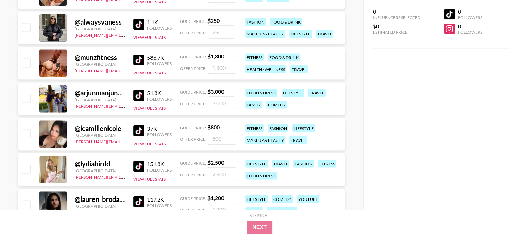
scroll to position [3924, 0]
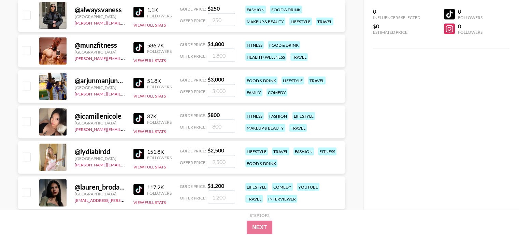
click at [143, 120] on img at bounding box center [138, 118] width 11 height 11
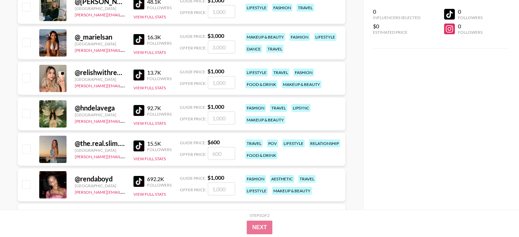
scroll to position [4811, 0]
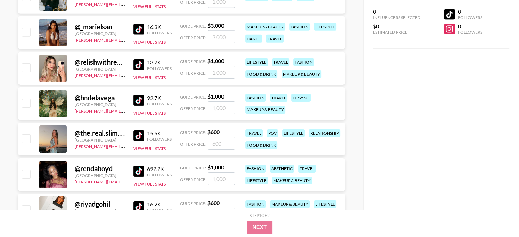
click at [136, 64] on img at bounding box center [138, 64] width 11 height 11
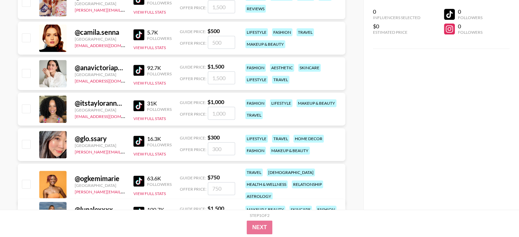
scroll to position [5527, 0]
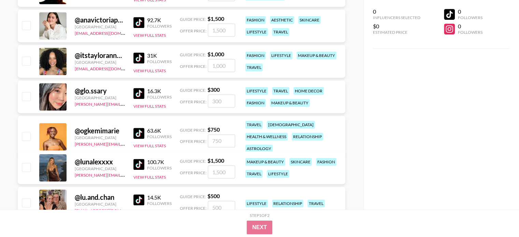
click at [142, 96] on img at bounding box center [138, 93] width 11 height 11
click at [307, 92] on div "home decor" at bounding box center [308, 91] width 30 height 8
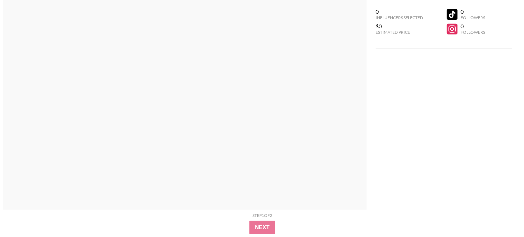
scroll to position [0, 0]
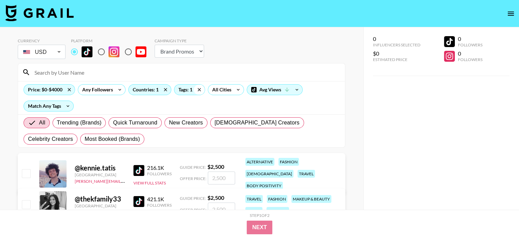
click at [200, 88] on icon at bounding box center [199, 90] width 11 height 10
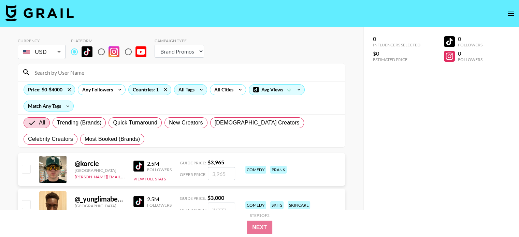
click at [200, 88] on icon at bounding box center [201, 90] width 11 height 10
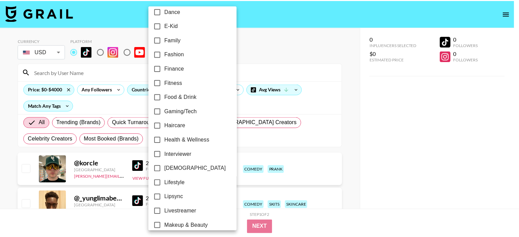
scroll to position [142, 0]
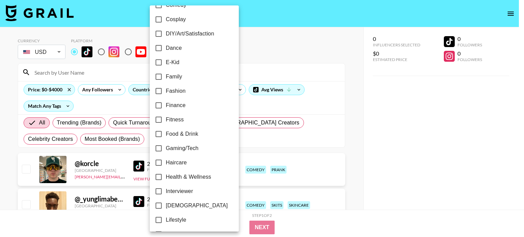
click at [156, 105] on input "Finance" at bounding box center [158, 105] width 14 height 14
checkbox input "true"
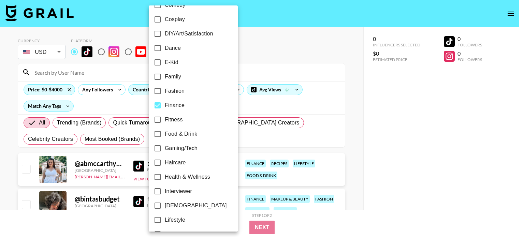
click at [347, 86] on div at bounding box center [262, 118] width 524 height 237
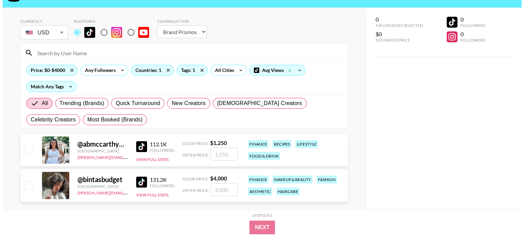
scroll to position [30, 0]
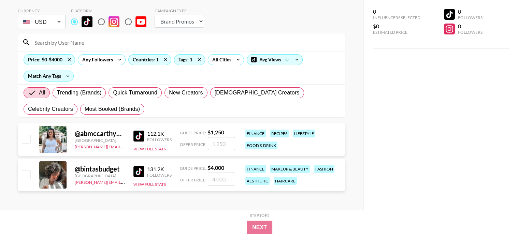
click at [142, 136] on img at bounding box center [138, 136] width 11 height 11
click at [143, 176] on img at bounding box center [138, 171] width 11 height 11
click at [200, 58] on icon at bounding box center [199, 59] width 3 height 3
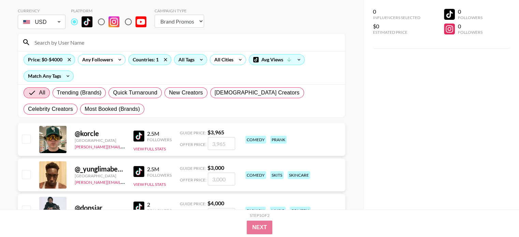
click at [197, 59] on icon at bounding box center [201, 60] width 11 height 10
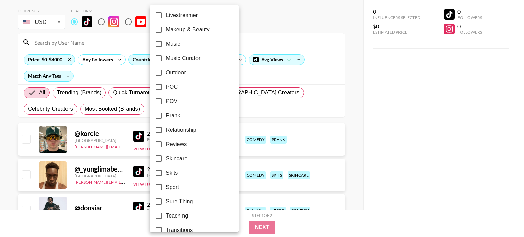
scroll to position [409, 0]
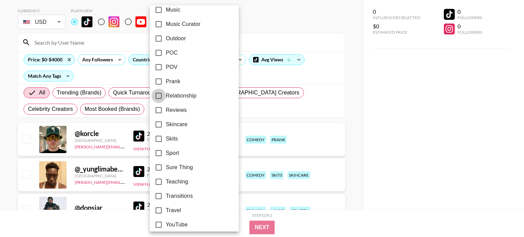
click at [156, 94] on input "Relationship" at bounding box center [158, 96] width 14 height 14
checkbox input "true"
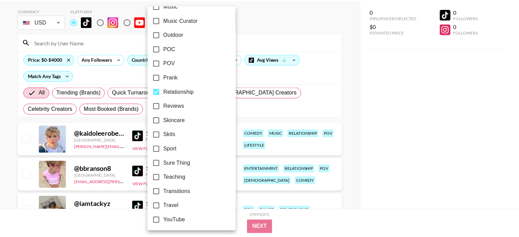
scroll to position [415, 0]
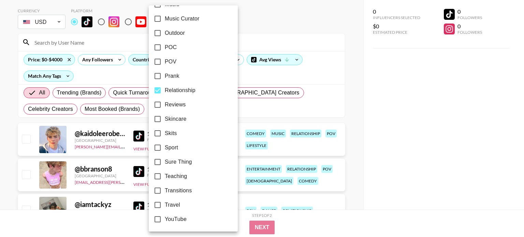
click at [363, 157] on div at bounding box center [262, 118] width 524 height 237
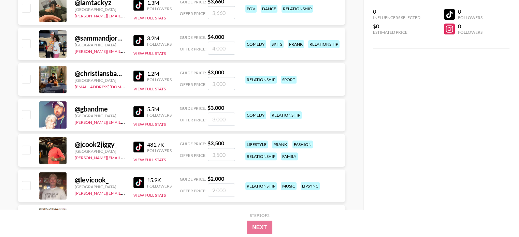
scroll to position [235, 0]
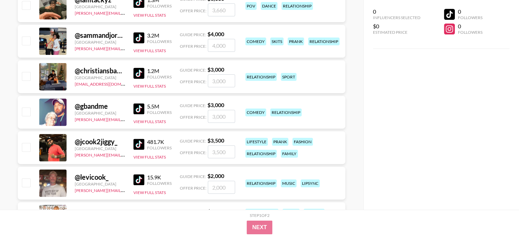
click at [140, 79] on div "1.2M Followers View Full Stats" at bounding box center [152, 77] width 38 height 24
click at [141, 74] on img at bounding box center [138, 73] width 11 height 11
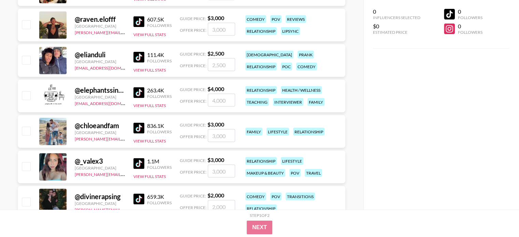
scroll to position [1429, 0]
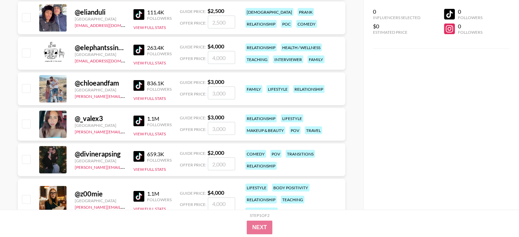
click at [136, 192] on img at bounding box center [138, 196] width 11 height 11
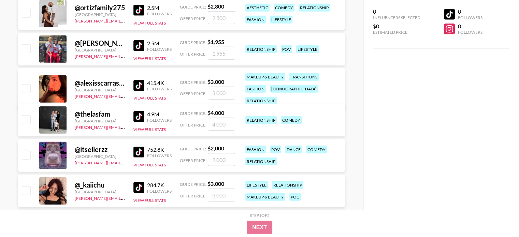
scroll to position [1907, 0]
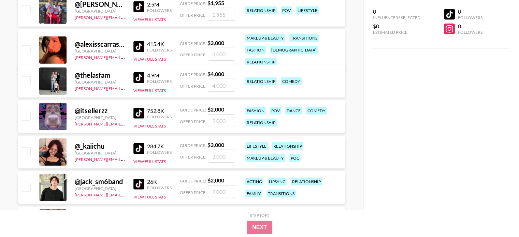
click at [139, 147] on img at bounding box center [138, 148] width 11 height 11
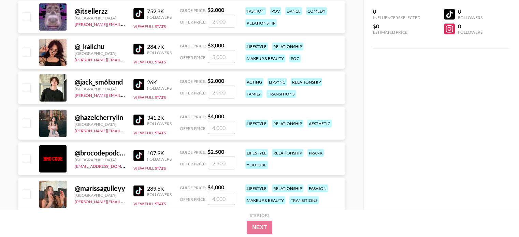
scroll to position [2009, 0]
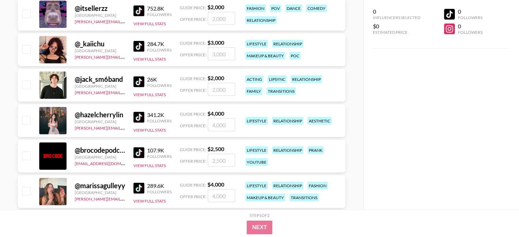
click at [144, 117] on img at bounding box center [138, 117] width 11 height 11
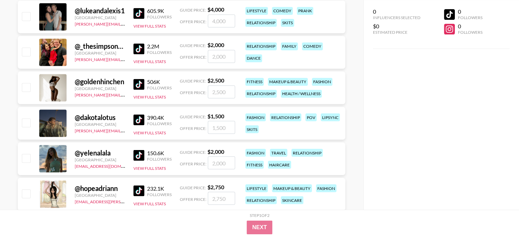
scroll to position [3851, 0]
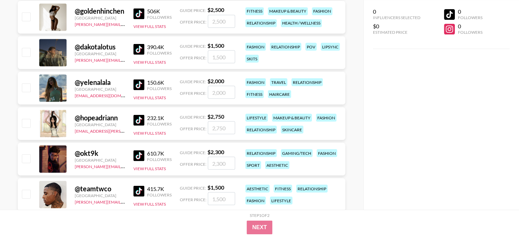
click at [141, 84] on img at bounding box center [138, 84] width 11 height 11
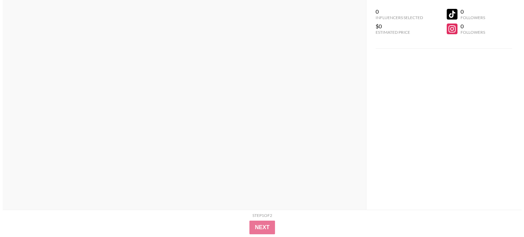
scroll to position [0, 0]
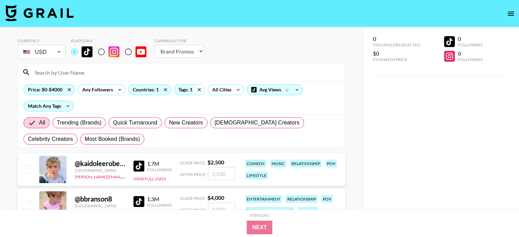
click at [200, 90] on icon at bounding box center [199, 90] width 11 height 10
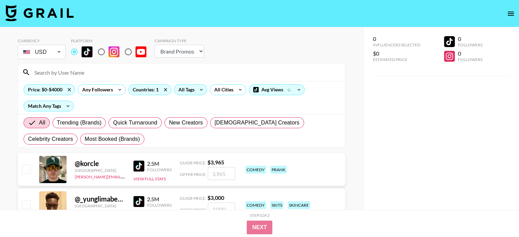
click at [200, 90] on icon at bounding box center [201, 90] width 11 height 10
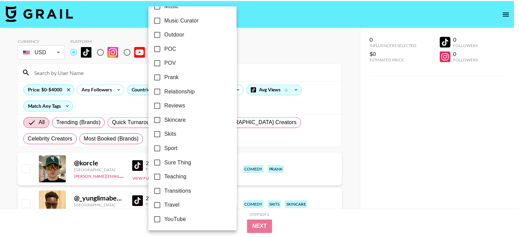
scroll to position [415, 0]
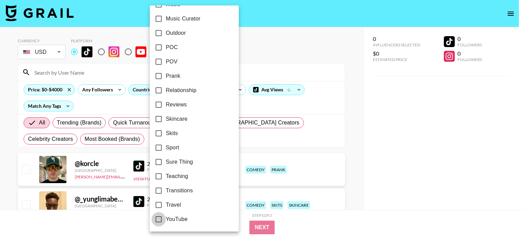
click at [159, 220] on input "YouTube" at bounding box center [158, 219] width 14 height 14
checkbox input "true"
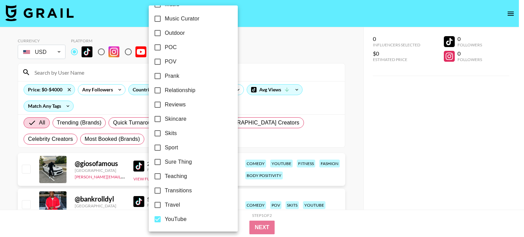
click at [403, 155] on div at bounding box center [262, 118] width 524 height 237
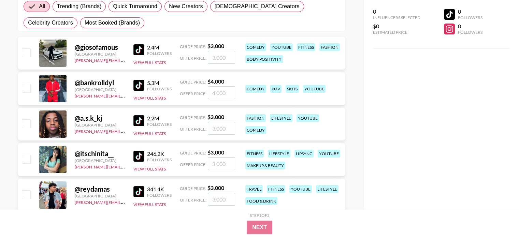
scroll to position [136, 0]
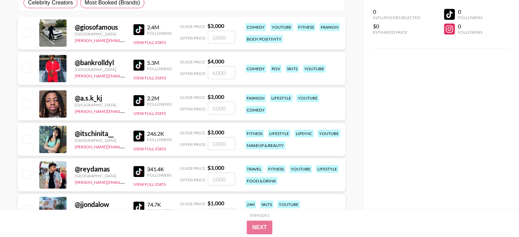
click at [138, 132] on img at bounding box center [138, 136] width 11 height 11
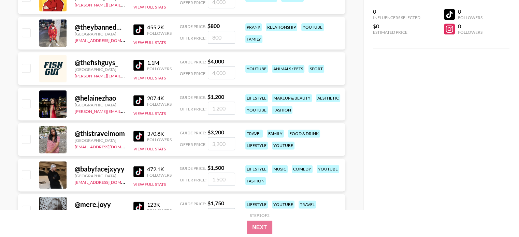
scroll to position [887, 0]
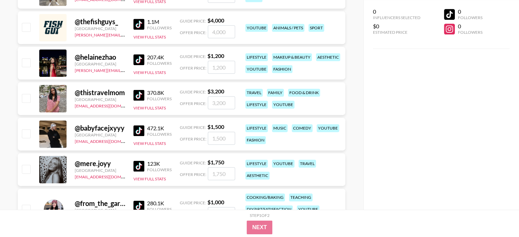
click at [139, 61] on img at bounding box center [138, 59] width 11 height 11
click at [137, 96] on img at bounding box center [138, 95] width 11 height 11
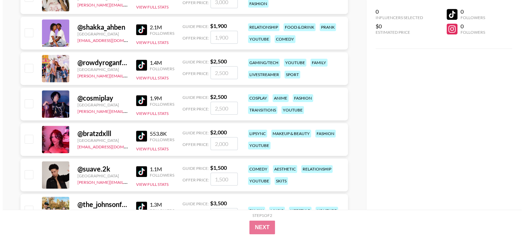
scroll to position [0, 0]
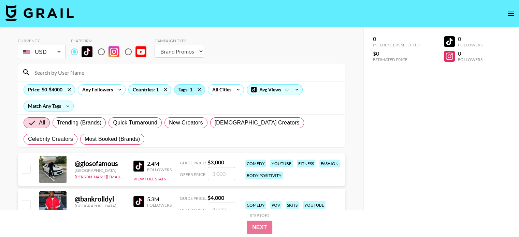
click at [189, 89] on div "Tags: 1" at bounding box center [189, 90] width 30 height 10
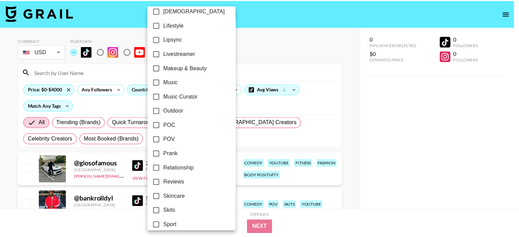
scroll to position [415, 0]
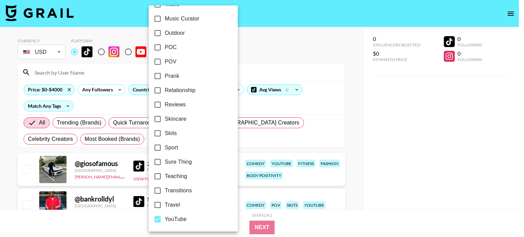
click at [158, 219] on input "YouTube" at bounding box center [157, 219] width 14 height 14
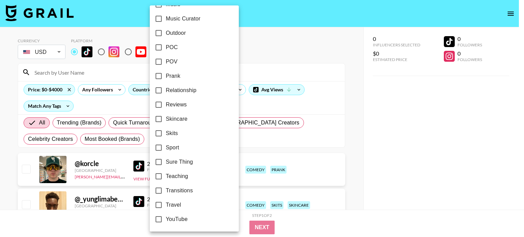
click at [160, 218] on input "YouTube" at bounding box center [158, 219] width 14 height 14
checkbox input "true"
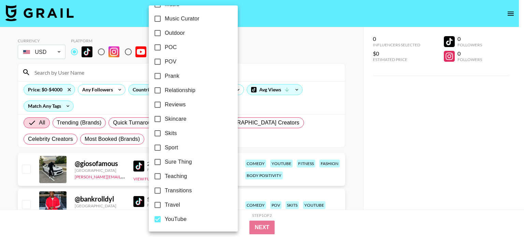
click at [383, 159] on div at bounding box center [262, 118] width 524 height 237
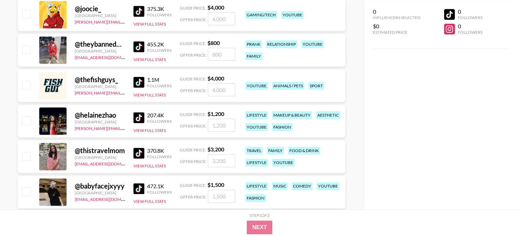
scroll to position [0, 0]
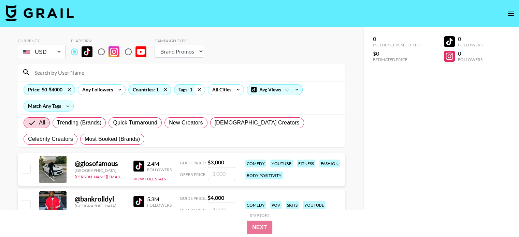
click at [200, 89] on icon at bounding box center [199, 90] width 11 height 10
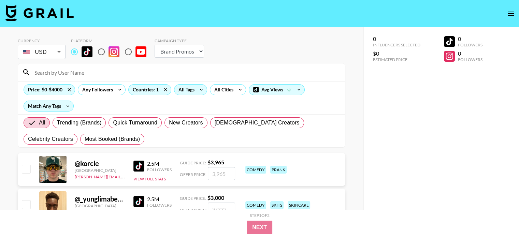
click at [202, 90] on icon at bounding box center [201, 90] width 11 height 10
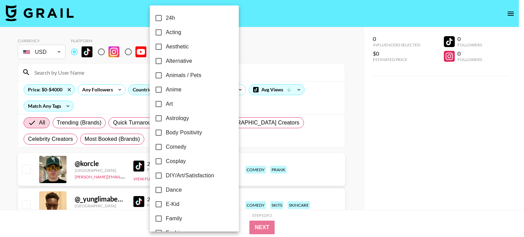
click at [158, 48] on input "Aesthetic" at bounding box center [158, 47] width 14 height 14
checkbox input "true"
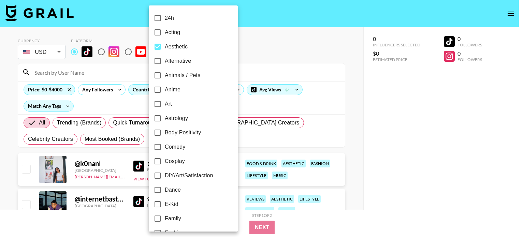
click at [381, 139] on div at bounding box center [262, 118] width 524 height 237
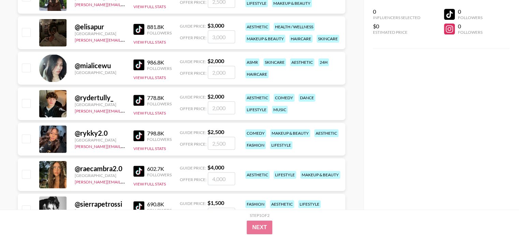
scroll to position [341, 0]
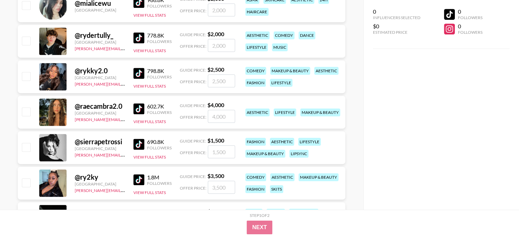
click at [138, 109] on img at bounding box center [138, 108] width 11 height 11
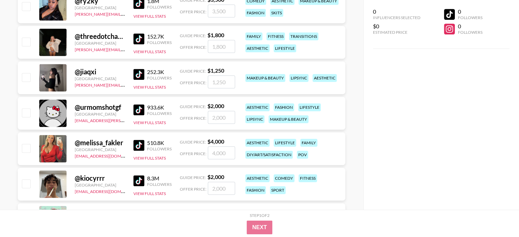
scroll to position [0, 0]
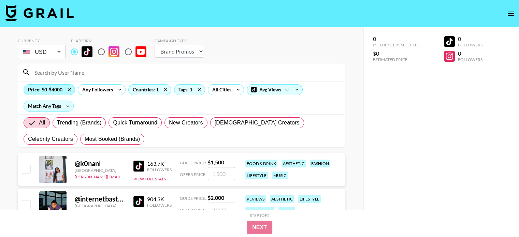
click at [44, 87] on div "Price: $0-$4000" at bounding box center [49, 90] width 51 height 10
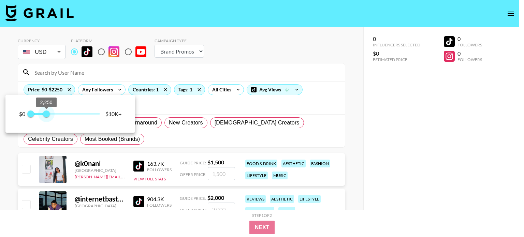
type input "2000"
drag, startPoint x: 48, startPoint y: 113, endPoint x: 45, endPoint y: 114, distance: 3.6
click at [45, 114] on span "2,000" at bounding box center [44, 114] width 7 height 7
click at [410, 147] on div at bounding box center [262, 118] width 524 height 237
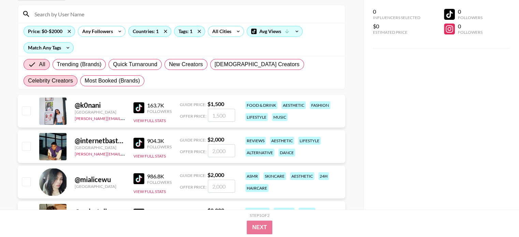
scroll to position [68, 0]
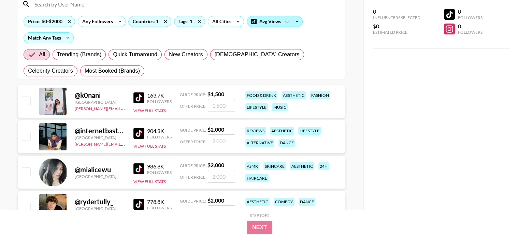
click at [272, 19] on div "Avg Views" at bounding box center [274, 21] width 55 height 10
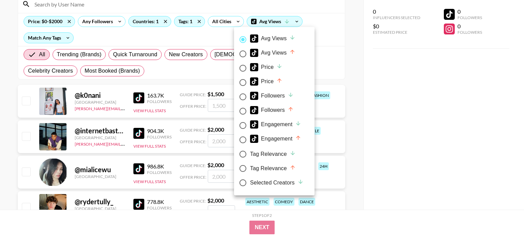
click at [259, 155] on div "Tag Relevance" at bounding box center [273, 154] width 46 height 8
click at [250, 155] on input "Tag Relevance" at bounding box center [243, 154] width 14 height 14
radio input "true"
radio input "false"
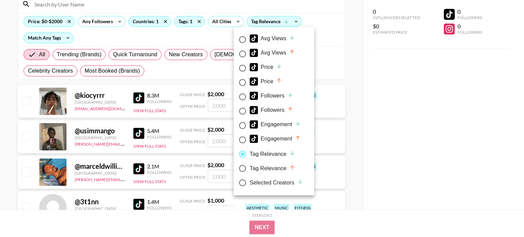
click at [143, 100] on div at bounding box center [262, 118] width 524 height 237
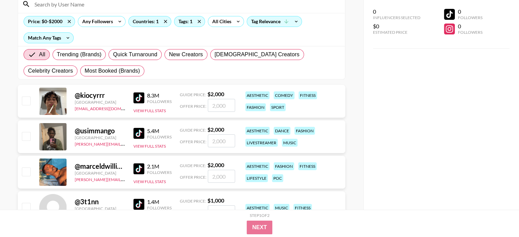
click at [137, 99] on div "Avg Views Avg Views Price Price Followers Followers Engagement Engagement Tag R…" at bounding box center [259, 118] width 519 height 237
click at [139, 98] on img at bounding box center [138, 97] width 11 height 11
click at [141, 129] on img at bounding box center [138, 133] width 11 height 11
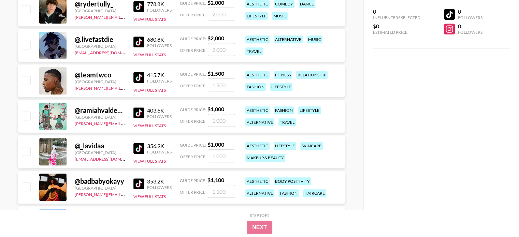
scroll to position [409, 0]
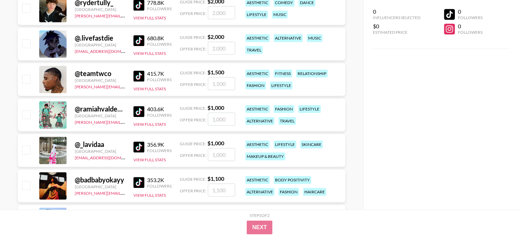
click at [142, 147] on img at bounding box center [138, 147] width 11 height 11
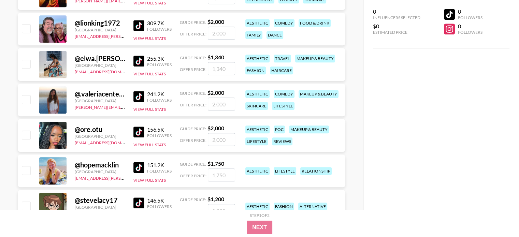
scroll to position [614, 0]
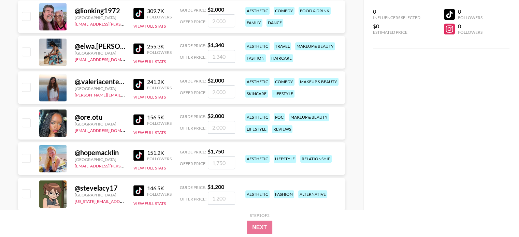
click at [141, 151] on img at bounding box center [138, 155] width 11 height 11
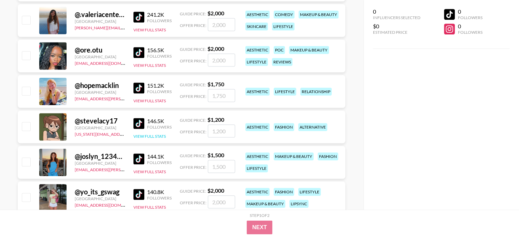
scroll to position [682, 0]
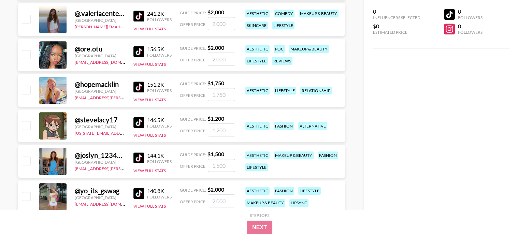
click at [137, 126] on img at bounding box center [138, 122] width 11 height 11
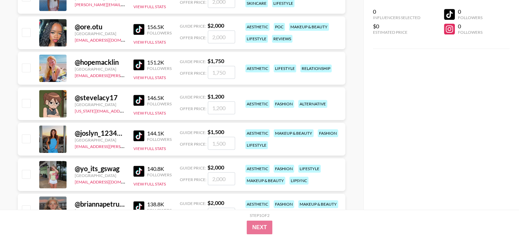
scroll to position [716, 0]
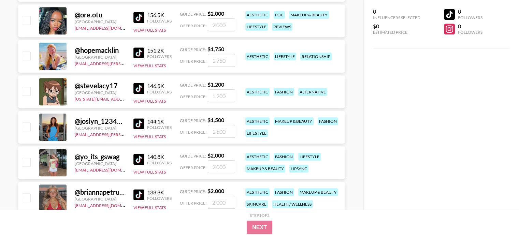
click at [135, 119] on img at bounding box center [138, 123] width 11 height 11
click at [144, 156] on img at bounding box center [138, 159] width 11 height 11
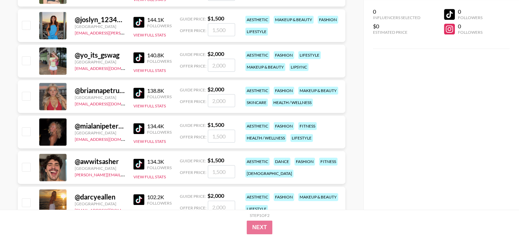
scroll to position [819, 0]
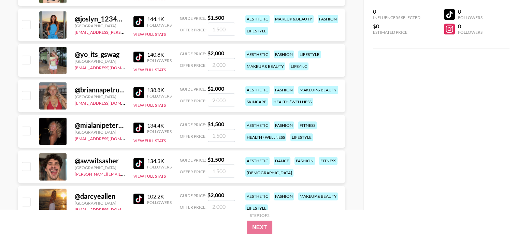
click at [136, 92] on img at bounding box center [138, 92] width 11 height 11
click at [139, 130] on img at bounding box center [138, 127] width 11 height 11
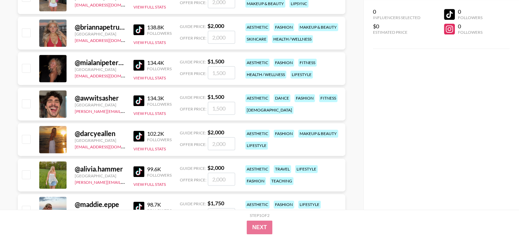
scroll to position [887, 0]
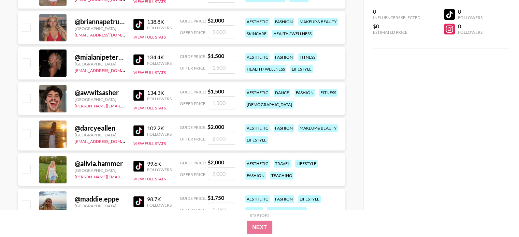
click at [141, 94] on img at bounding box center [138, 95] width 11 height 11
click at [140, 129] on img at bounding box center [138, 130] width 11 height 11
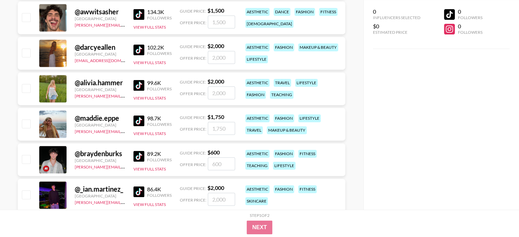
scroll to position [989, 0]
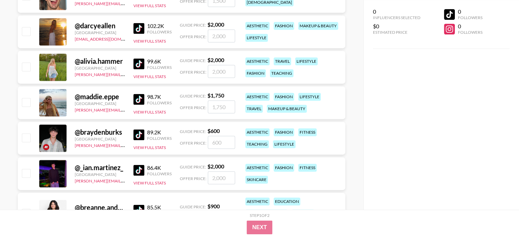
click at [140, 64] on img at bounding box center [138, 63] width 11 height 11
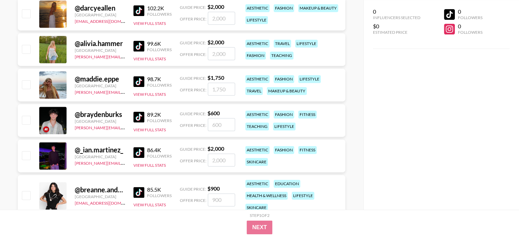
scroll to position [1024, 0]
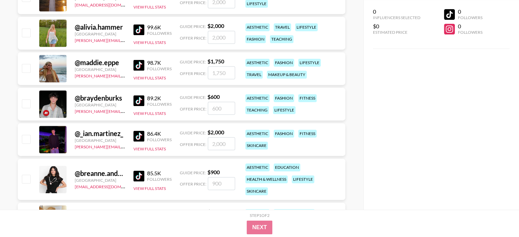
click at [139, 100] on img at bounding box center [138, 100] width 11 height 11
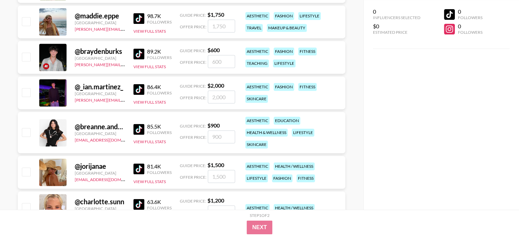
scroll to position [1126, 0]
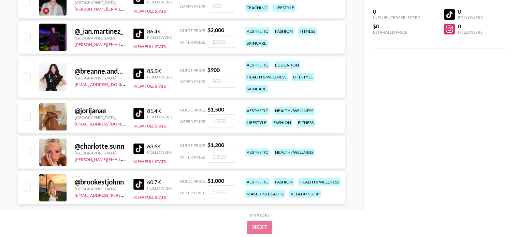
click at [139, 112] on img at bounding box center [138, 113] width 11 height 11
